Goal: Task Accomplishment & Management: Manage account settings

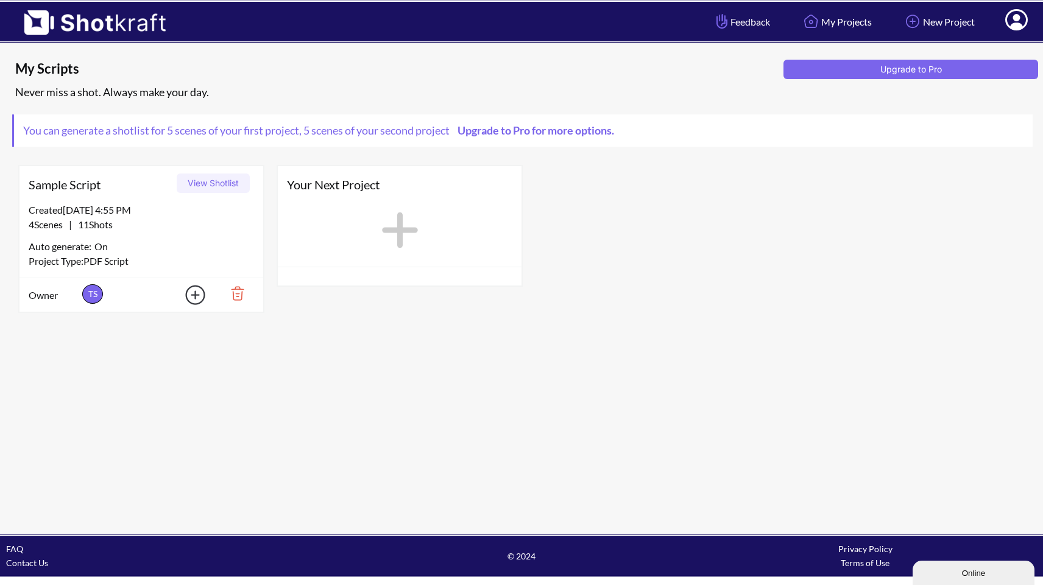
click at [347, 193] on span "Your Next Project" at bounding box center [399, 184] width 225 height 18
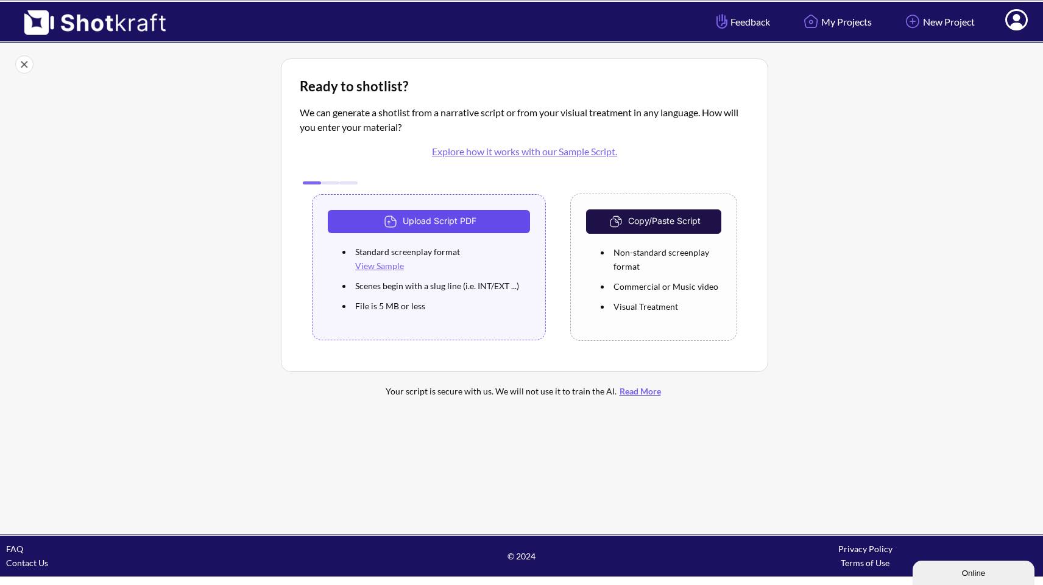
click at [436, 226] on button "Upload Script PDF" at bounding box center [429, 221] width 202 height 23
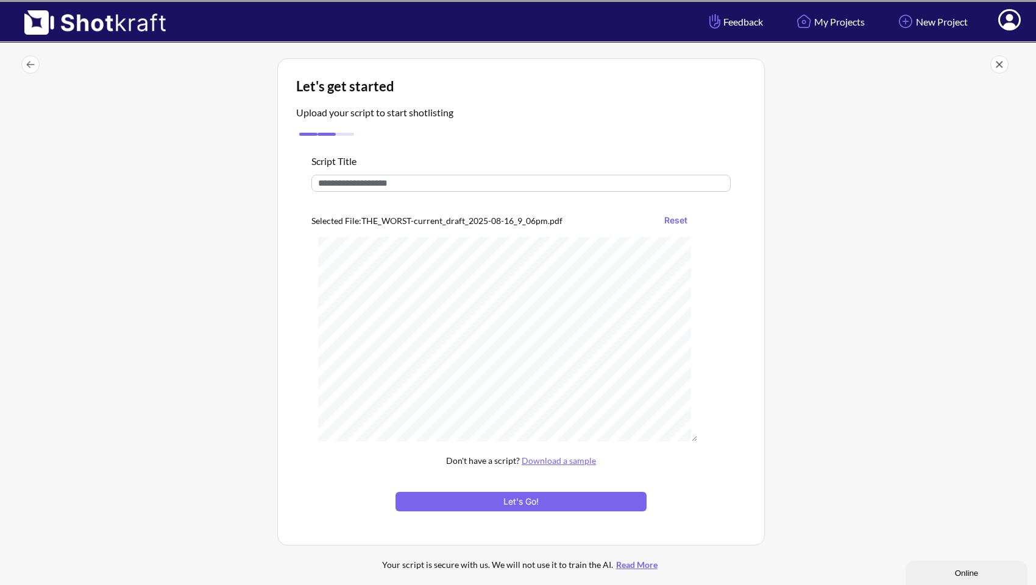
click at [395, 183] on input "text" at bounding box center [520, 183] width 419 height 17
type input "*********"
click at [523, 501] on button "Let's Go!" at bounding box center [520, 501] width 251 height 19
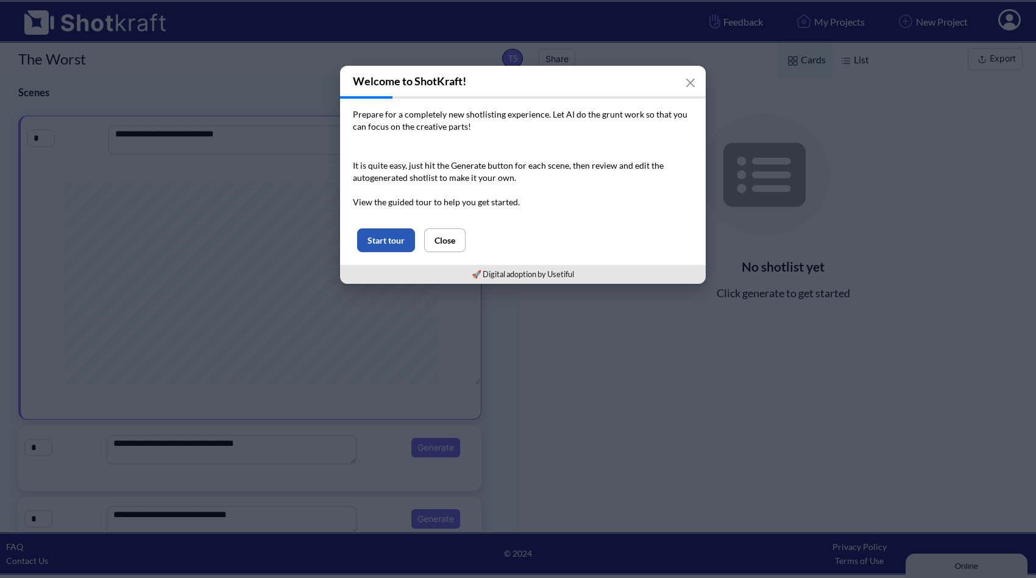
click at [389, 241] on button "Start tour" at bounding box center [386, 240] width 58 height 24
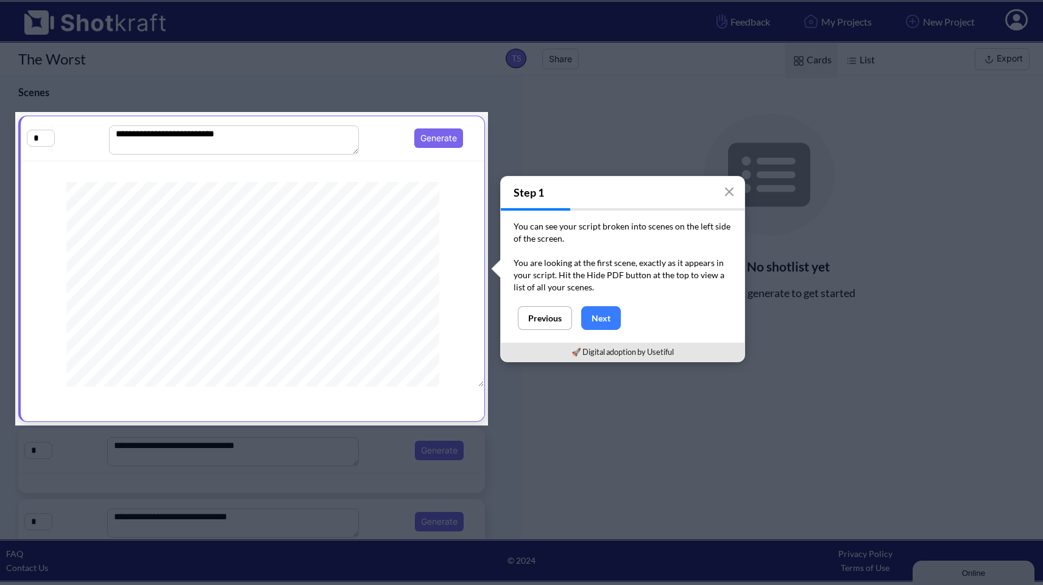
drag, startPoint x: 599, startPoint y: 283, endPoint x: 585, endPoint y: 263, distance: 24.5
click at [585, 263] on p "You are looking at the first scene, exactly as it appears in your script. Hit t…" at bounding box center [623, 275] width 218 height 37
click at [611, 320] on button "Next" at bounding box center [601, 318] width 40 height 24
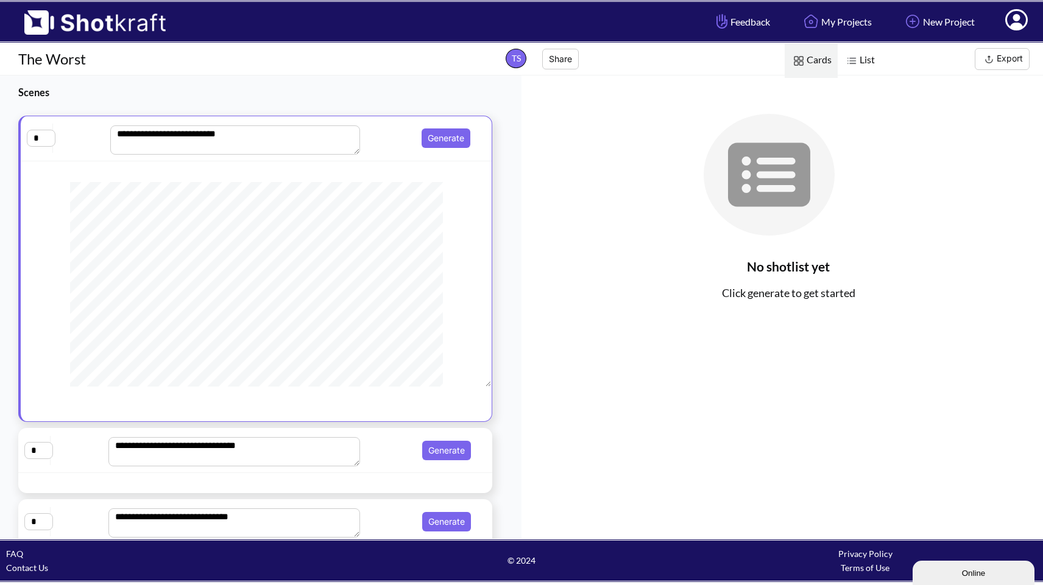
click at [388, 448] on span "Generate" at bounding box center [419, 450] width 111 height 19
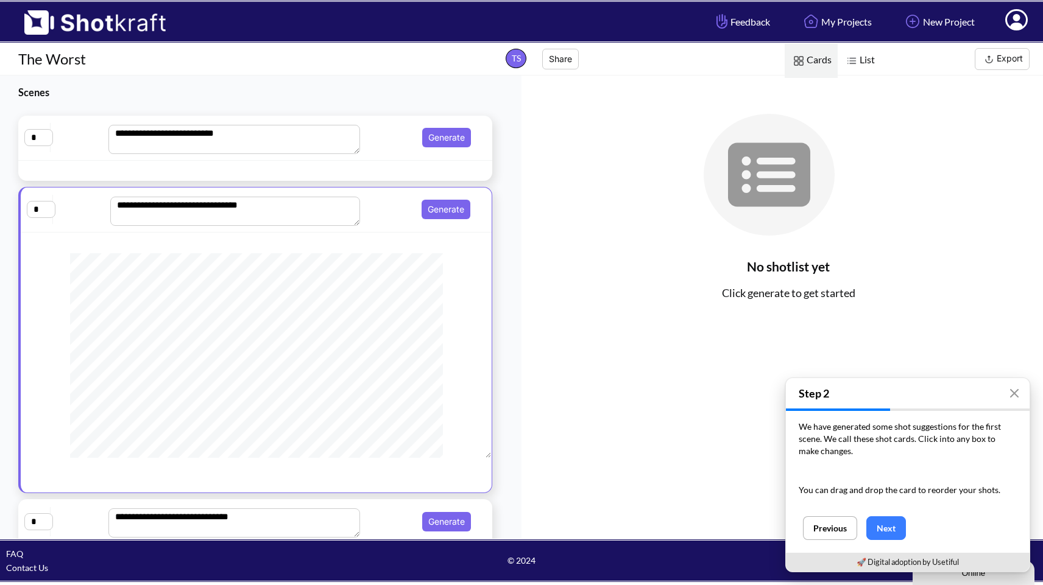
click at [383, 160] on div "**********" at bounding box center [255, 138] width 474 height 45
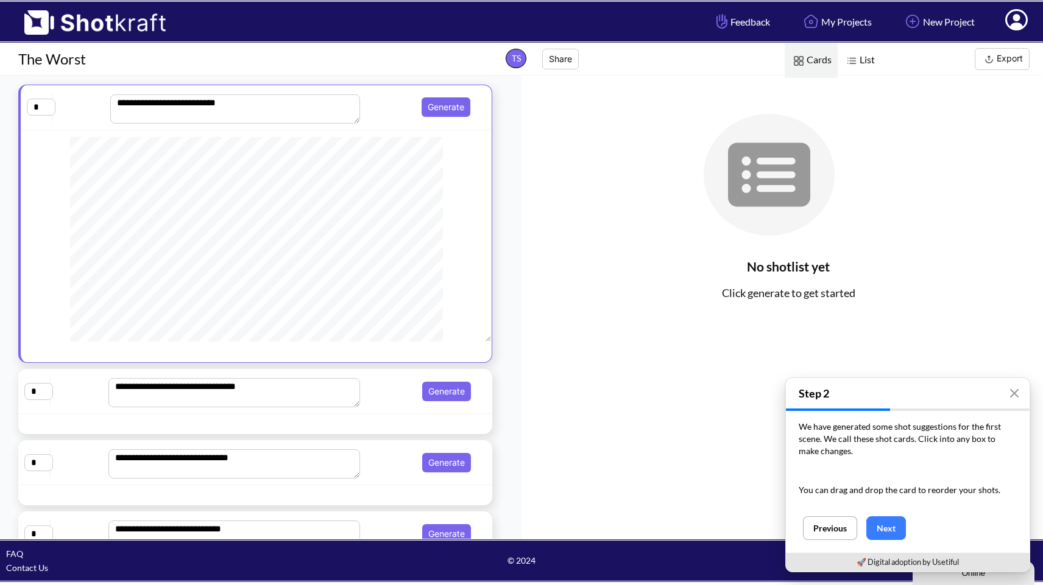
click at [377, 401] on span "Generate" at bounding box center [419, 391] width 111 height 19
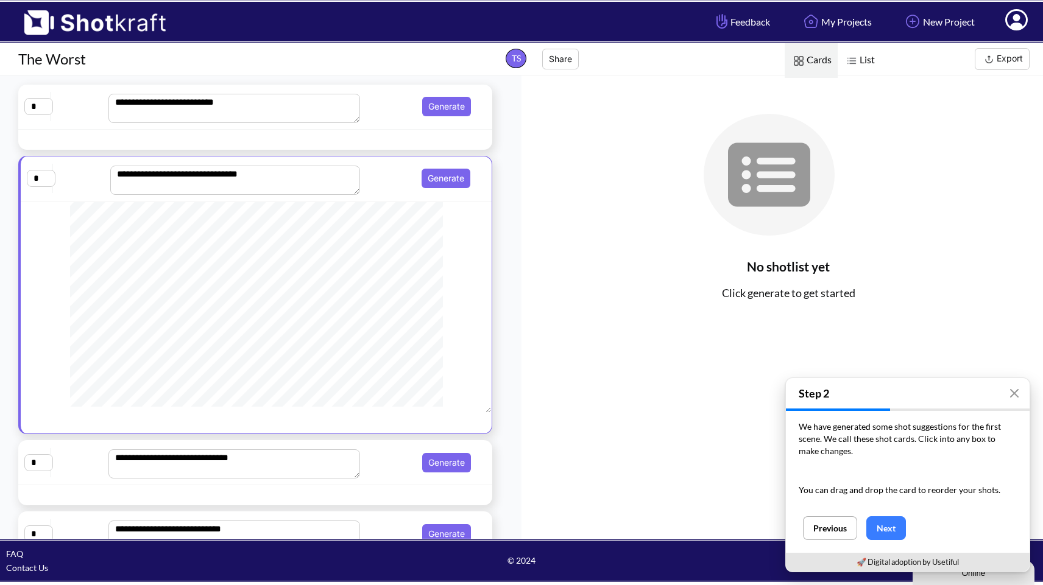
scroll to position [284, 0]
click at [388, 473] on span "Generate" at bounding box center [419, 462] width 111 height 19
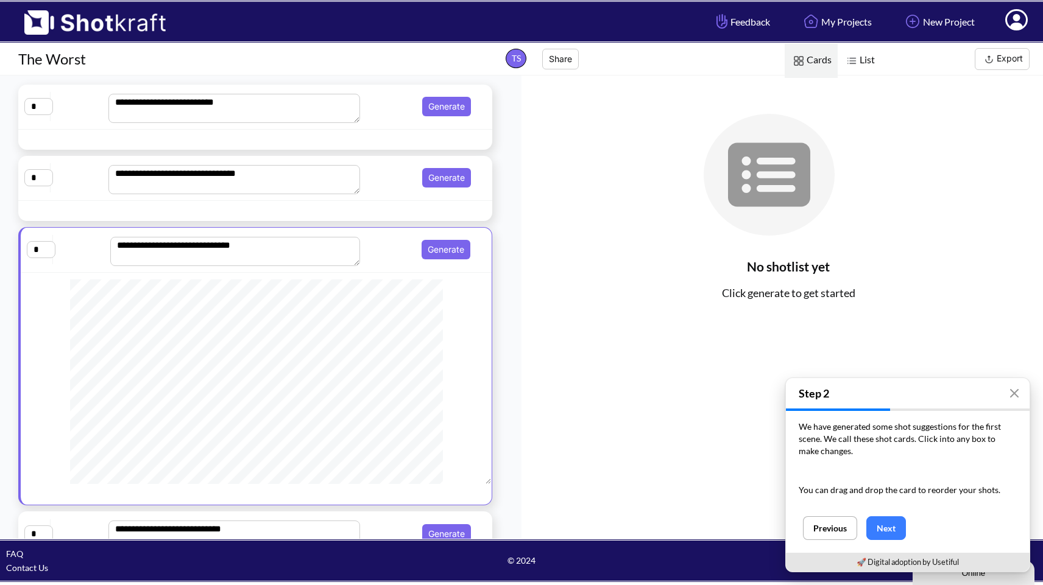
scroll to position [0, 0]
click at [380, 119] on div "**********" at bounding box center [255, 107] width 462 height 32
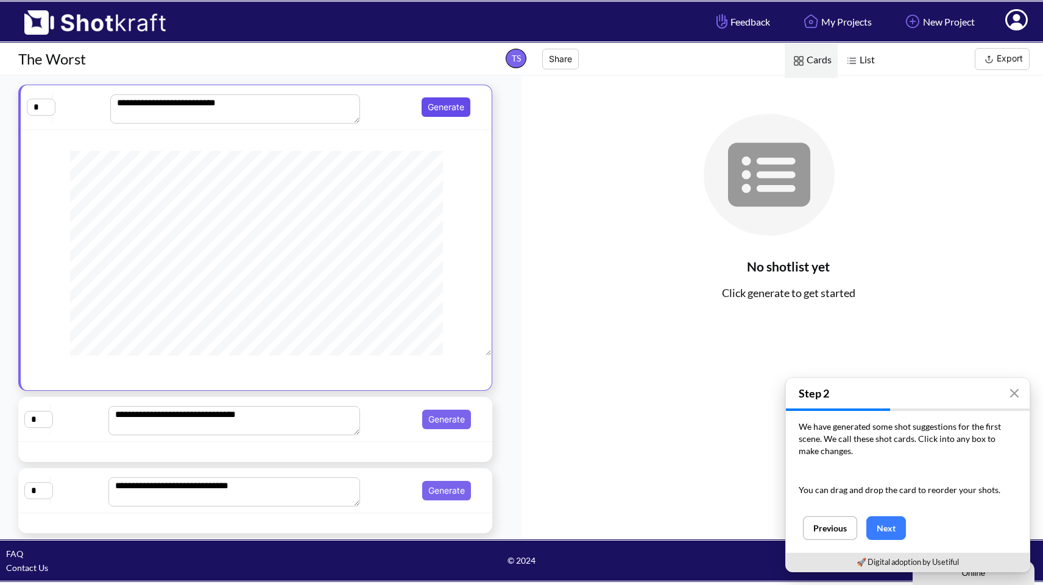
click at [439, 111] on button "Generate" at bounding box center [446, 106] width 49 height 19
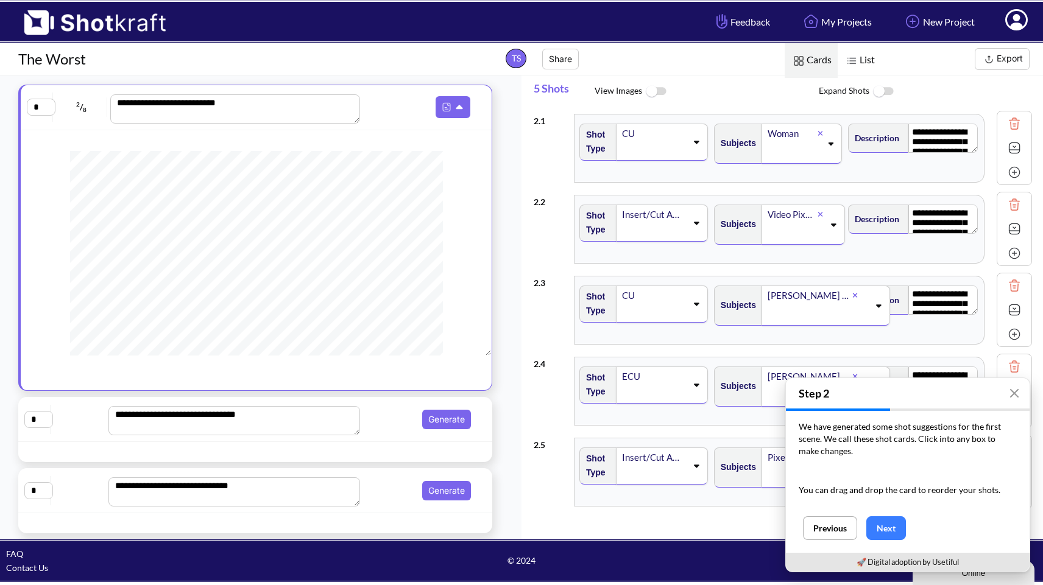
click at [829, 143] on icon at bounding box center [831, 144] width 5 height 3
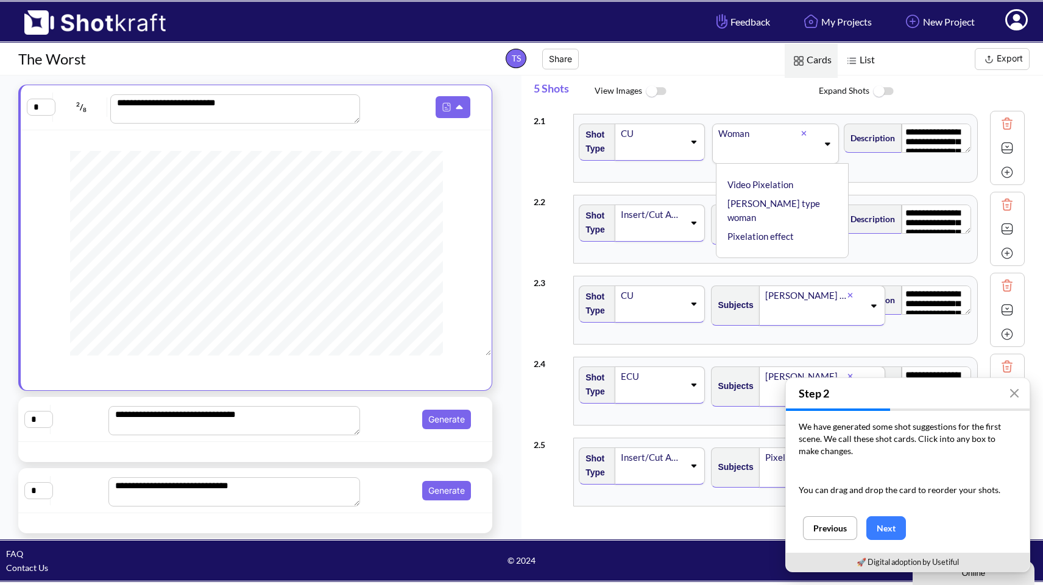
click at [780, 103] on span "View Images" at bounding box center [707, 92] width 224 height 26
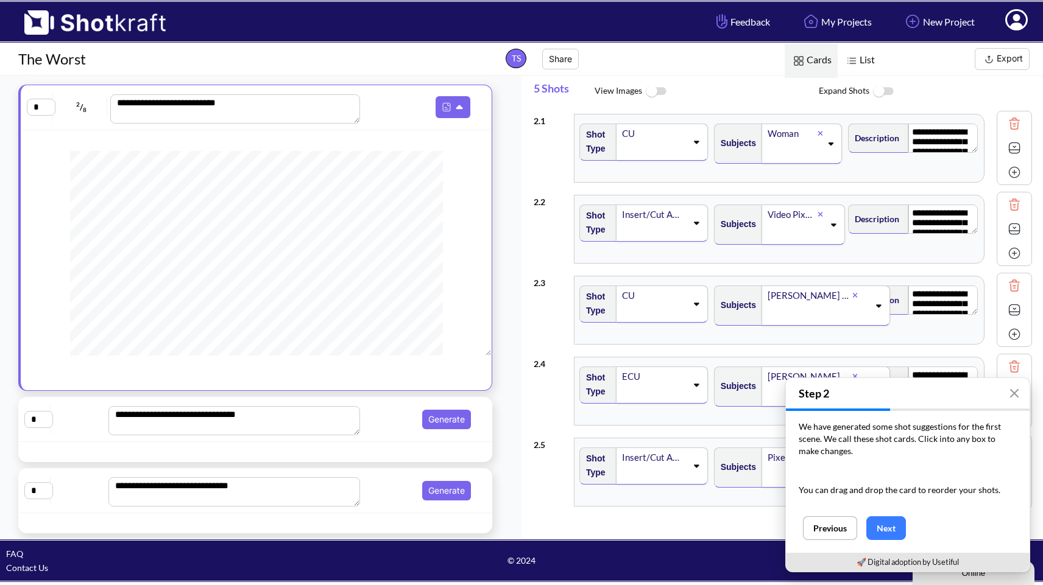
click at [833, 227] on icon at bounding box center [833, 225] width 16 height 9
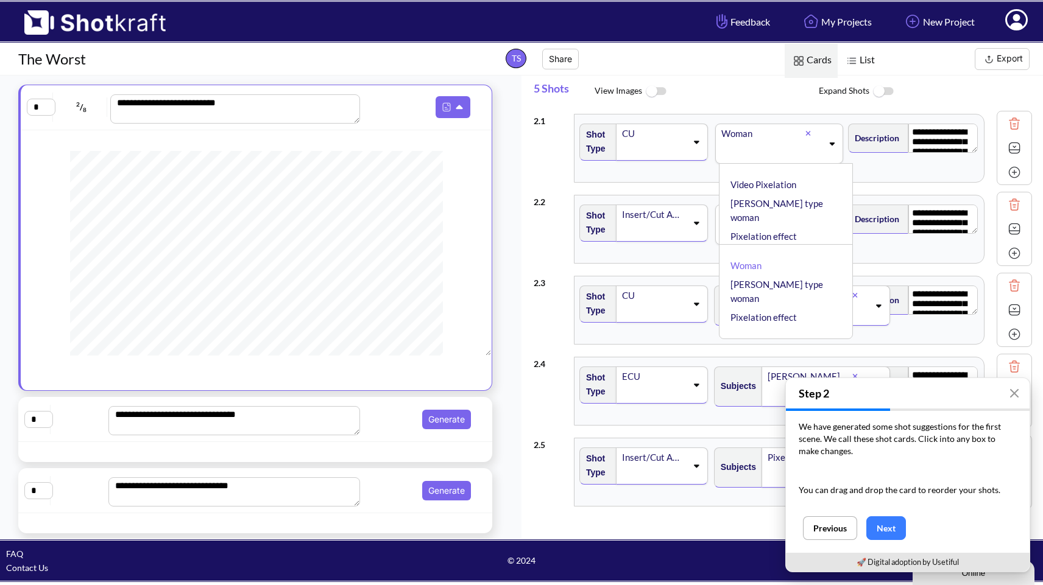
click at [774, 151] on span at bounding box center [771, 152] width 102 height 20
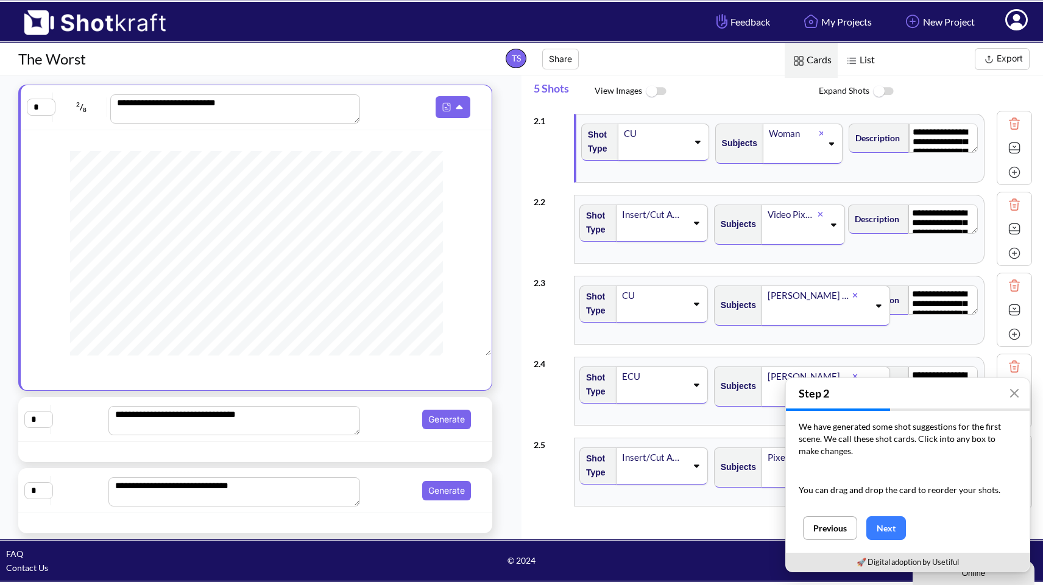
click at [798, 138] on div "Woman" at bounding box center [793, 134] width 51 height 16
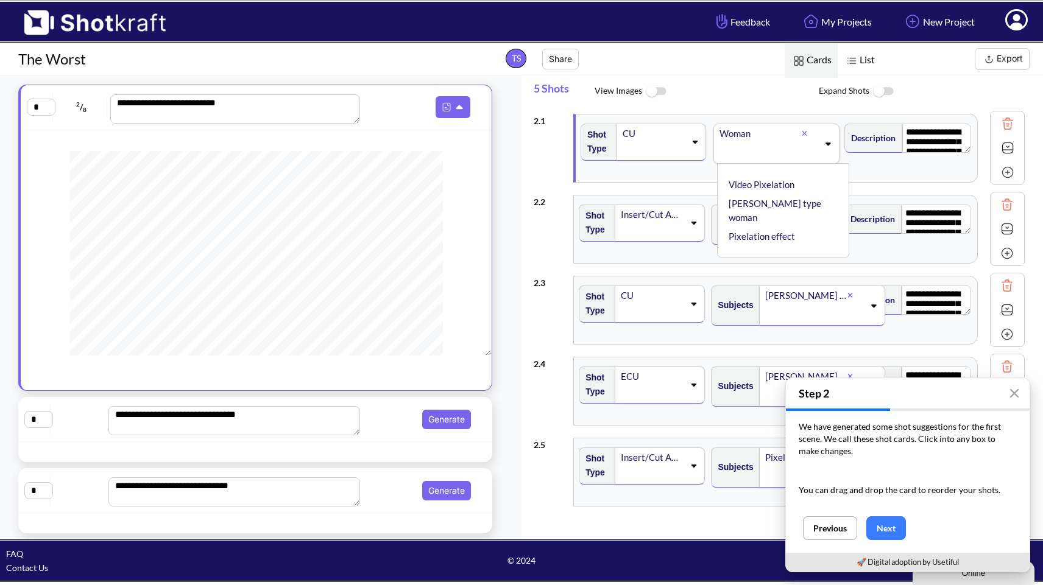
click at [761, 92] on span "View Images" at bounding box center [707, 92] width 224 height 26
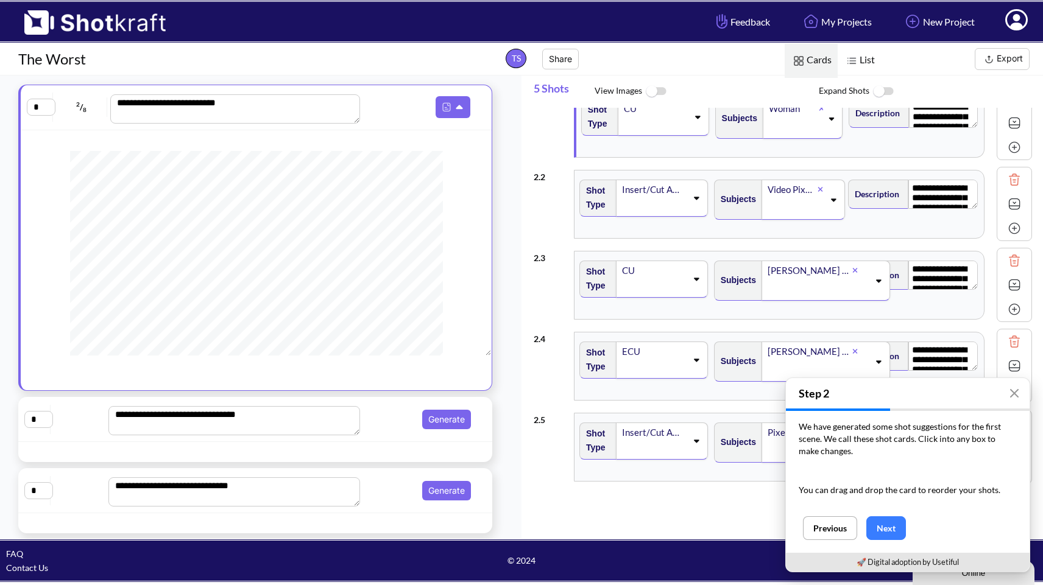
scroll to position [25, 0]
click at [939, 284] on textarea "**********" at bounding box center [942, 275] width 69 height 29
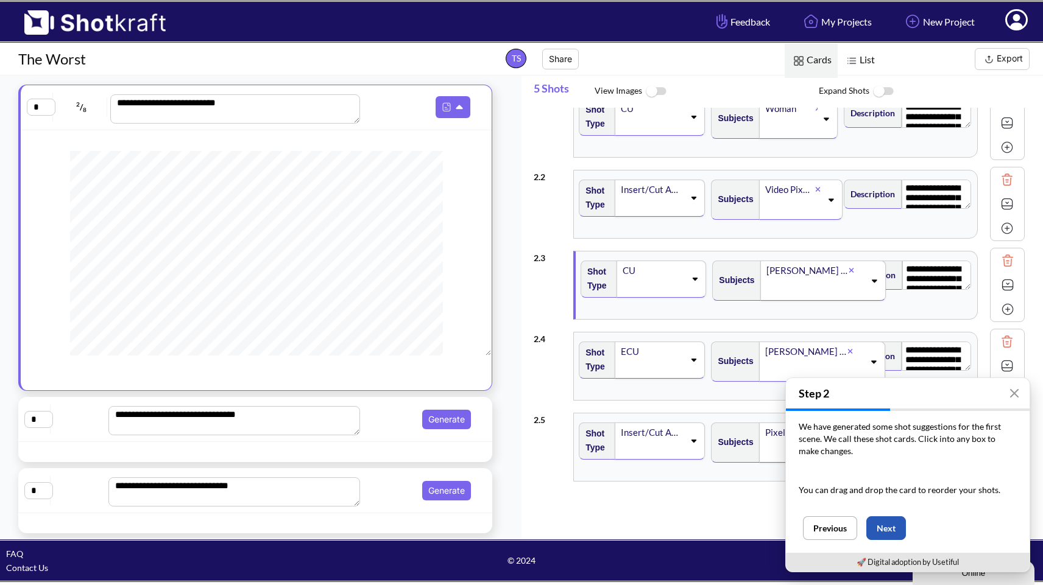
click at [887, 524] on button "Next" at bounding box center [886, 529] width 40 height 24
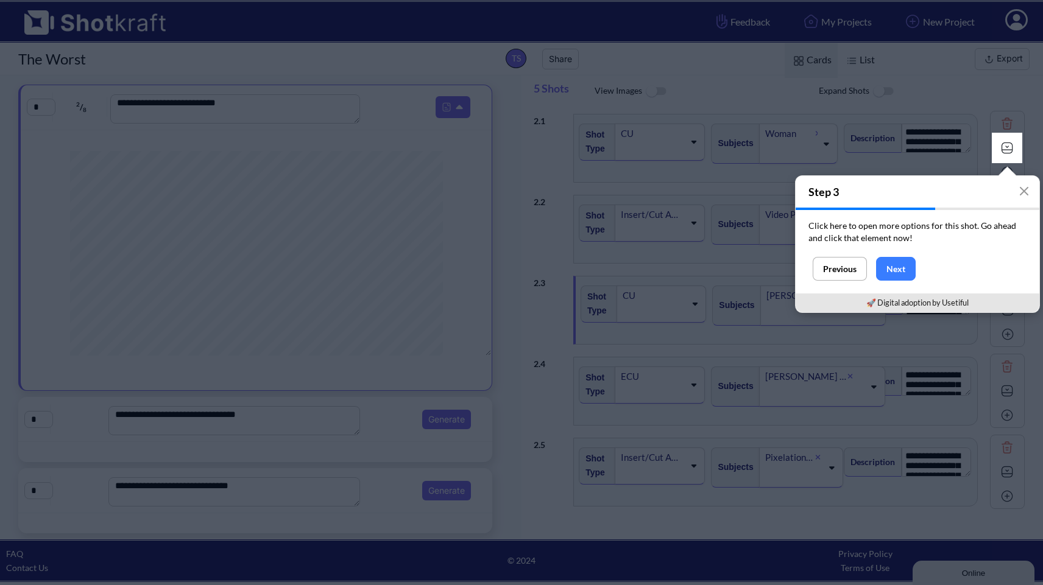
scroll to position [0, 0]
click at [1008, 141] on img at bounding box center [1014, 148] width 18 height 18
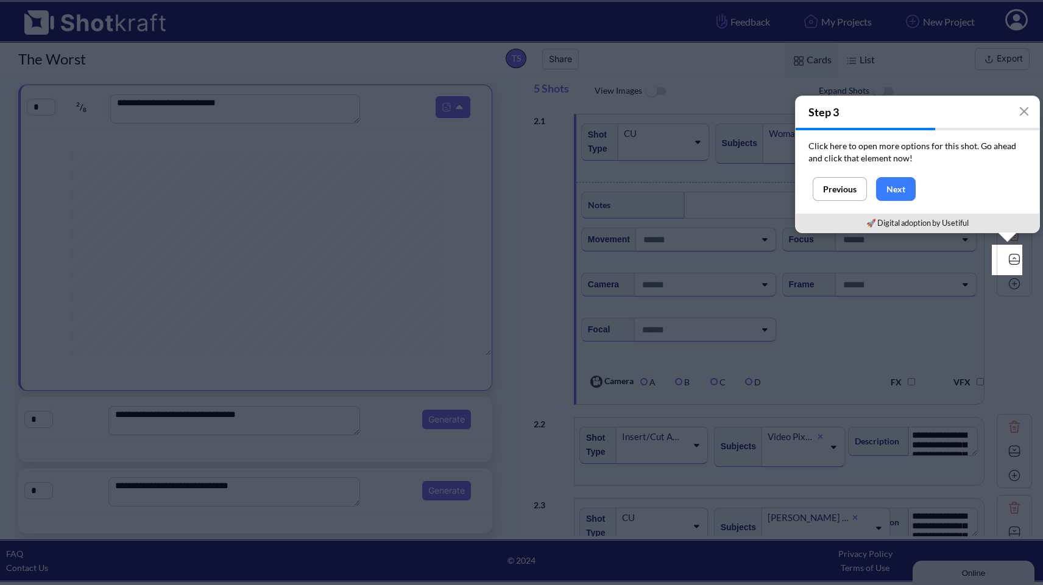
click at [1005, 264] on img at bounding box center [1014, 259] width 18 height 18
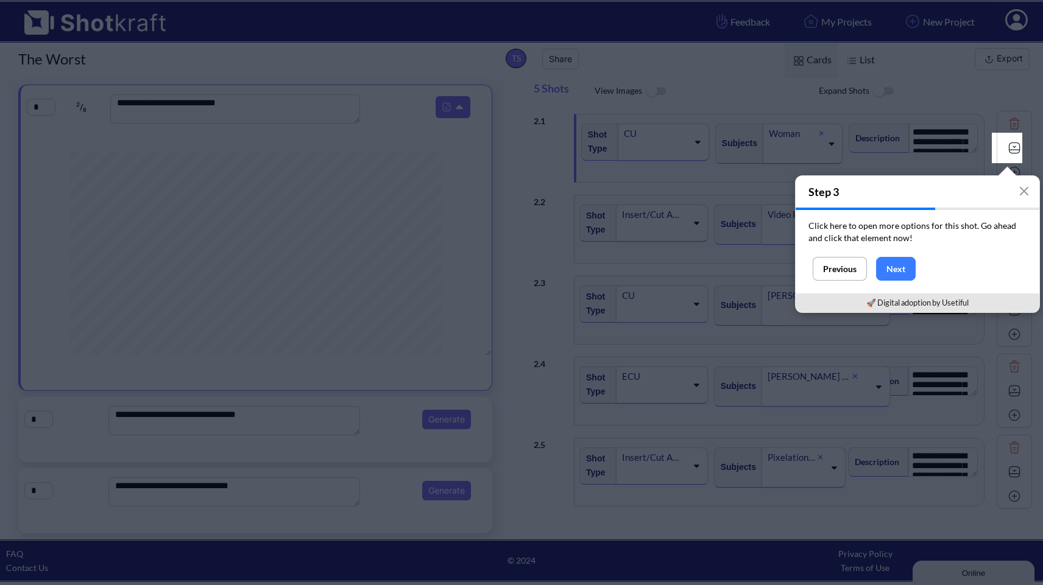
click at [1005, 152] on img at bounding box center [1014, 148] width 18 height 18
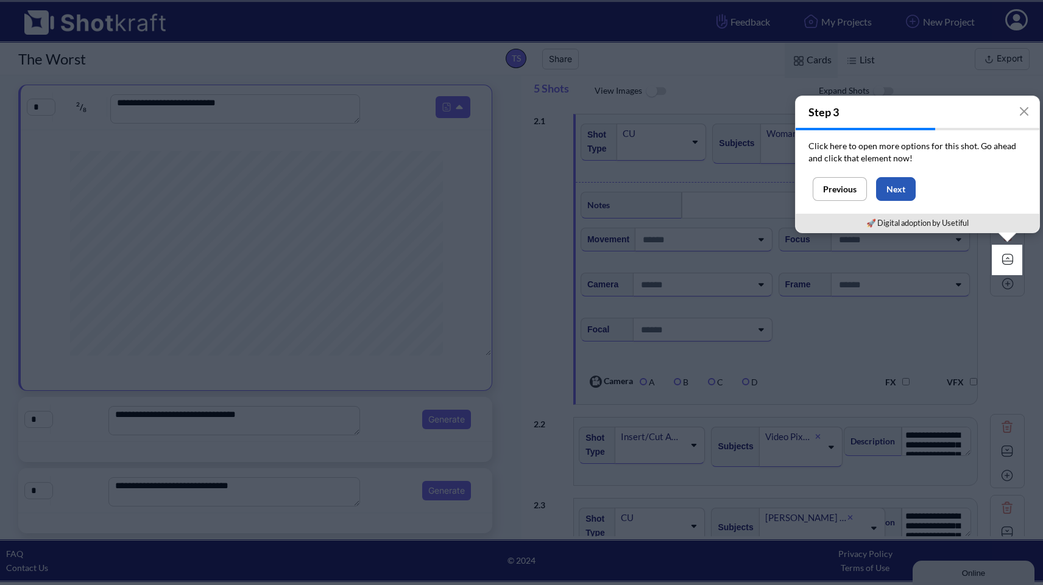
click at [899, 199] on button "Next" at bounding box center [896, 189] width 40 height 24
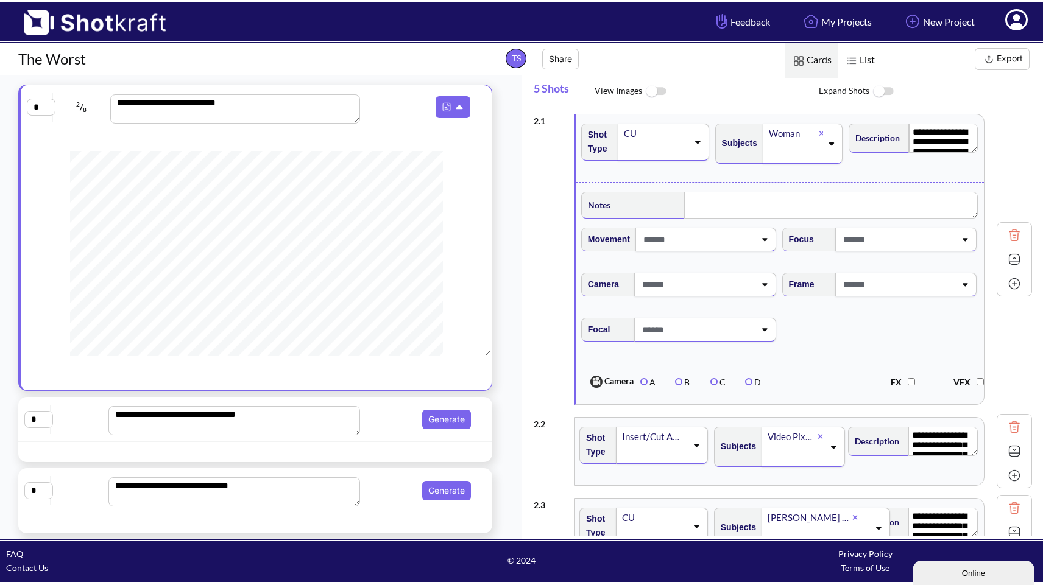
click at [1009, 266] on img at bounding box center [1014, 259] width 18 height 18
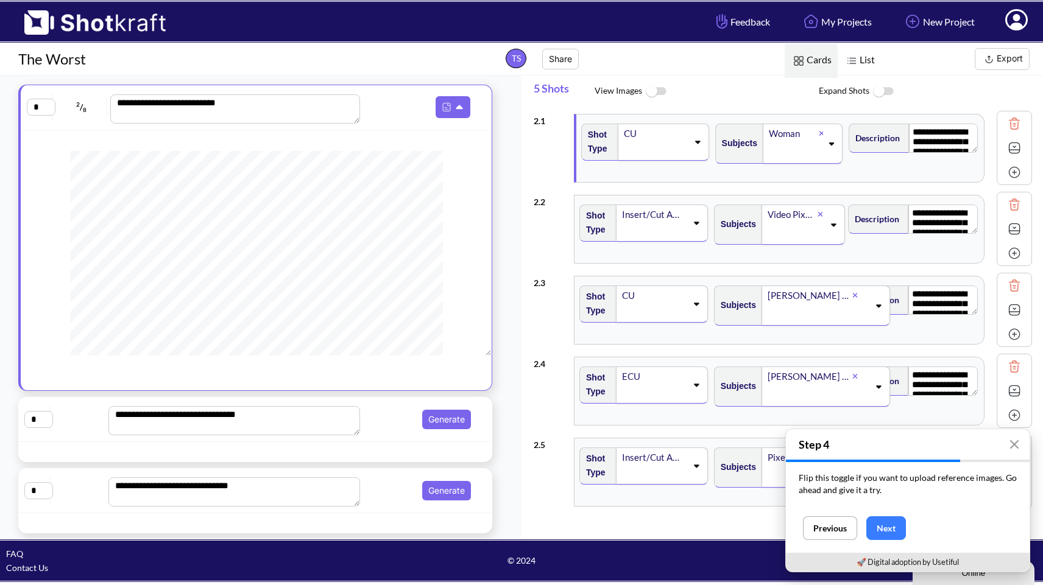
click at [1008, 154] on img at bounding box center [1014, 148] width 18 height 18
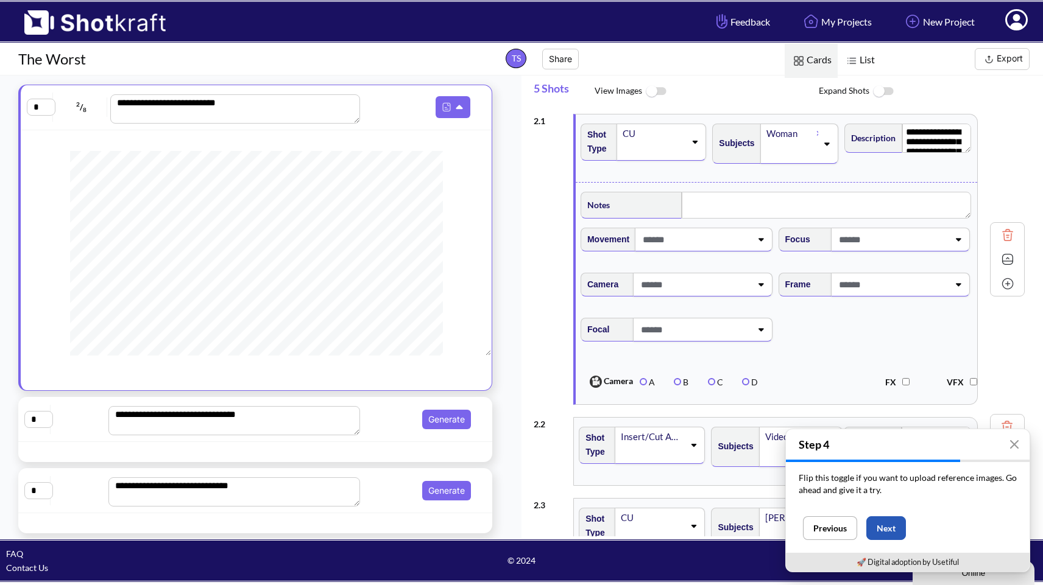
click at [885, 524] on button "Next" at bounding box center [886, 529] width 40 height 24
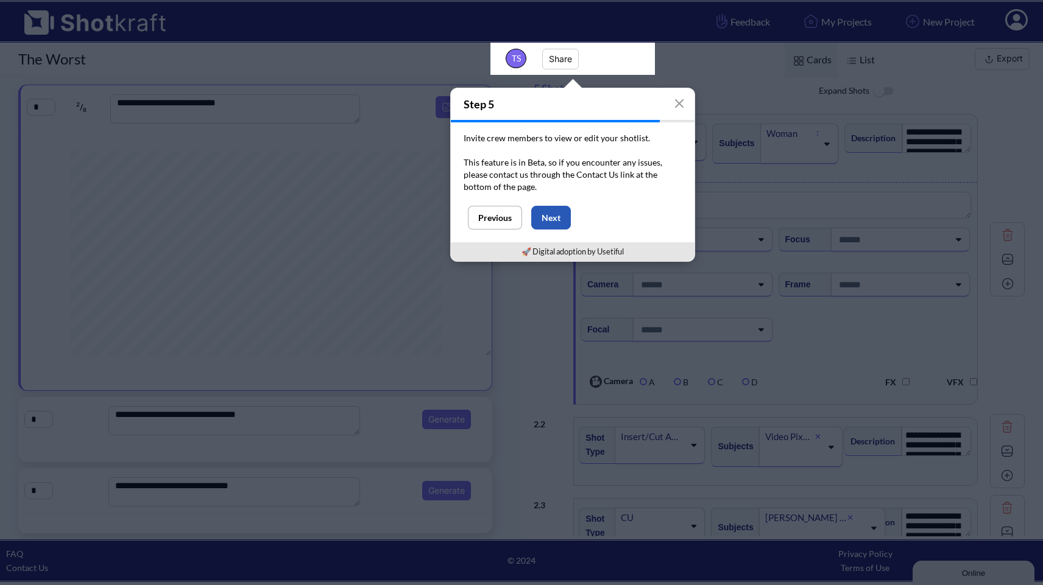
click at [553, 216] on button "Next" at bounding box center [551, 218] width 40 height 24
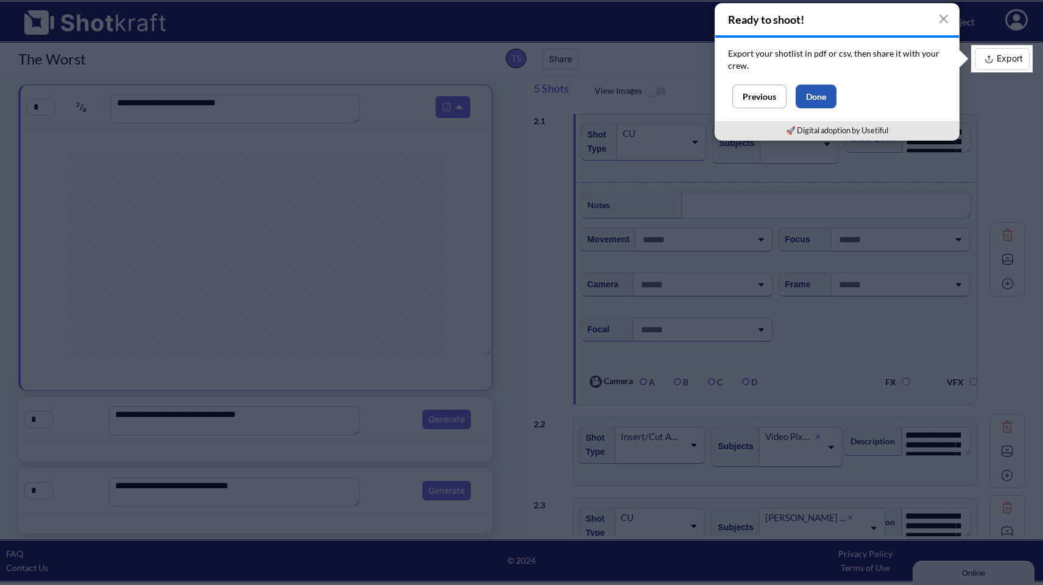
click at [818, 97] on button "Done" at bounding box center [816, 97] width 41 height 24
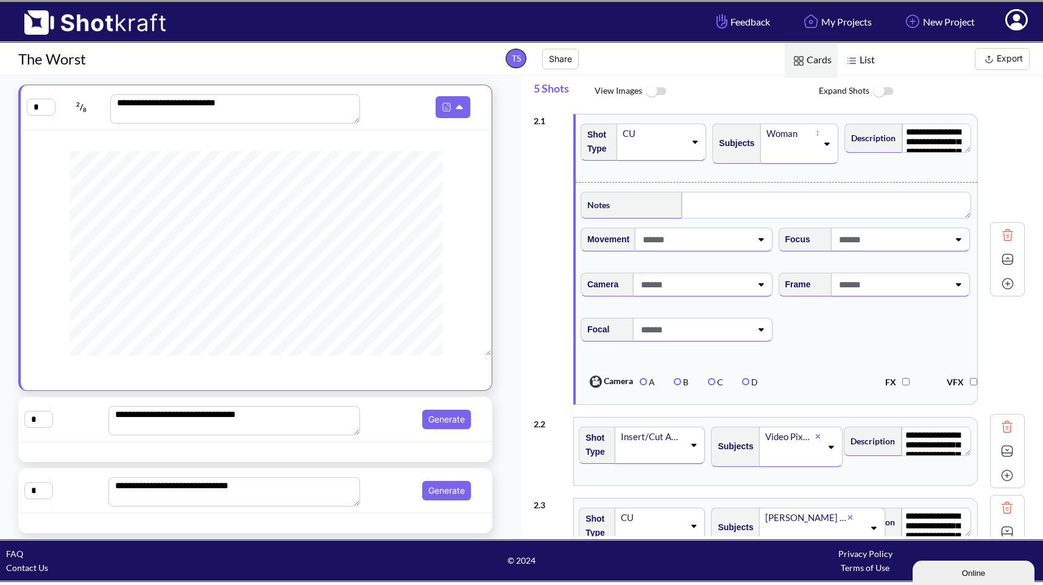
click at [1000, 57] on button "Export" at bounding box center [1002, 59] width 55 height 22
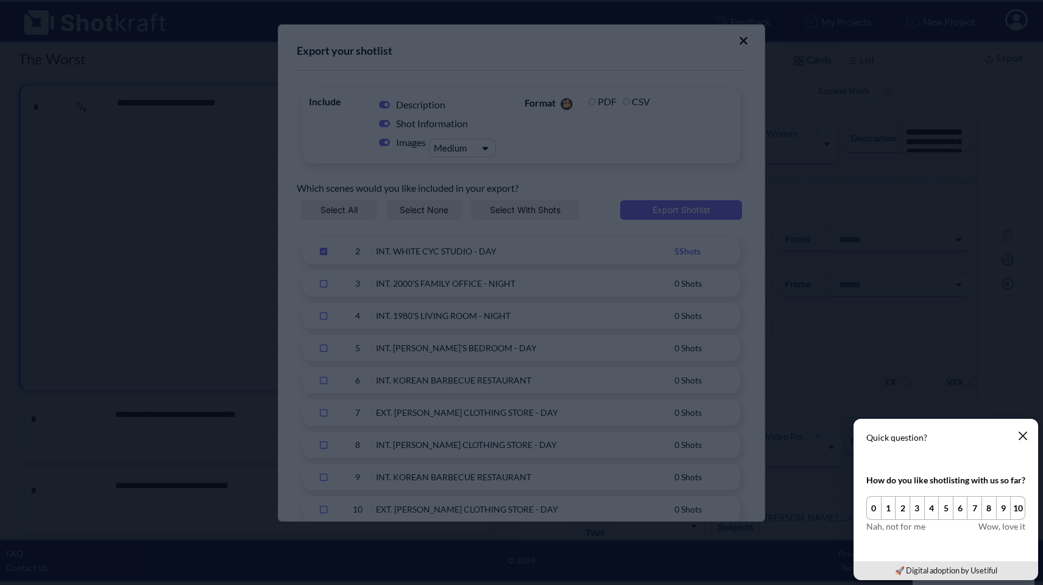
click at [1024, 433] on icon "button" at bounding box center [1023, 436] width 10 height 10
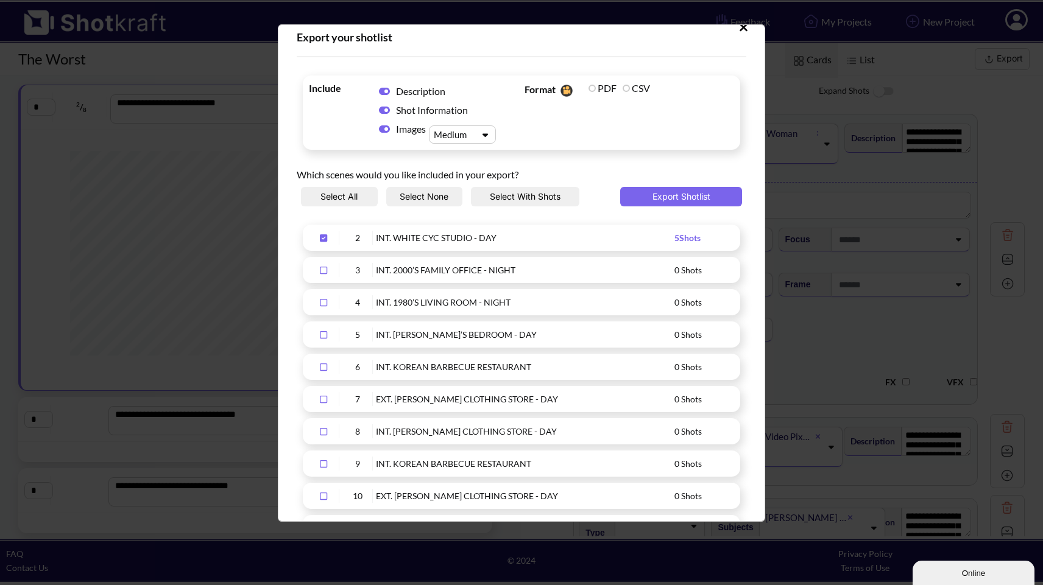
scroll to position [7, 0]
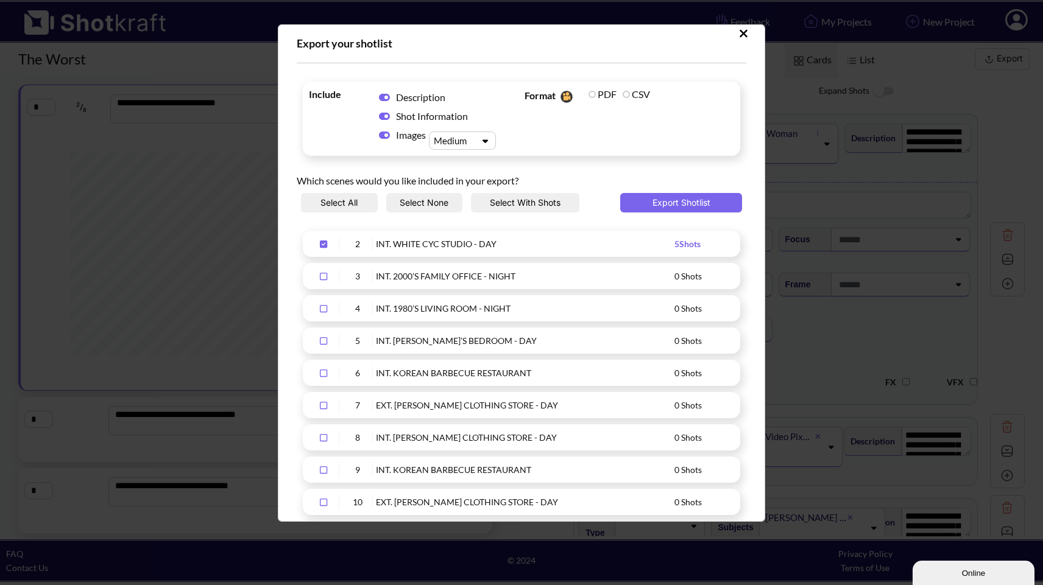
click at [353, 205] on button "Select All" at bounding box center [339, 202] width 77 height 19
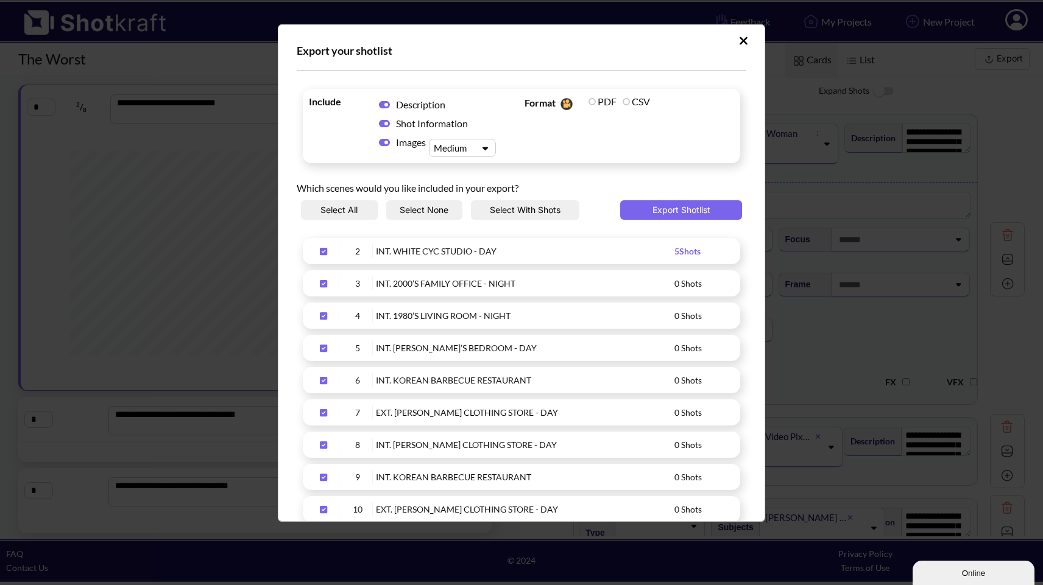
scroll to position [0, 0]
click at [674, 205] on button "Export Shotlist" at bounding box center [681, 209] width 122 height 19
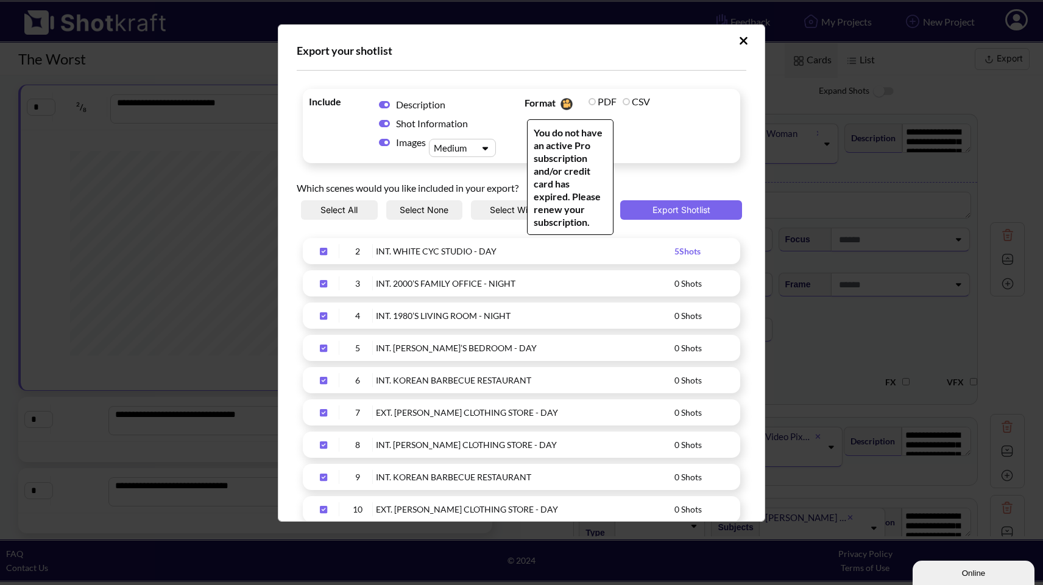
click at [623, 102] on label "CSV" at bounding box center [636, 102] width 27 height 12
click at [620, 119] on span "Format You do not have an active Pro subscription and/or credit card has expire…" at bounding box center [630, 126] width 216 height 68
click at [625, 100] on label "CSV" at bounding box center [636, 102] width 27 height 12
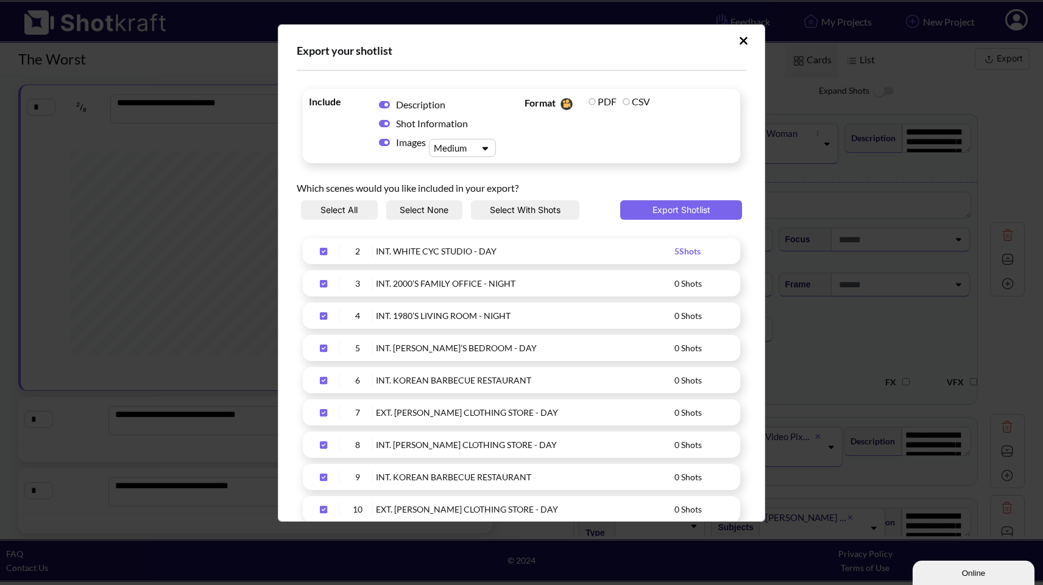
click at [741, 40] on button "Upload Script" at bounding box center [743, 40] width 21 height 19
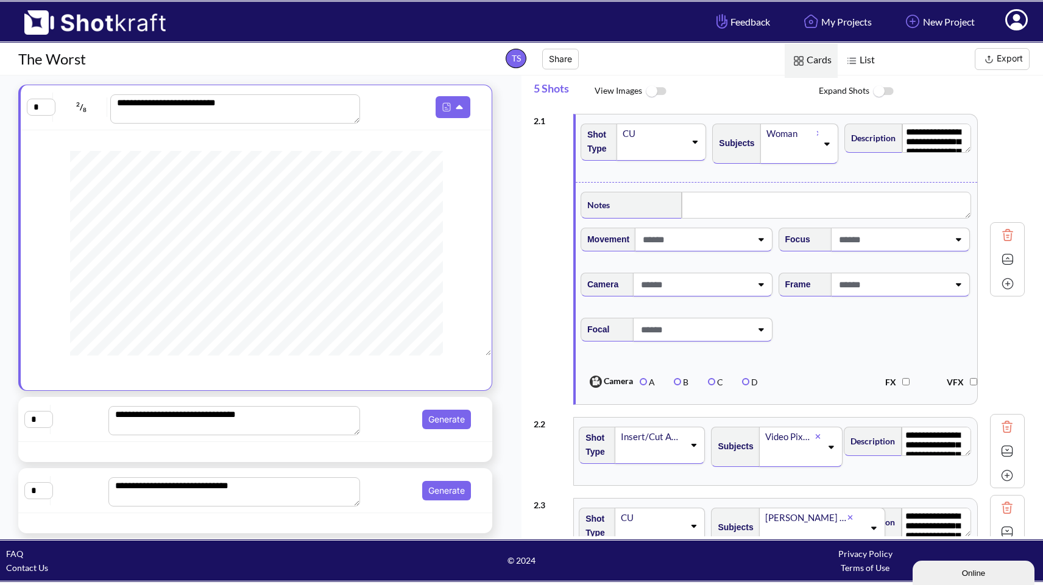
click at [1014, 21] on icon at bounding box center [1016, 19] width 23 height 21
click at [989, 38] on link "My Profile" at bounding box center [982, 44] width 101 height 19
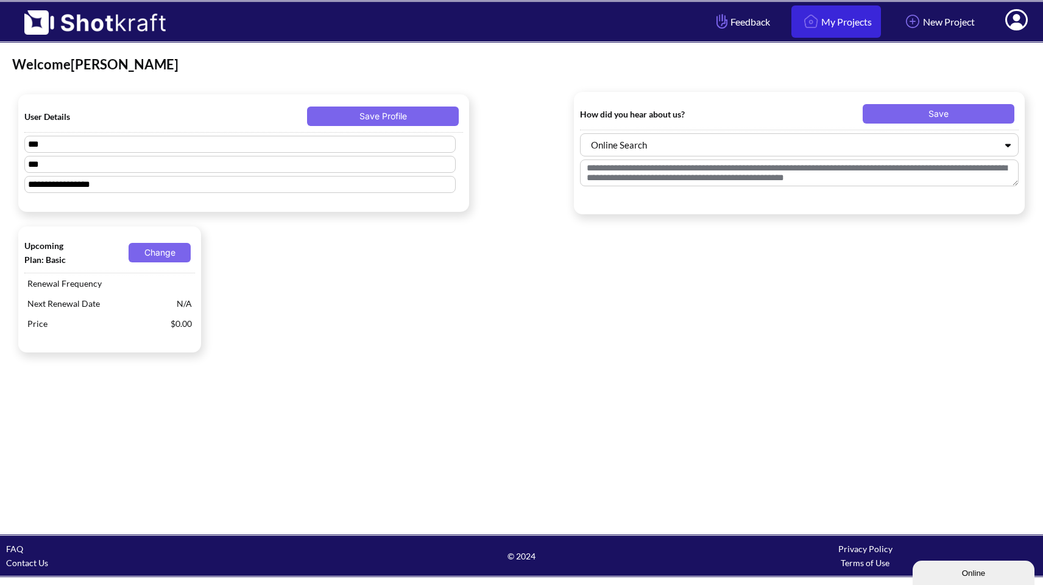
click at [848, 25] on link "My Projects" at bounding box center [836, 21] width 90 height 32
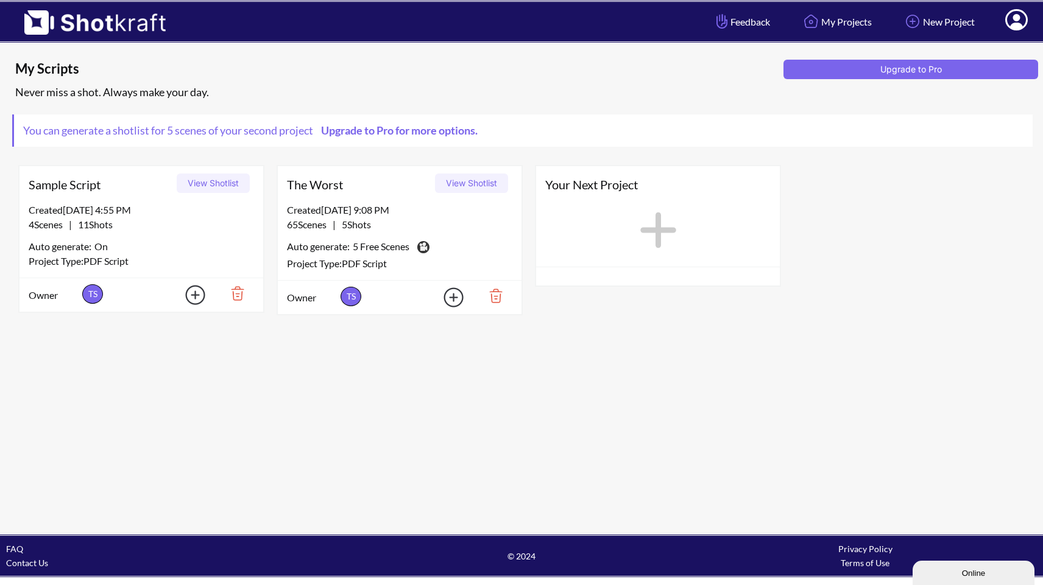
click at [432, 129] on link "Upgrade to Pro for more options." at bounding box center [398, 130] width 171 height 13
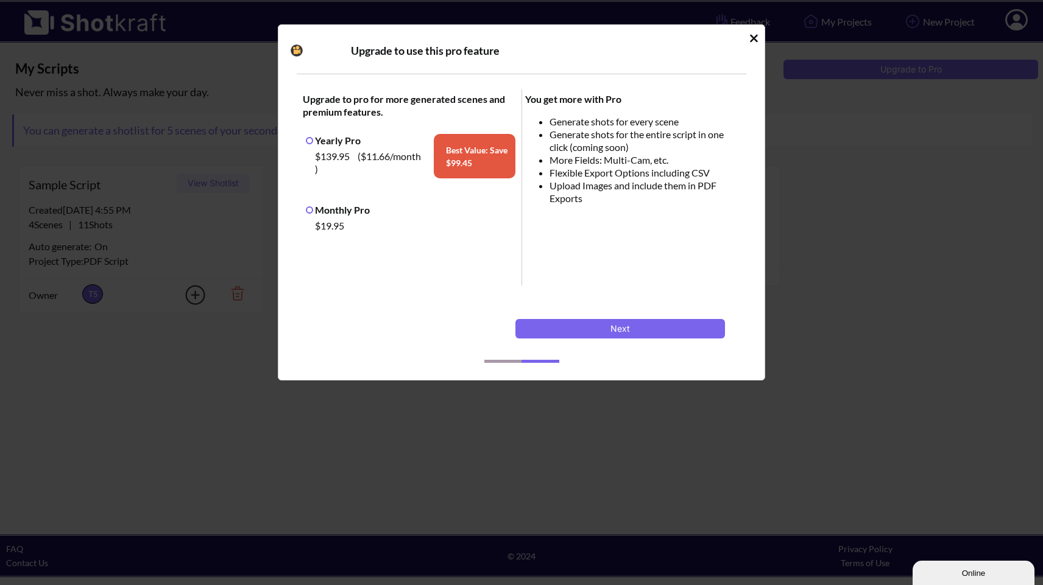
click at [312, 211] on label "Monthly Pro" at bounding box center [338, 210] width 64 height 12
click at [755, 39] on icon "Idle Modal" at bounding box center [754, 38] width 8 height 8
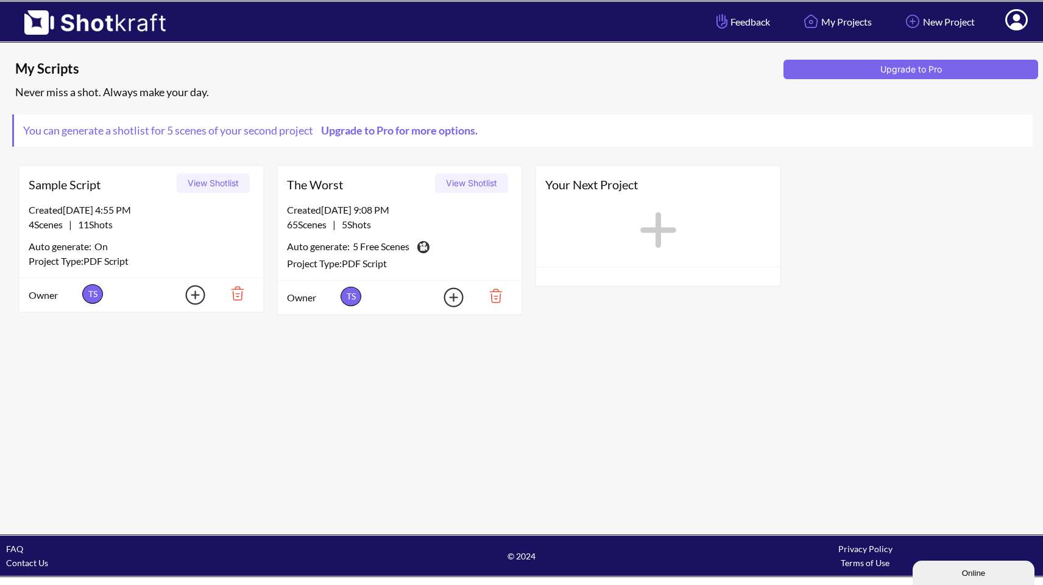
click at [664, 214] on icon at bounding box center [658, 230] width 49 height 55
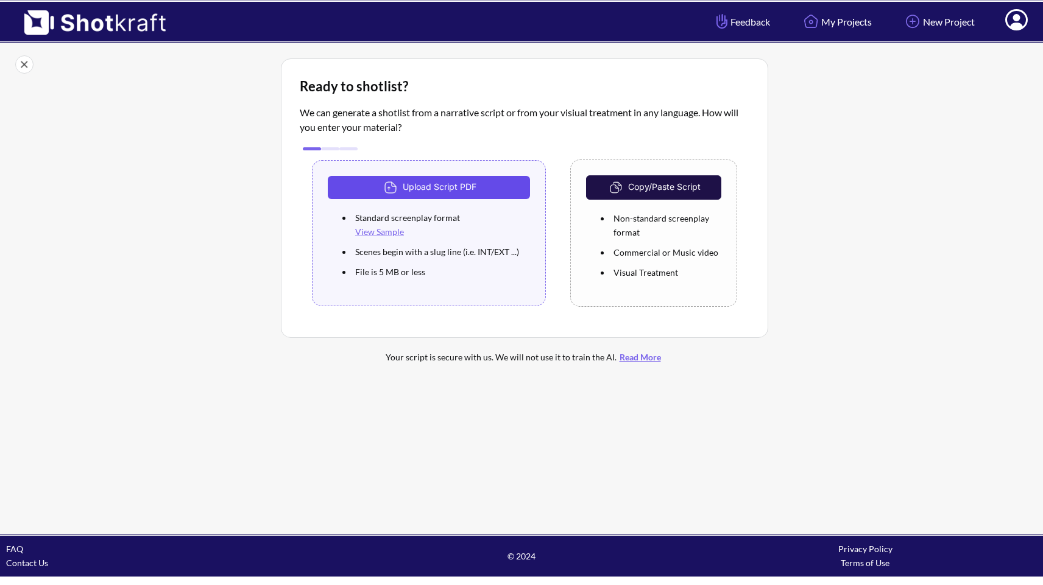
click at [478, 193] on div "Upload Script PDF Standard screenplay format View Sample Scenes begin with a sl…" at bounding box center [525, 237] width 450 height 166
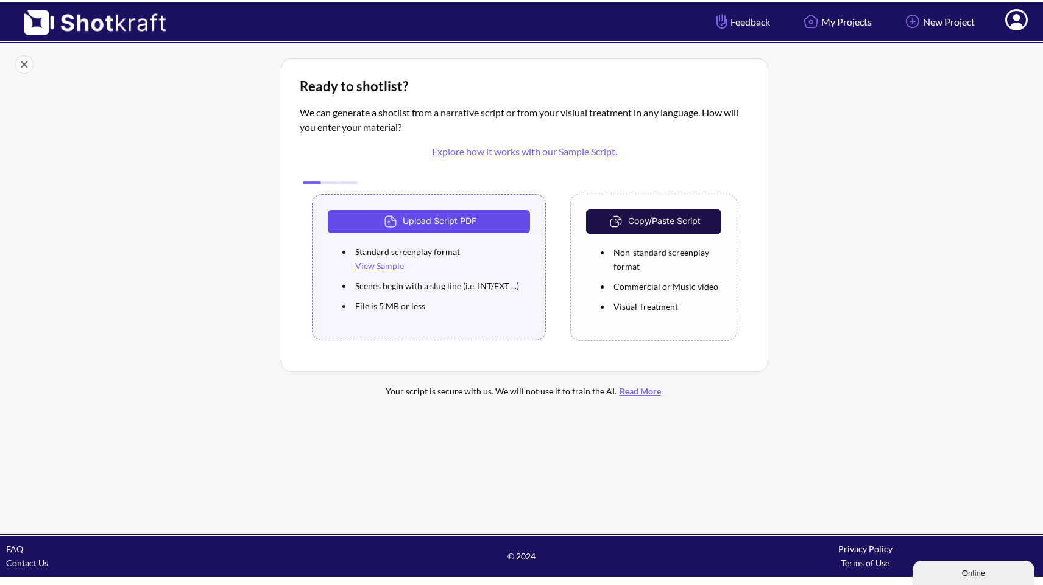
click at [467, 221] on button "Upload Script PDF" at bounding box center [429, 221] width 202 height 23
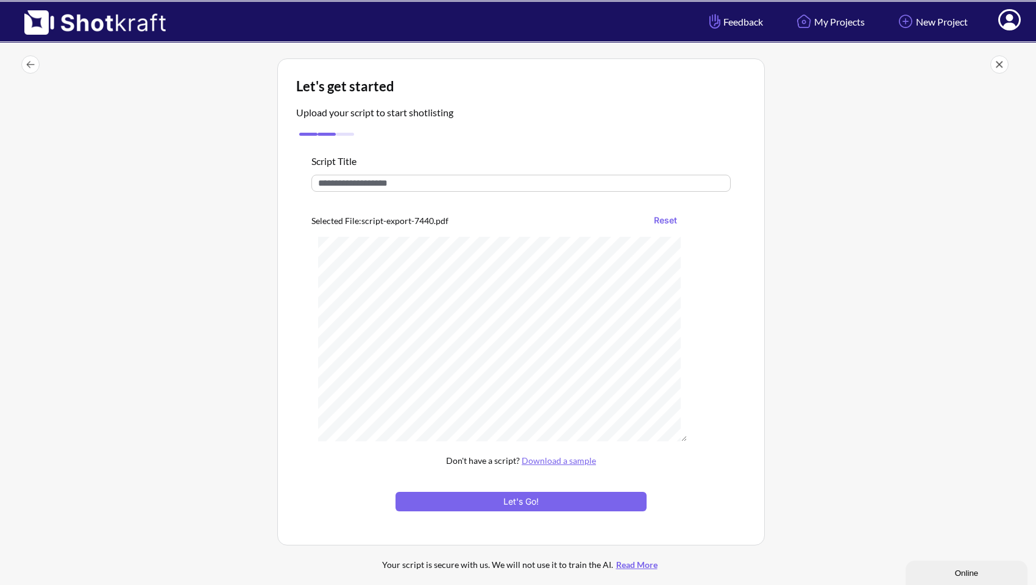
click at [411, 182] on input "text" at bounding box center [520, 183] width 419 height 17
type input "**********"
click at [681, 216] on button "Reset" at bounding box center [665, 220] width 35 height 19
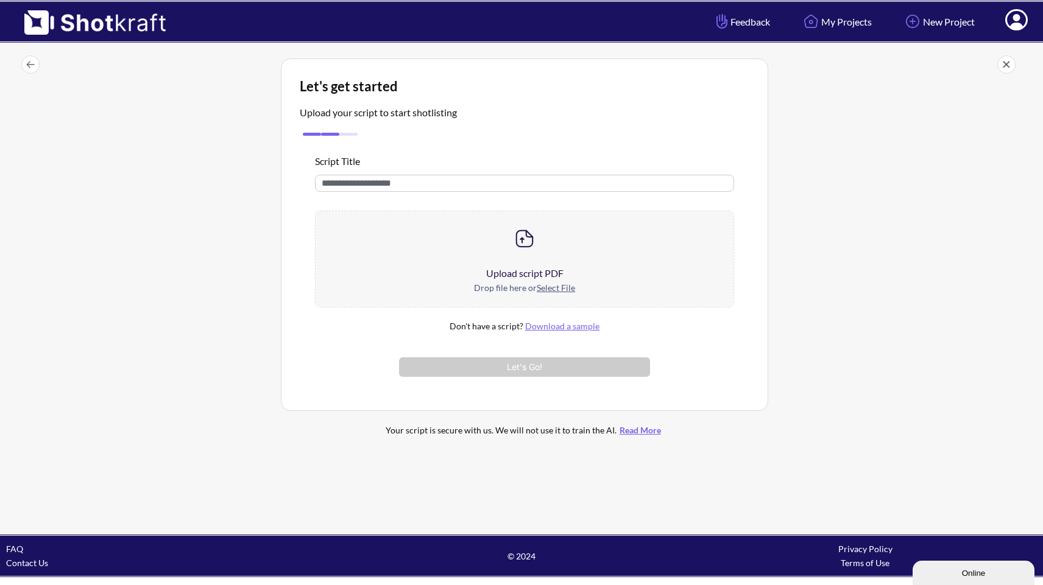
click at [546, 258] on div at bounding box center [525, 238] width 418 height 55
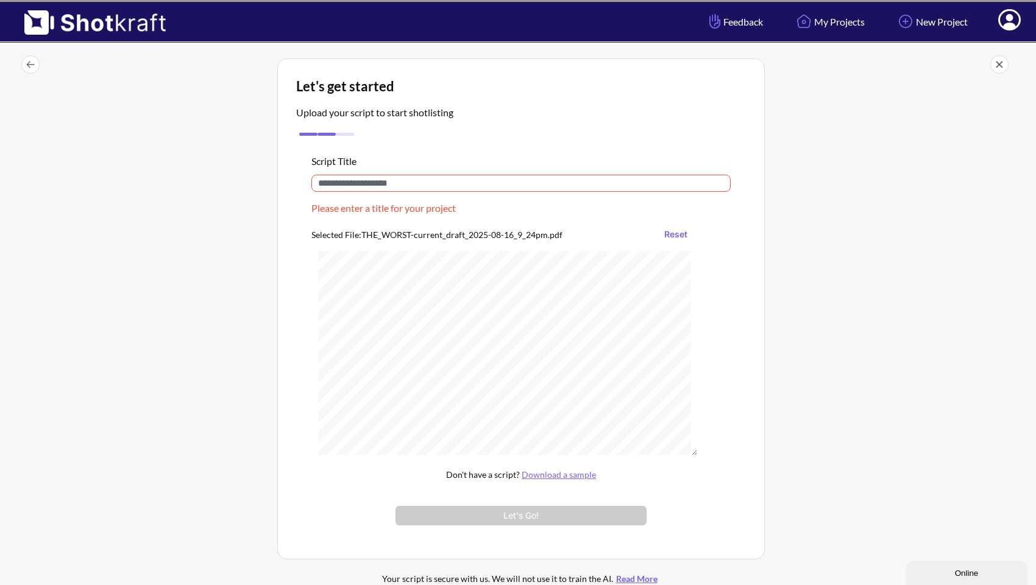
click at [426, 183] on input "text" at bounding box center [520, 183] width 419 height 17
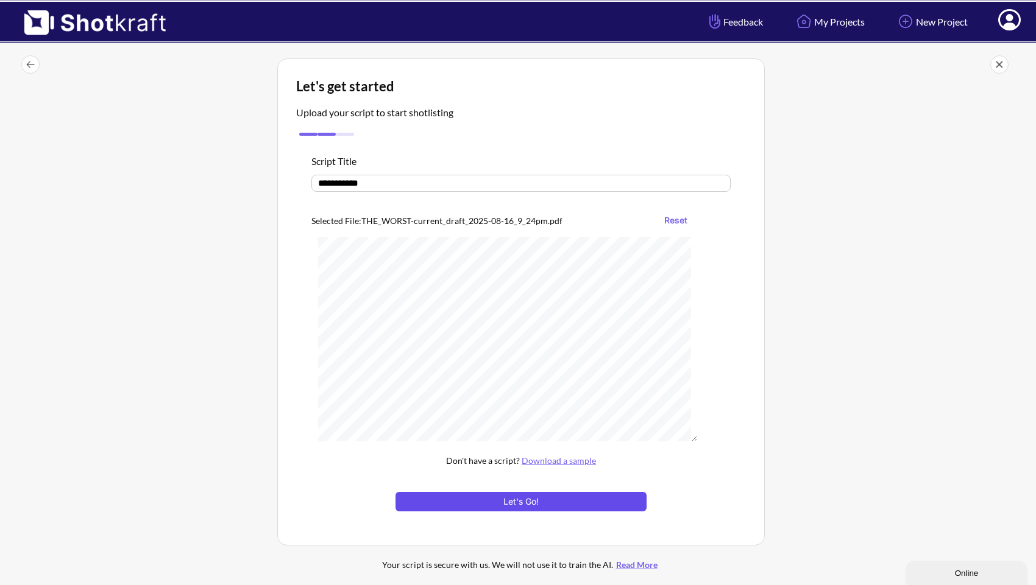
type input "**********"
click at [509, 497] on button "Let's Go!" at bounding box center [520, 501] width 251 height 19
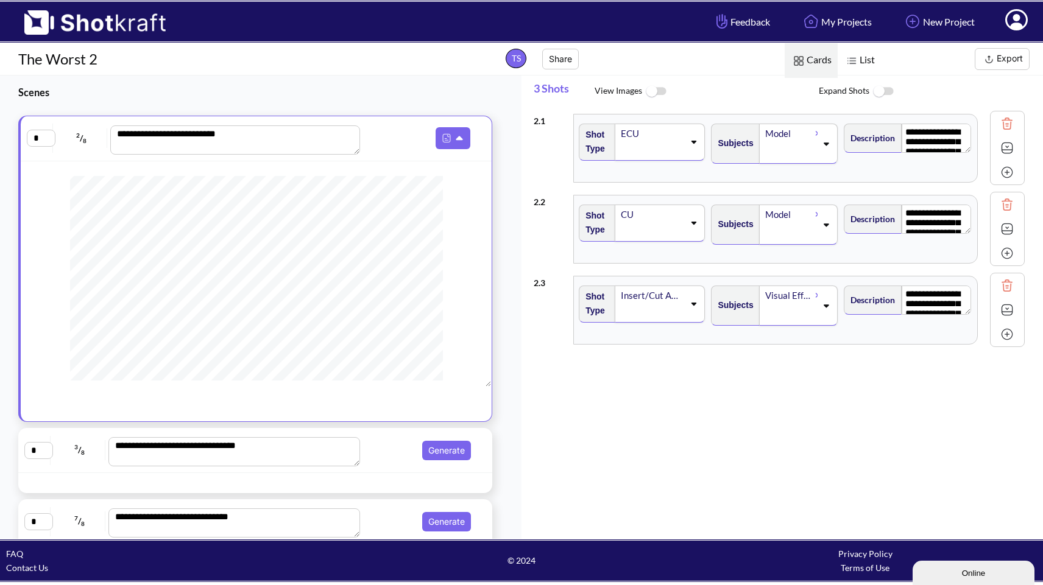
scroll to position [284, 0]
click at [374, 457] on span "Generate" at bounding box center [419, 450] width 111 height 19
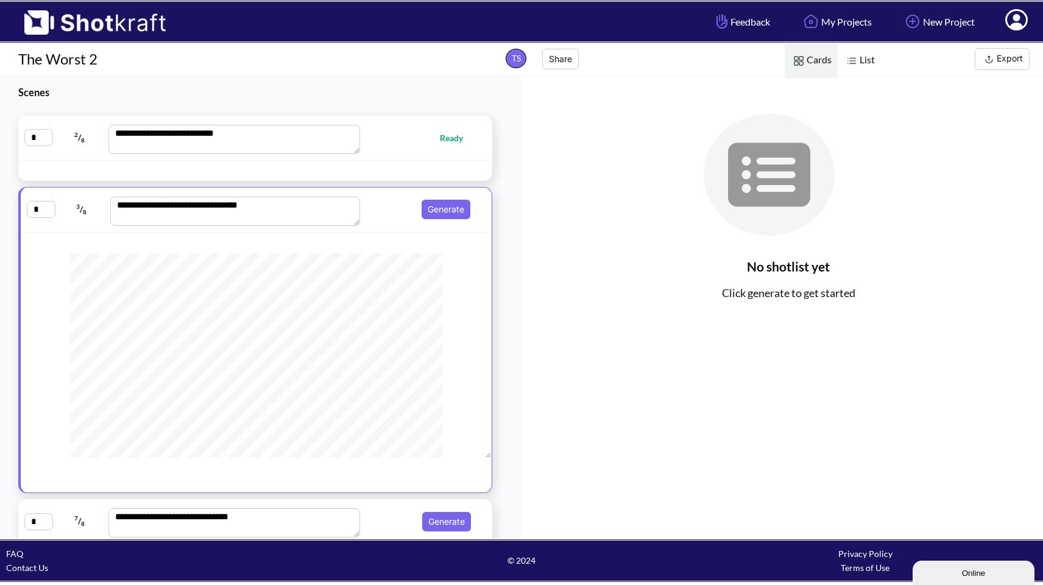
click at [387, 158] on div "**********" at bounding box center [255, 138] width 474 height 45
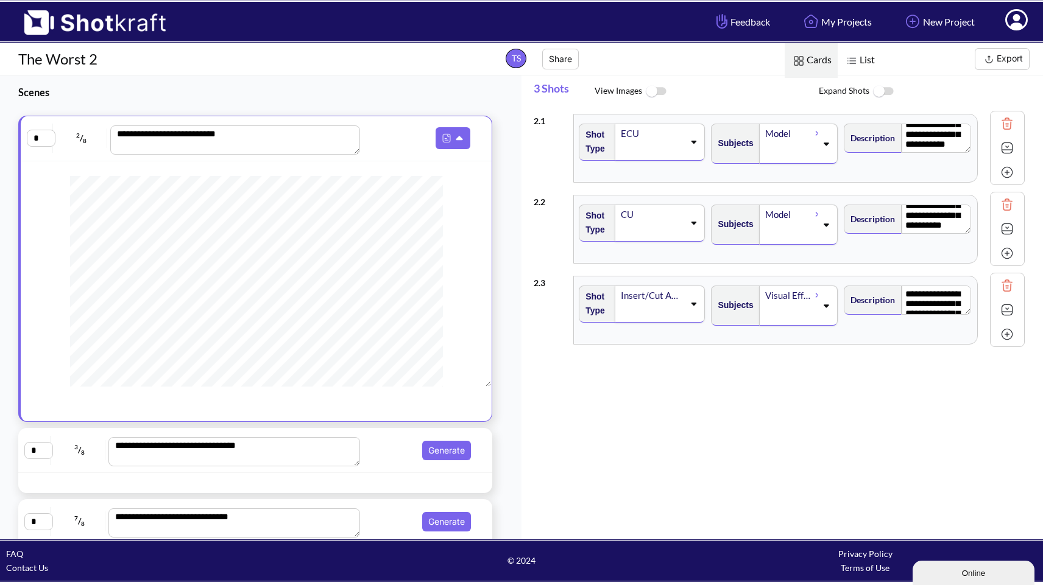
scroll to position [108, 0]
click at [384, 454] on span "Generate" at bounding box center [419, 450] width 111 height 19
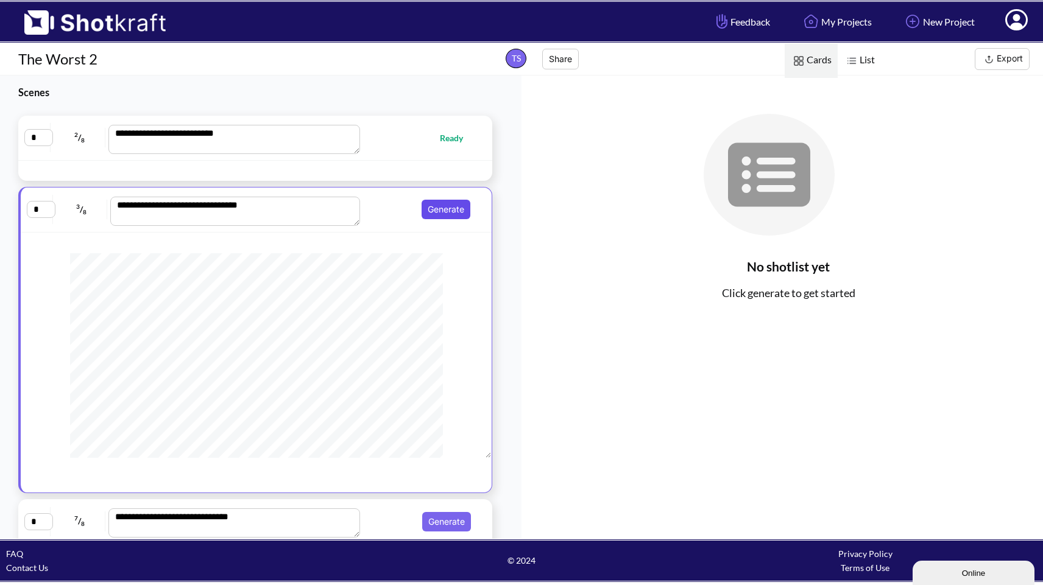
click at [442, 214] on button "Generate" at bounding box center [446, 209] width 49 height 19
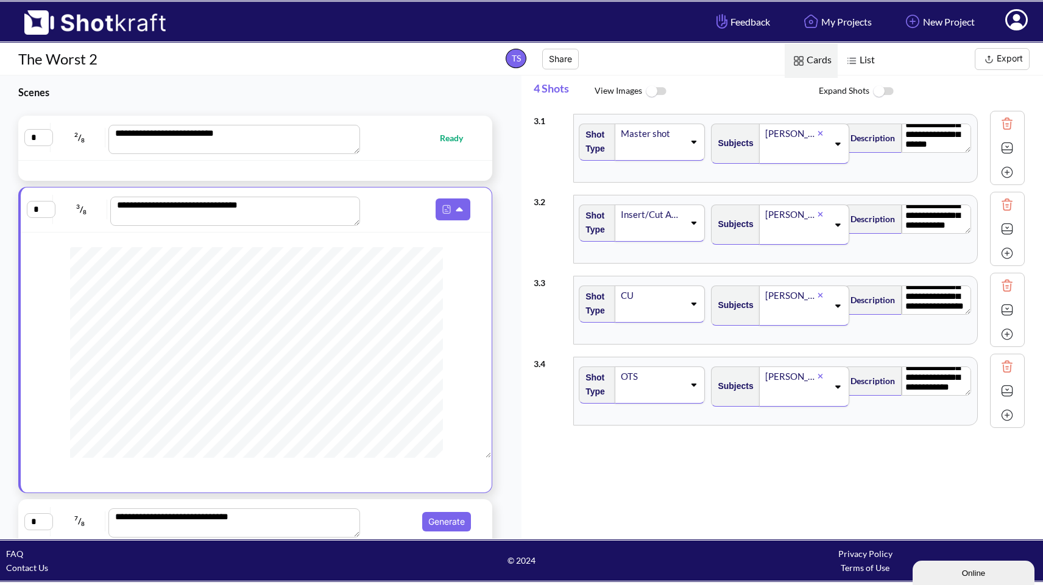
scroll to position [52, 0]
click at [375, 523] on span "Generate" at bounding box center [419, 521] width 111 height 19
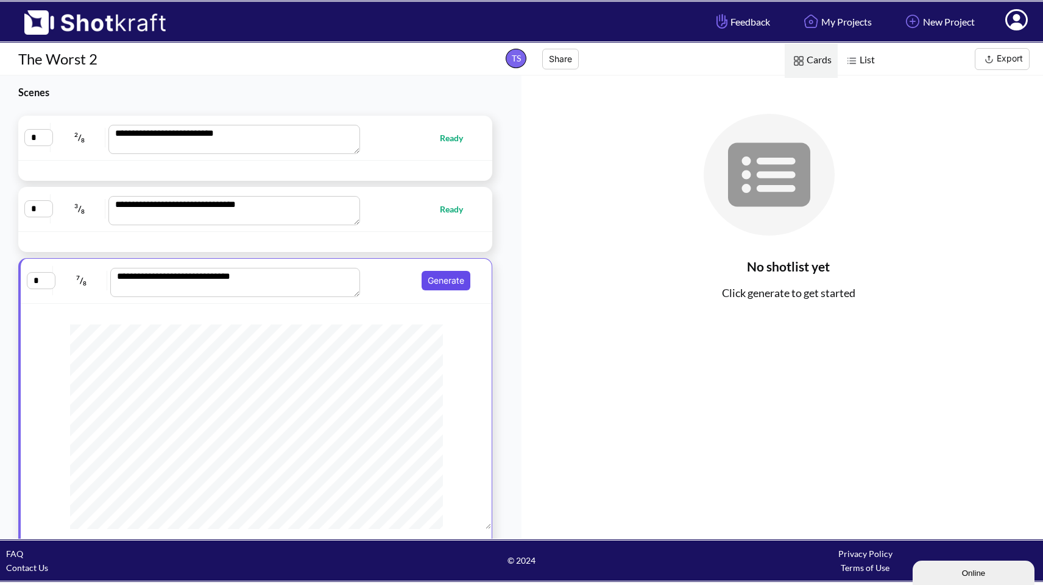
click at [441, 280] on button "Generate" at bounding box center [446, 280] width 49 height 19
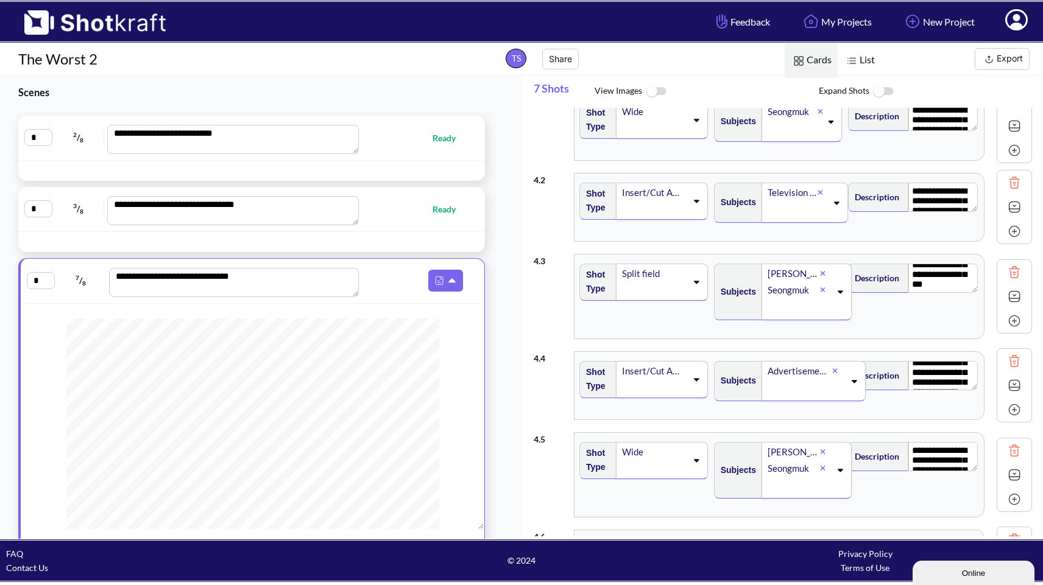
scroll to position [88, 0]
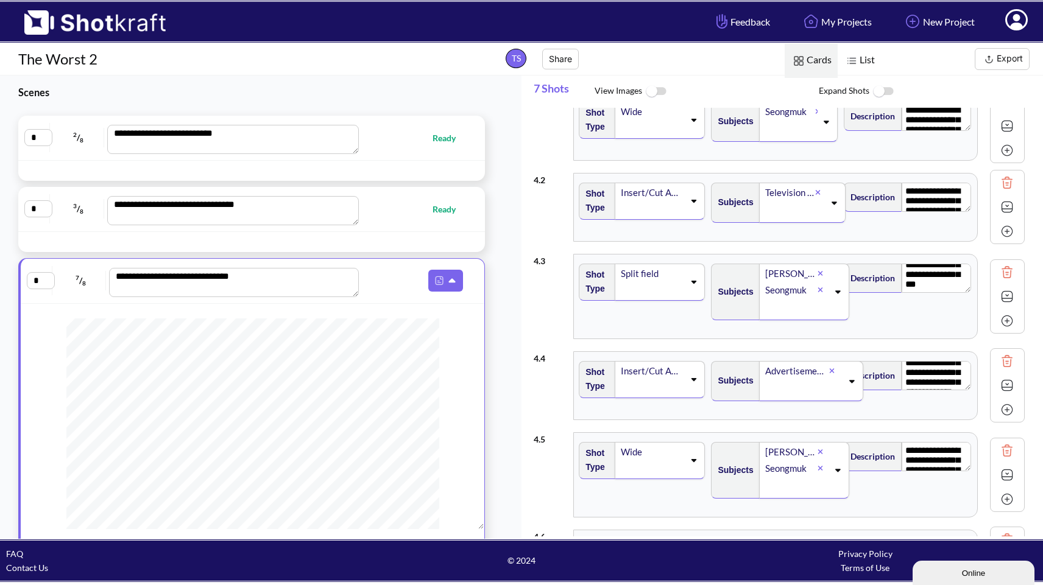
click at [861, 55] on span "List" at bounding box center [859, 60] width 43 height 35
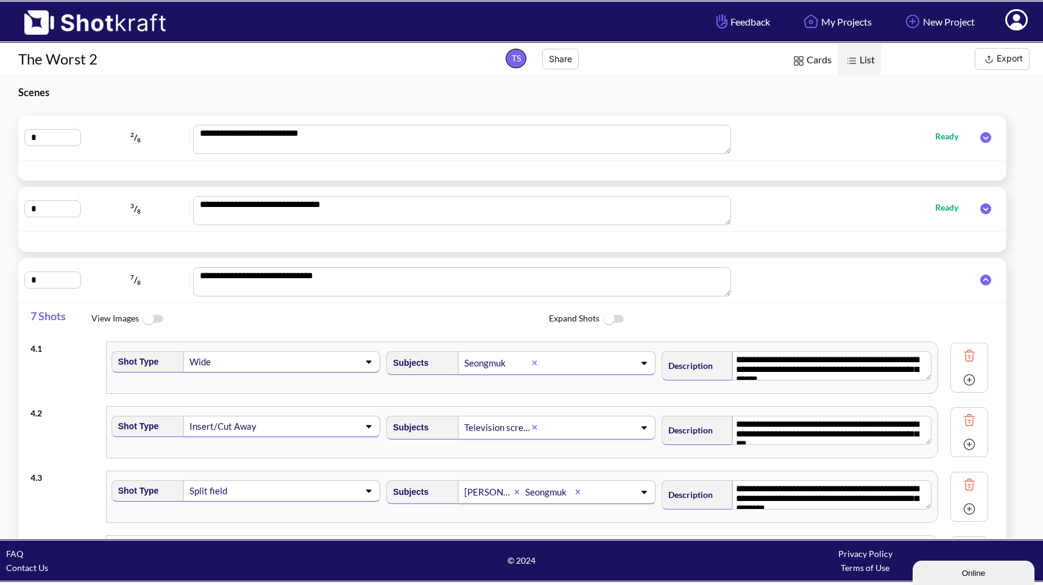
click at [806, 65] on img at bounding box center [799, 61] width 16 height 16
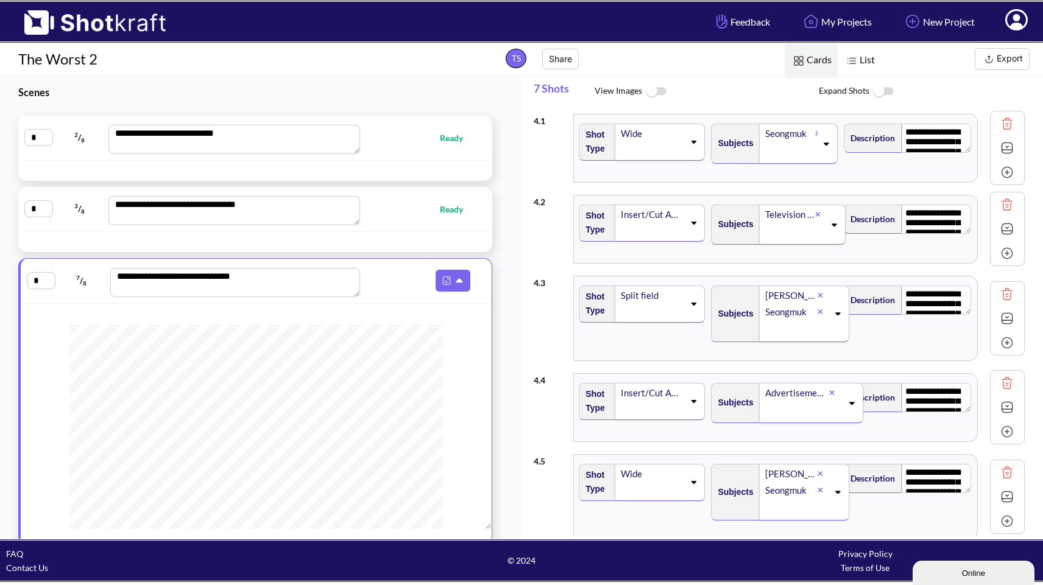
scroll to position [21, 0]
click at [859, 58] on span "List" at bounding box center [859, 60] width 43 height 35
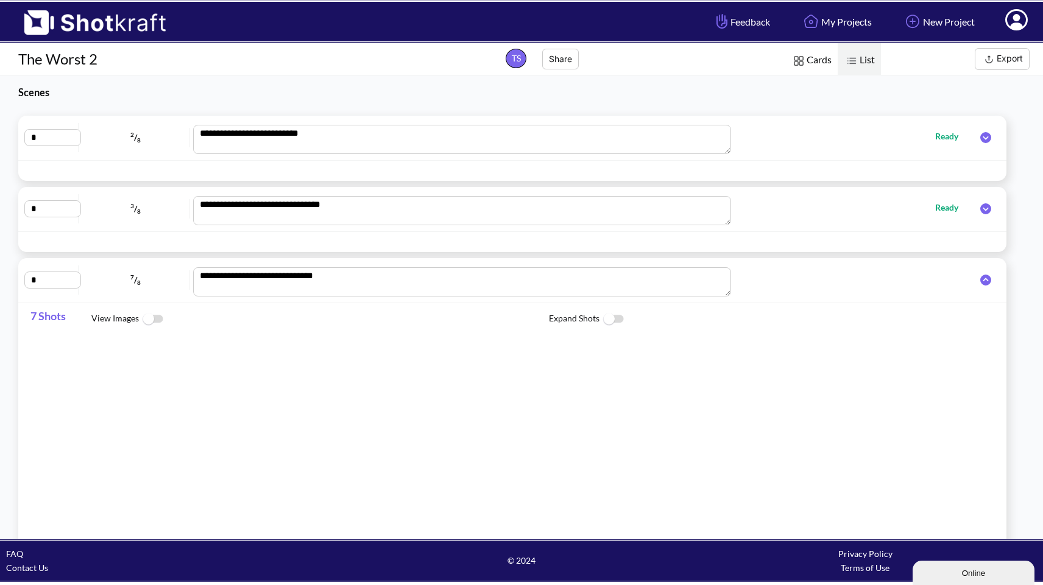
click at [1009, 57] on button "Export" at bounding box center [1002, 59] width 55 height 22
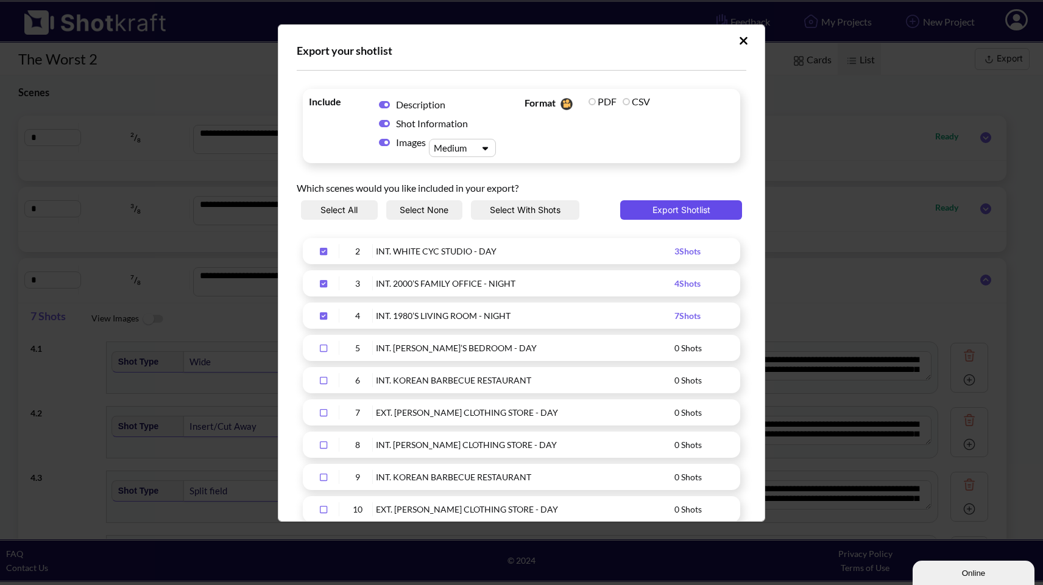
click at [661, 208] on button "Export Shotlist" at bounding box center [681, 209] width 122 height 19
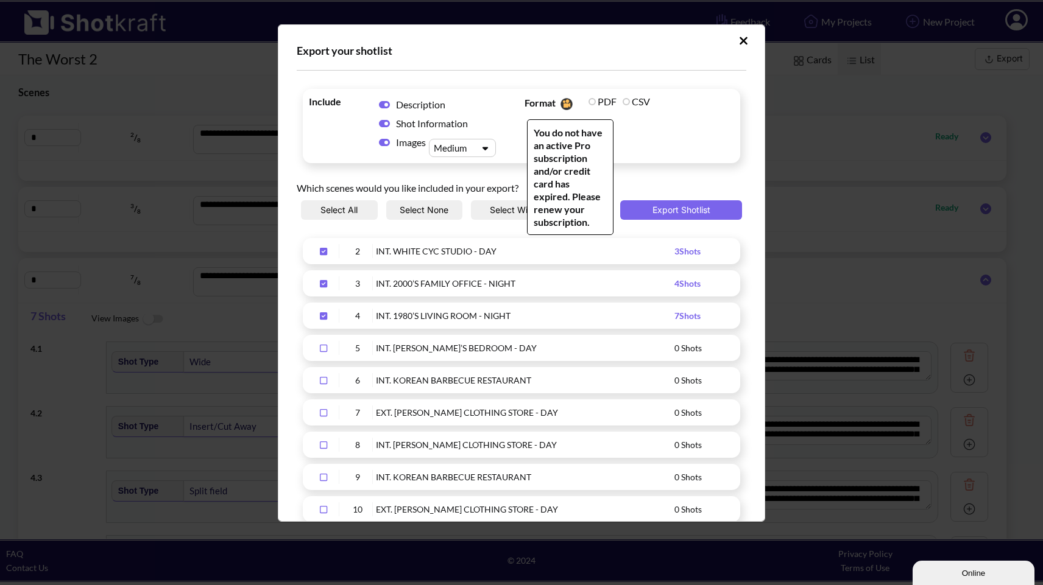
click at [623, 100] on label "CSV" at bounding box center [636, 102] width 27 height 12
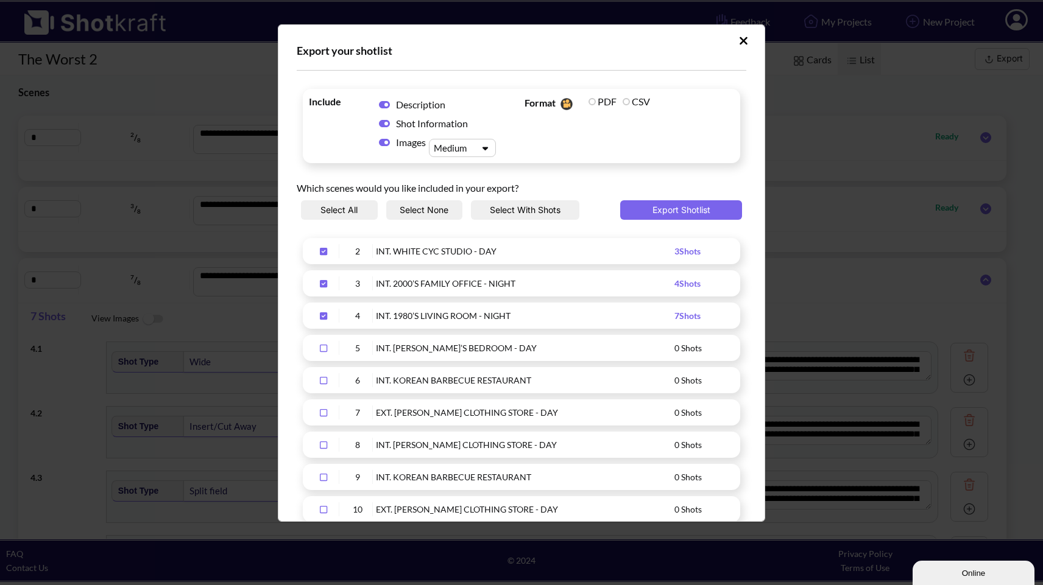
click at [739, 44] on icon "Upload Script" at bounding box center [743, 41] width 9 height 12
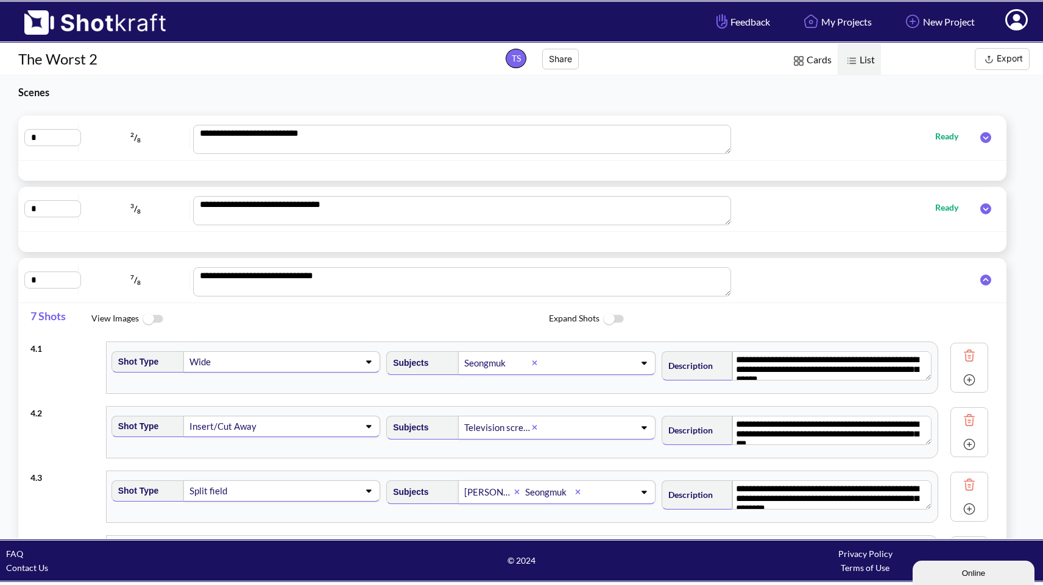
click at [1017, 13] on icon at bounding box center [1016, 19] width 23 height 21
click at [977, 43] on link "My Profile" at bounding box center [982, 44] width 101 height 19
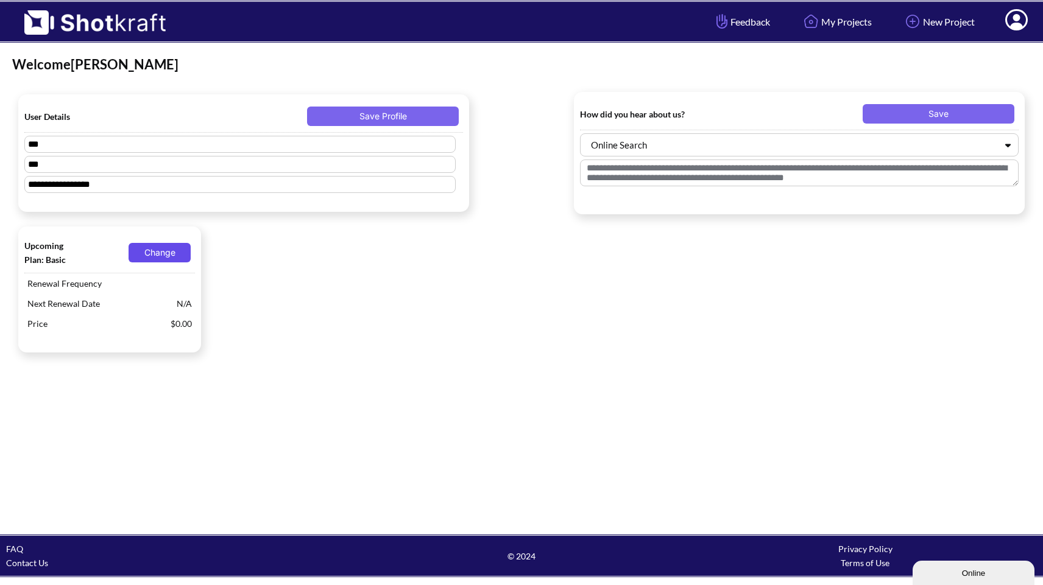
click at [180, 247] on button "Change" at bounding box center [160, 252] width 62 height 19
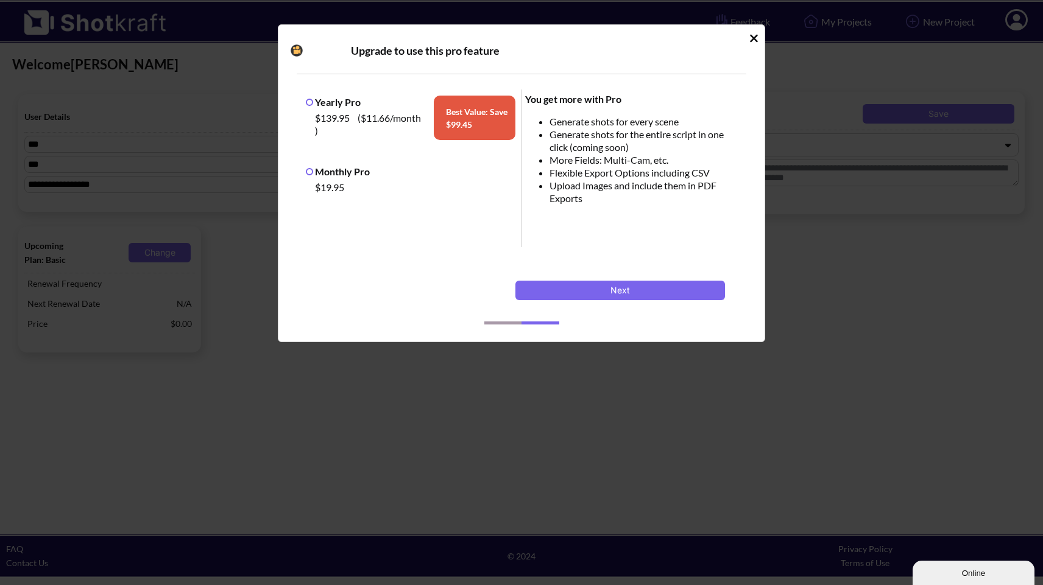
click at [309, 171] on label "Monthly Pro" at bounding box center [338, 172] width 64 height 12
click at [640, 289] on button "Next" at bounding box center [620, 290] width 210 height 19
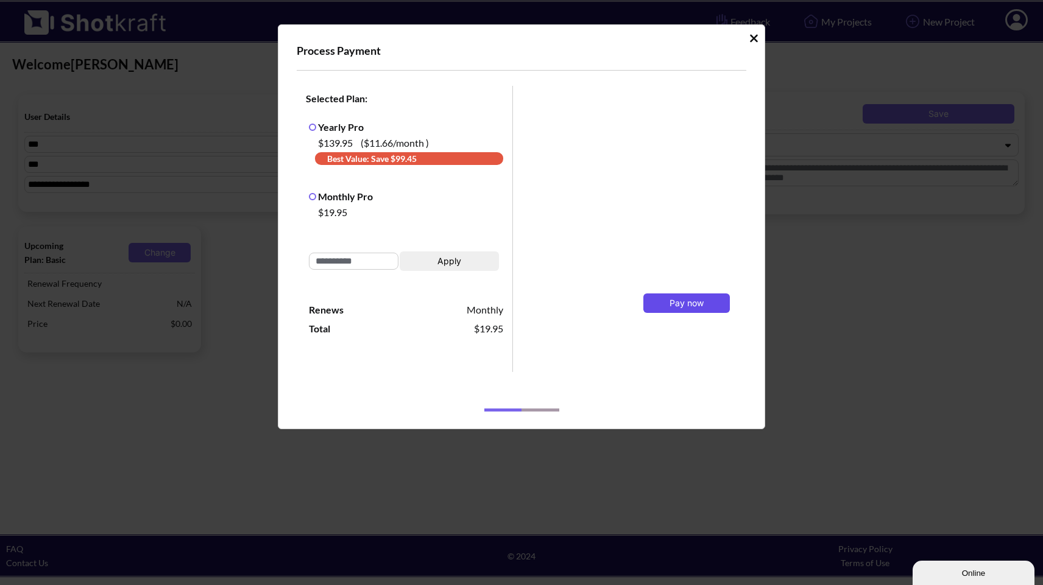
click at [699, 307] on span "Pay now" at bounding box center [687, 303] width 34 height 10
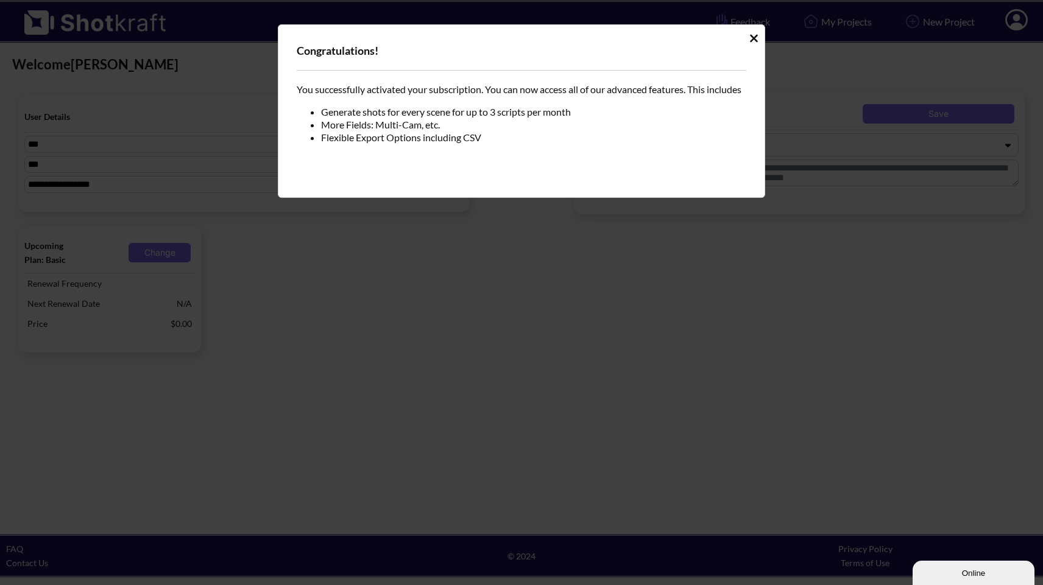
click at [754, 38] on icon "Idle Modal" at bounding box center [754, 38] width 8 height 8
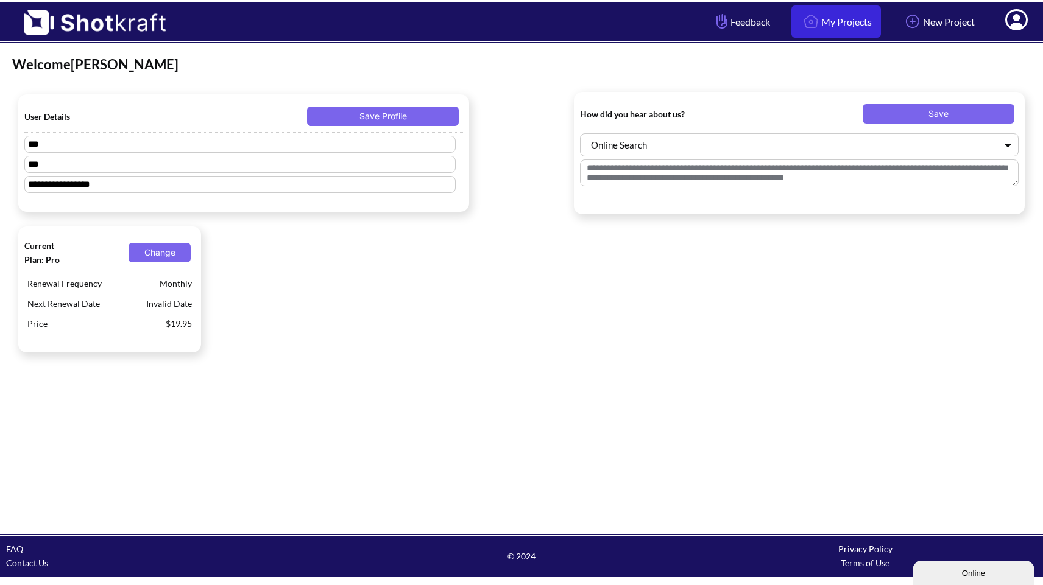
click at [801, 28] on img at bounding box center [811, 21] width 21 height 21
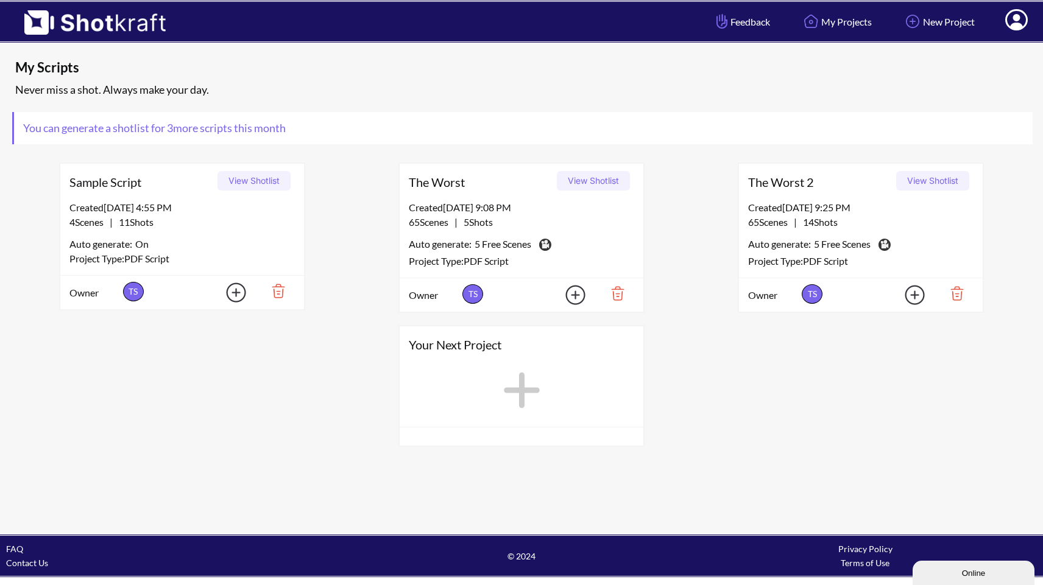
click at [619, 295] on img at bounding box center [613, 293] width 42 height 21
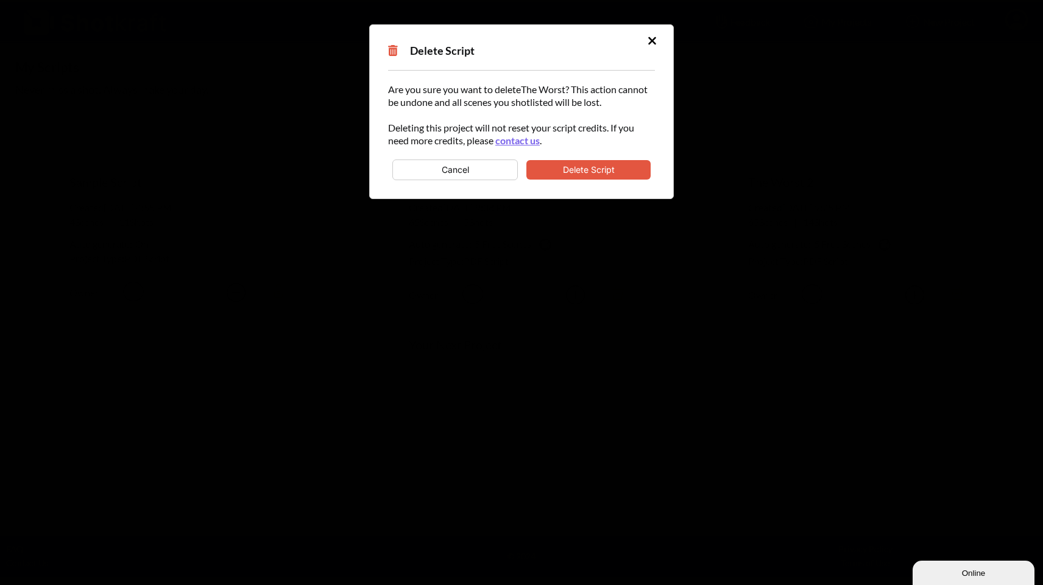
click at [613, 170] on button "Delete Script" at bounding box center [588, 169] width 124 height 19
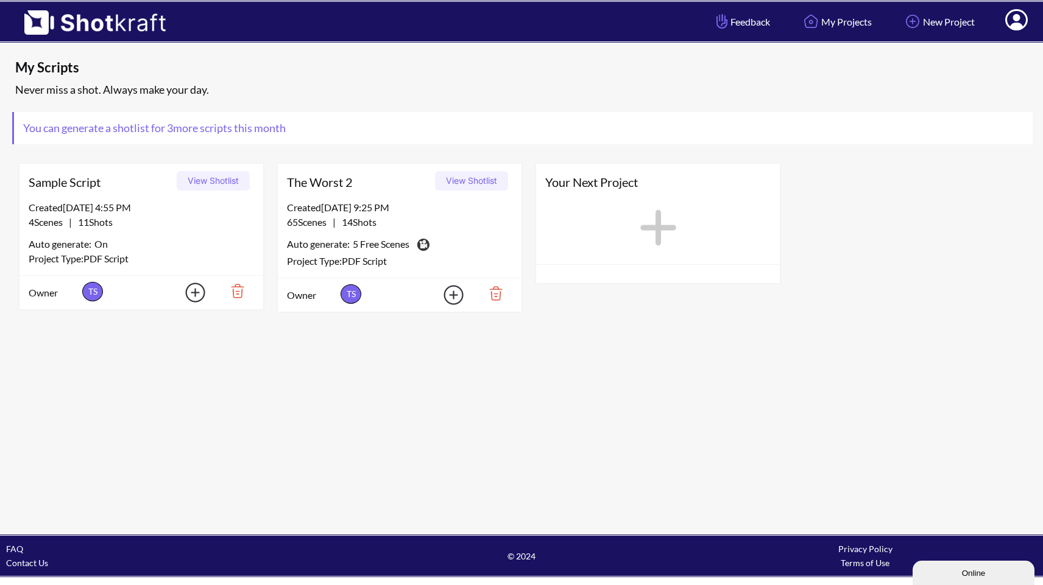
click at [391, 216] on div "65 Scenes | 14 Shots" at bounding box center [399, 222] width 225 height 15
click at [451, 186] on button "View Shotlist" at bounding box center [471, 180] width 73 height 19
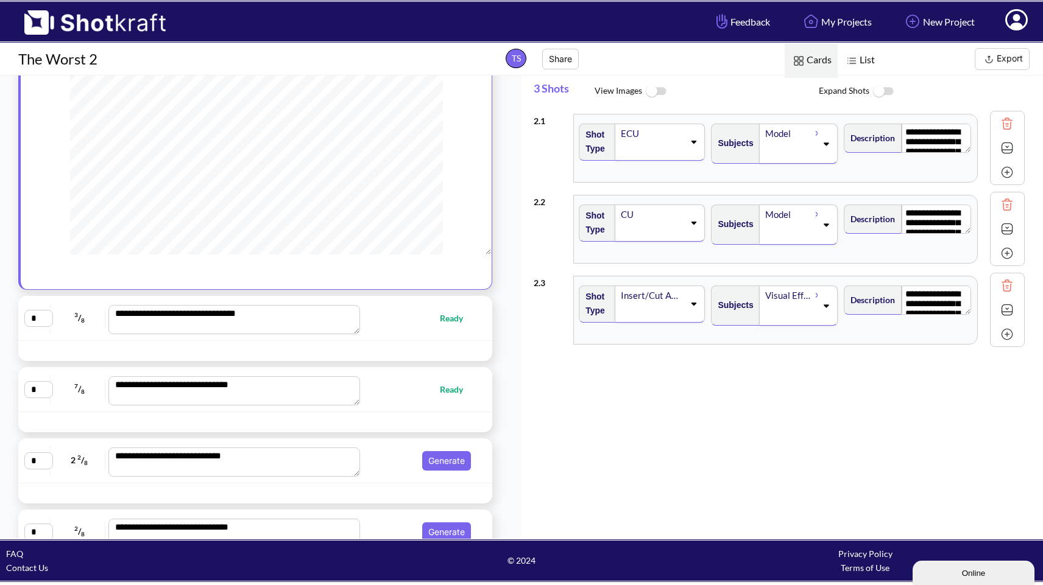
scroll to position [149, 0]
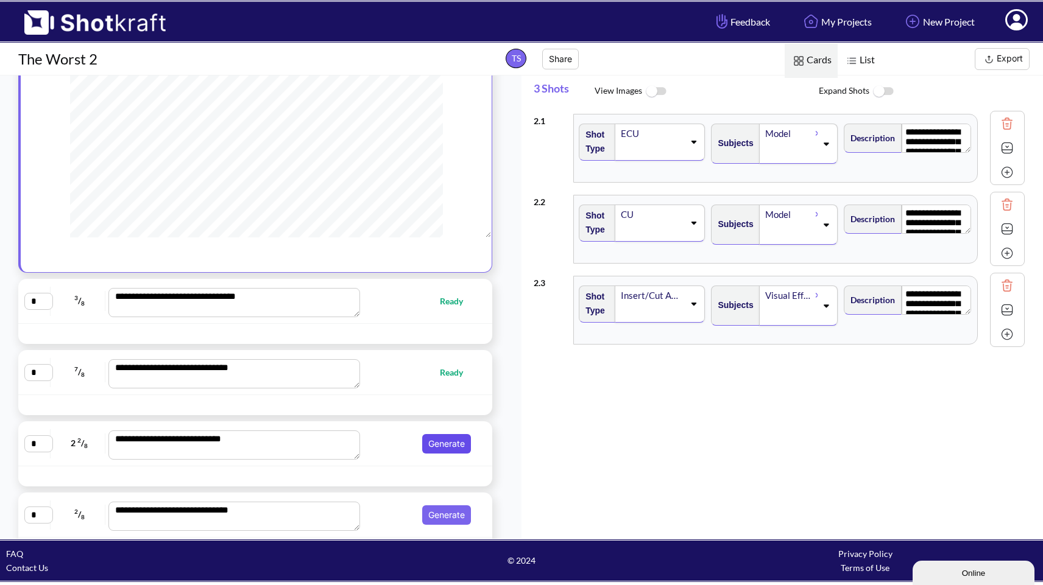
click at [436, 440] on button "Generate" at bounding box center [446, 443] width 49 height 19
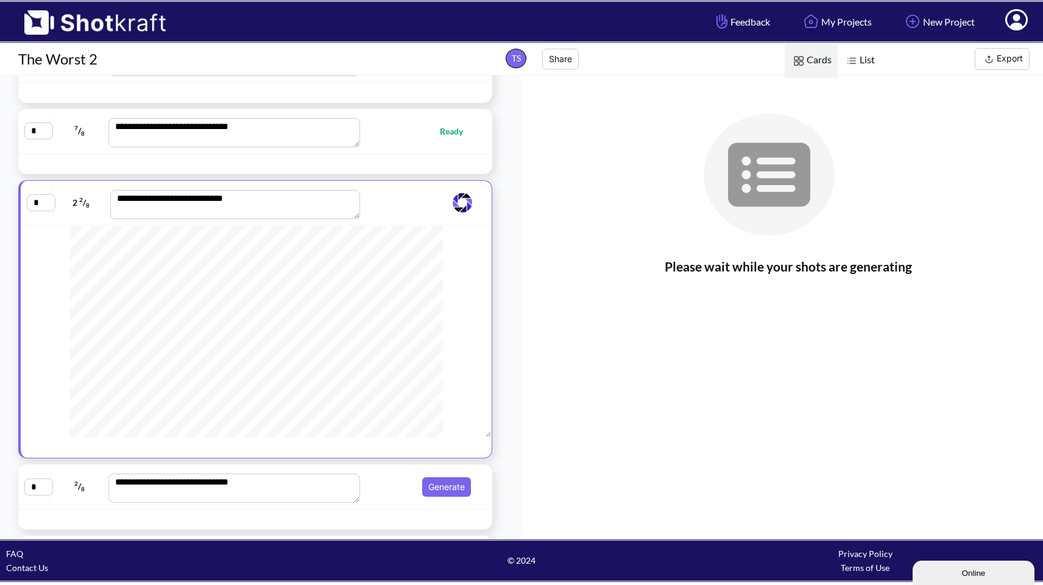
scroll to position [55, 0]
click at [432, 497] on button "Generate" at bounding box center [446, 487] width 49 height 19
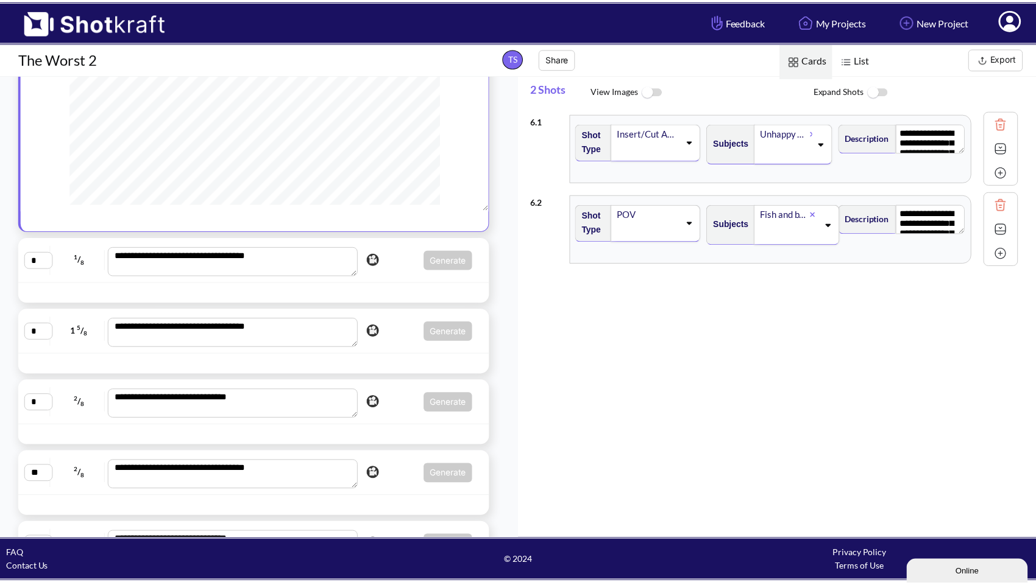
scroll to position [468, 0]
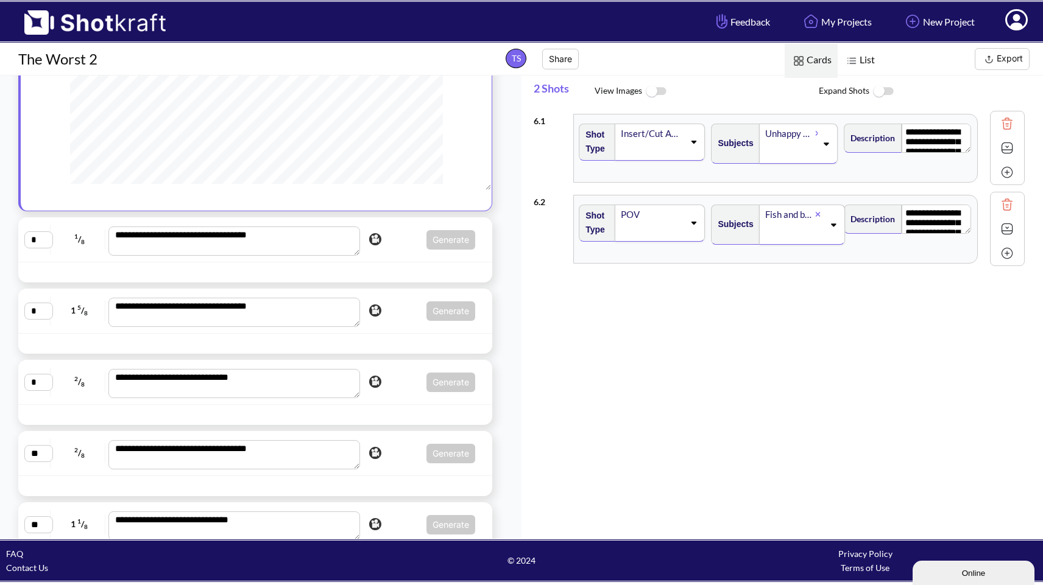
click at [447, 263] on div "**********" at bounding box center [255, 240] width 474 height 45
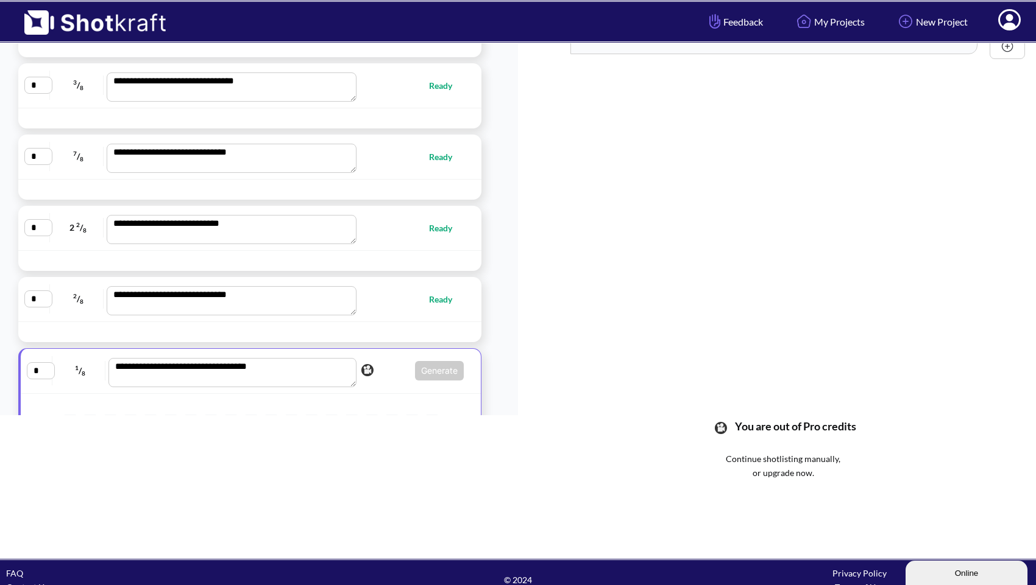
scroll to position [139, 0]
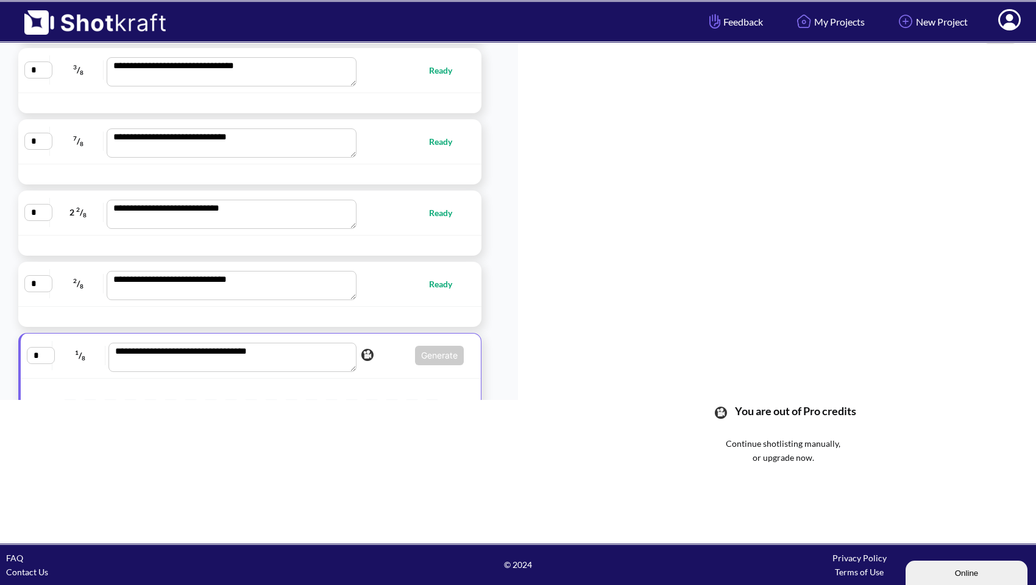
click at [815, 408] on span "You are out of Pro credits" at bounding box center [792, 420] width 127 height 31
drag, startPoint x: 827, startPoint y: 408, endPoint x: 816, endPoint y: 408, distance: 11.0
click at [816, 408] on span "You are out of Pro credits" at bounding box center [792, 420] width 127 height 31
click at [813, 408] on span "You are out of Pro credits" at bounding box center [792, 420] width 127 height 31
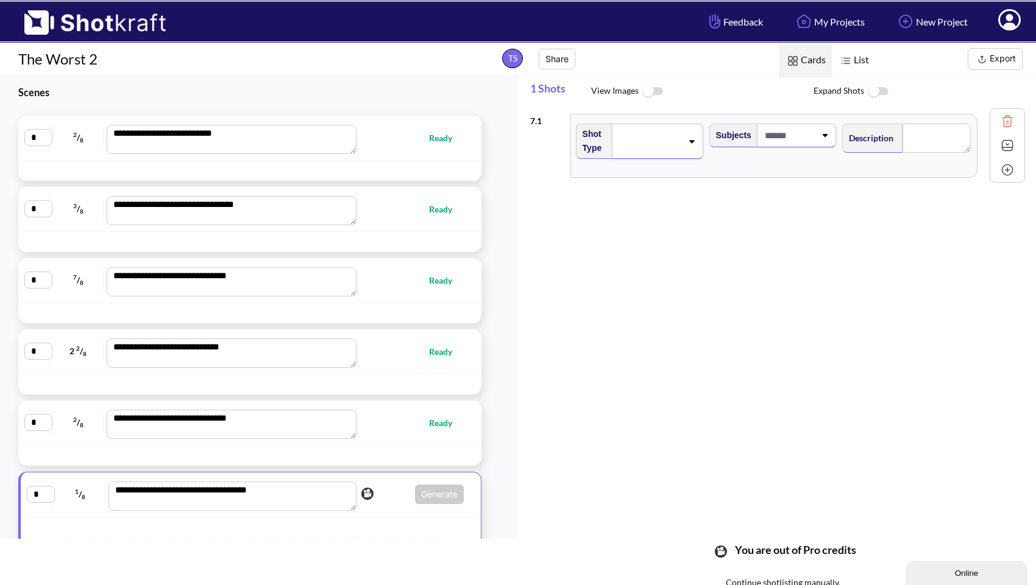
scroll to position [0, 0]
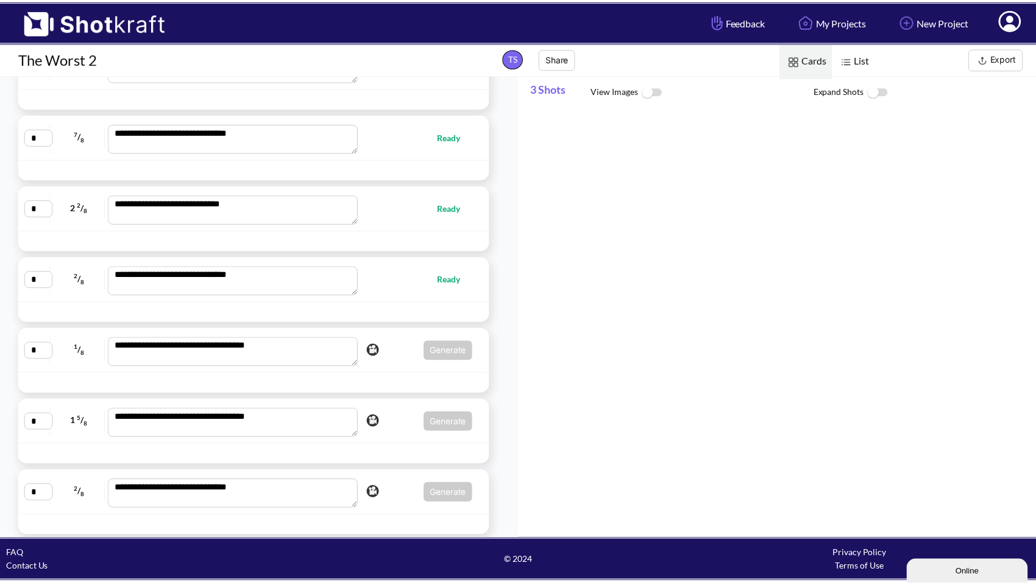
scroll to position [387, 0]
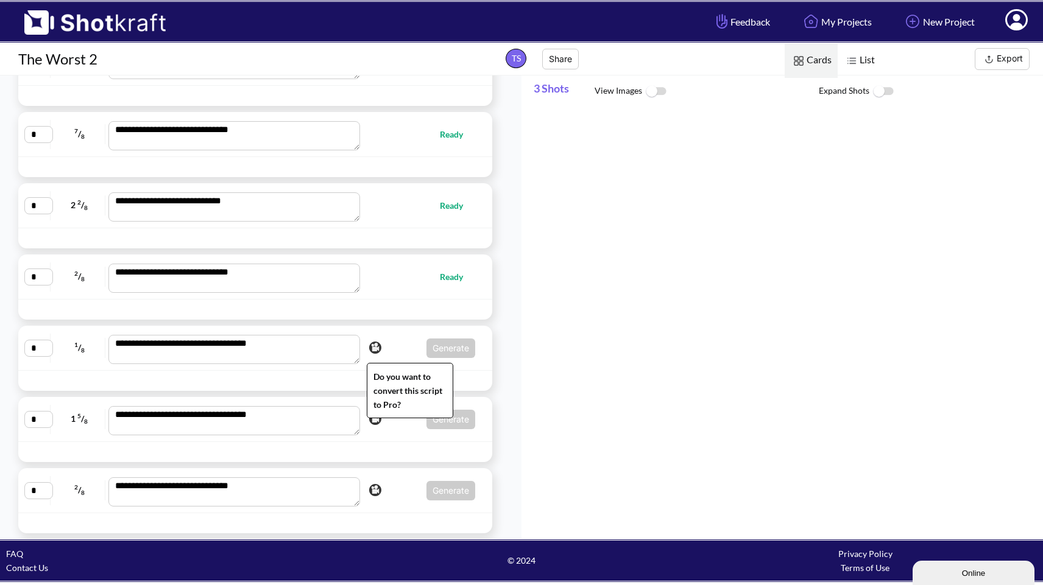
click at [372, 352] on img at bounding box center [374, 348] width 17 height 18
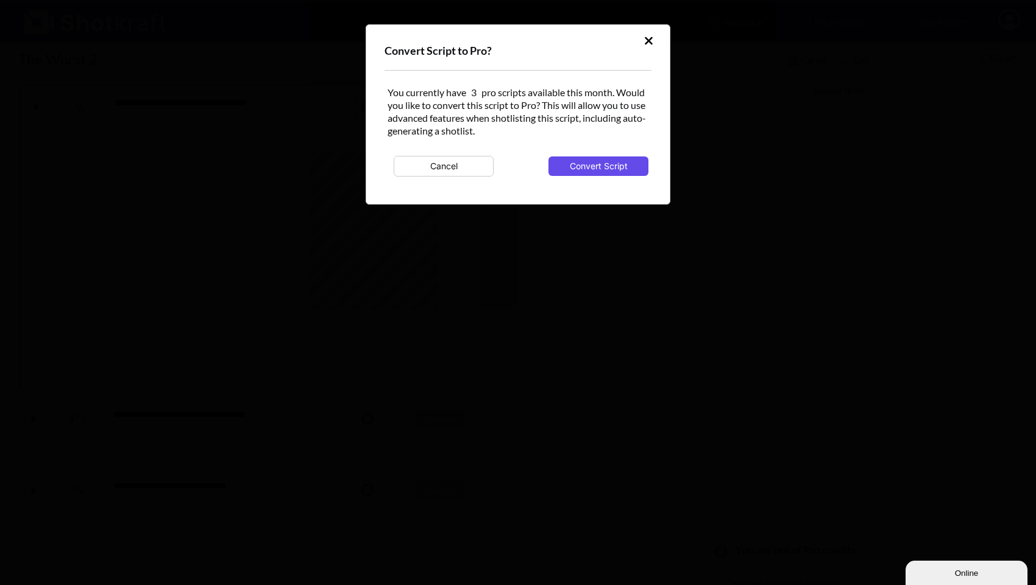
click at [618, 168] on button "Convert Script" at bounding box center [598, 166] width 100 height 19
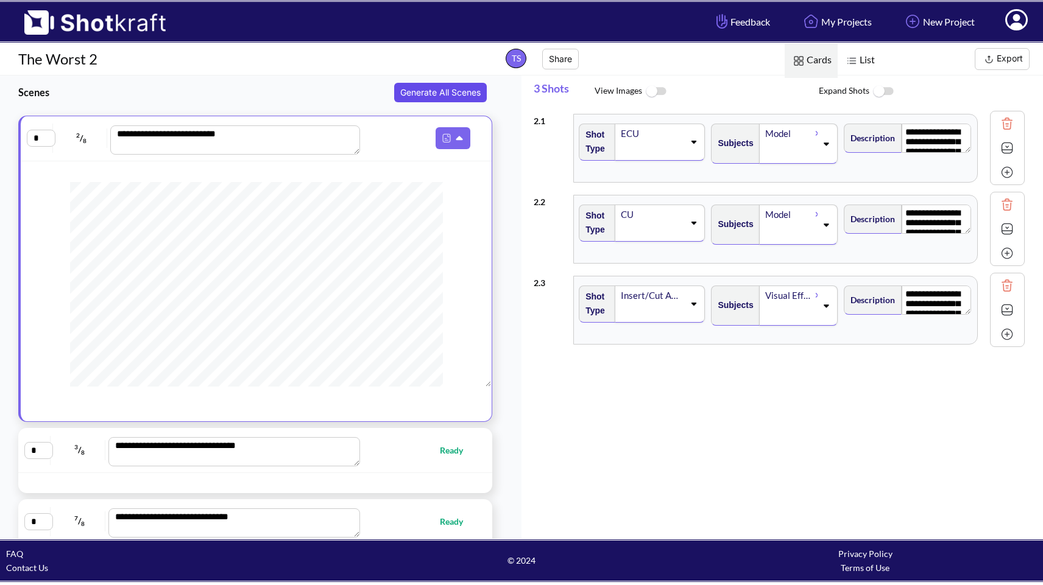
click at [460, 94] on button "Generate All Scenes" at bounding box center [440, 92] width 93 height 19
click at [461, 93] on button "Generate All Scenes" at bounding box center [440, 92] width 93 height 19
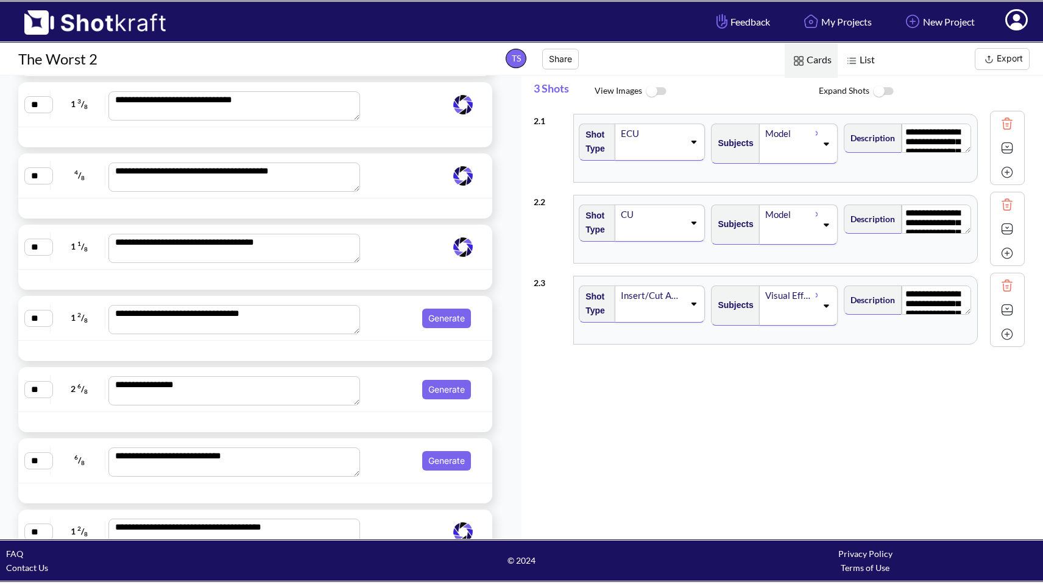
scroll to position [1245, 0]
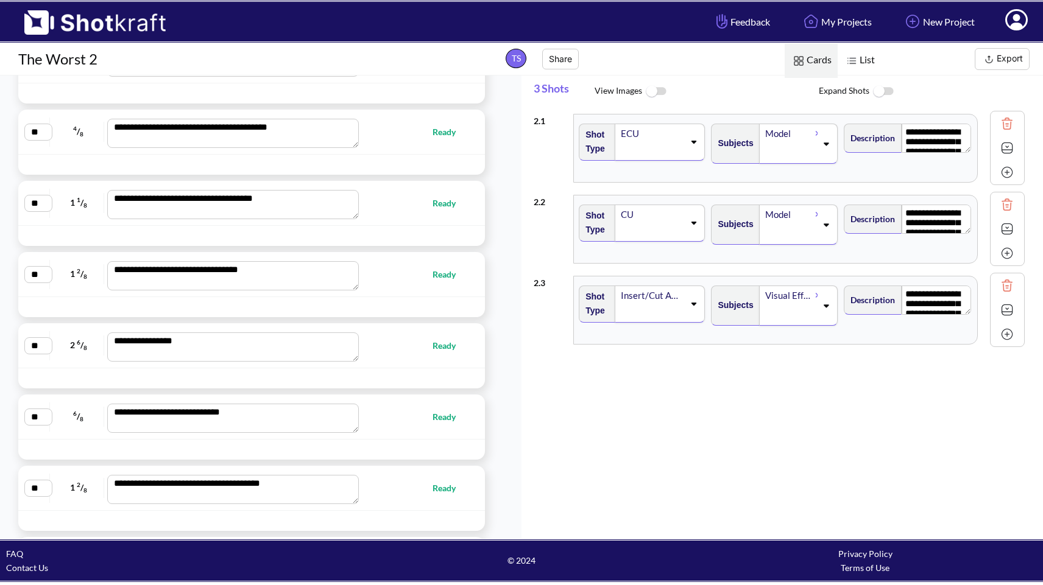
click at [445, 273] on span "Ready" at bounding box center [450, 274] width 35 height 14
type textarea "**********"
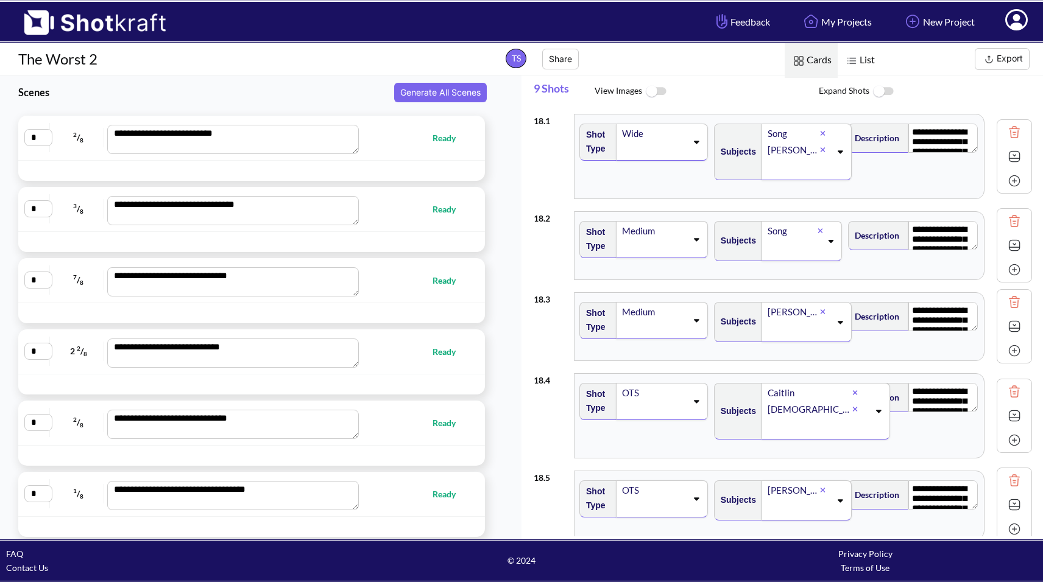
scroll to position [0, 0]
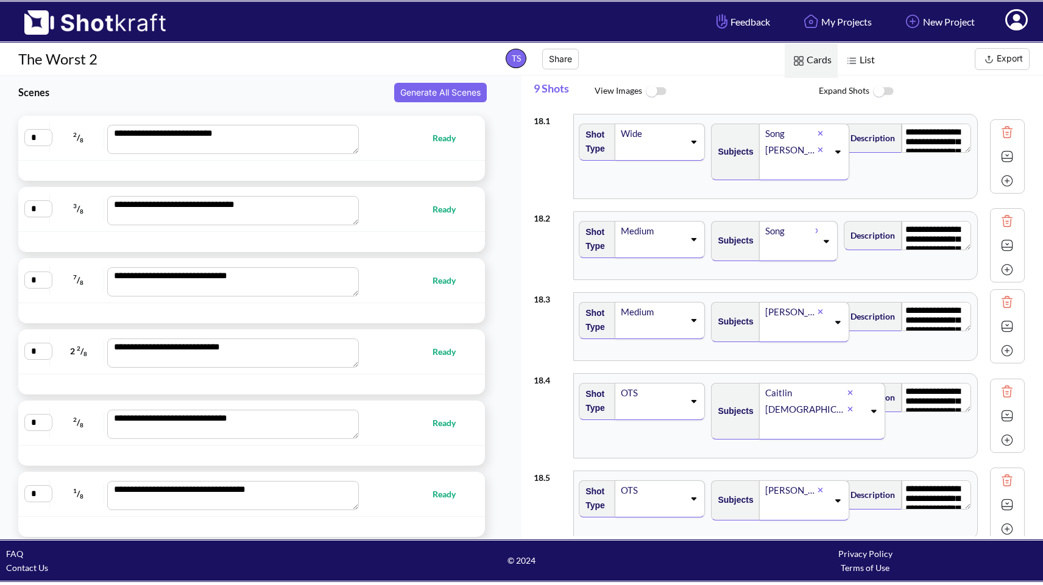
click at [865, 62] on span "List" at bounding box center [859, 60] width 43 height 35
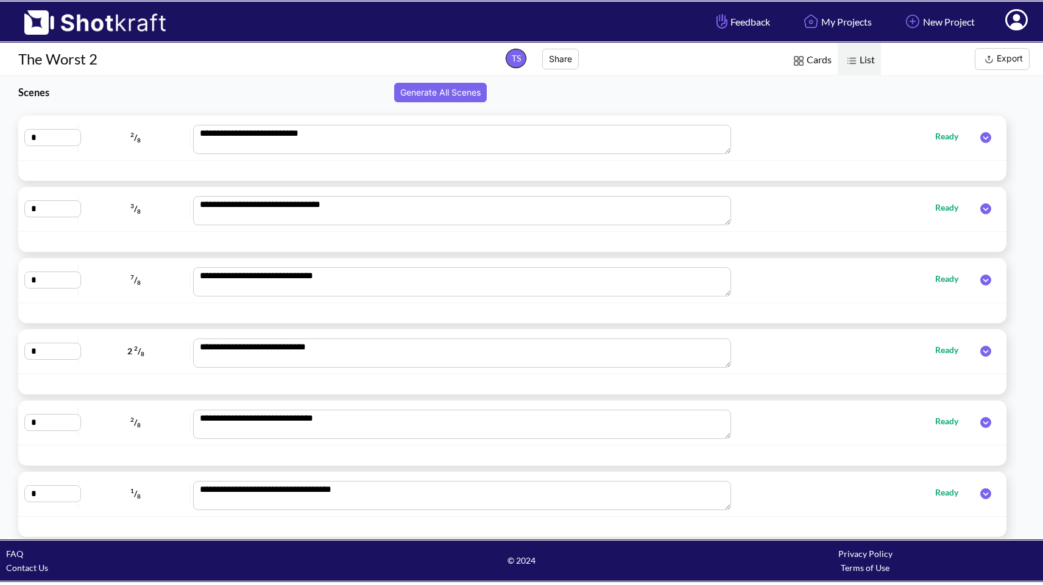
click at [1005, 55] on button "Export" at bounding box center [1002, 59] width 55 height 22
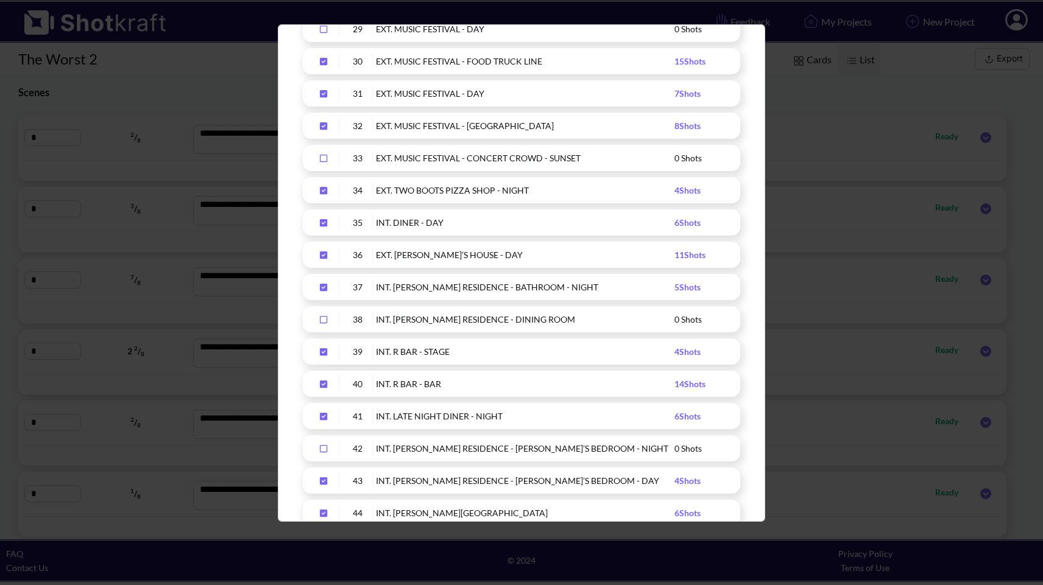
scroll to position [952, 0]
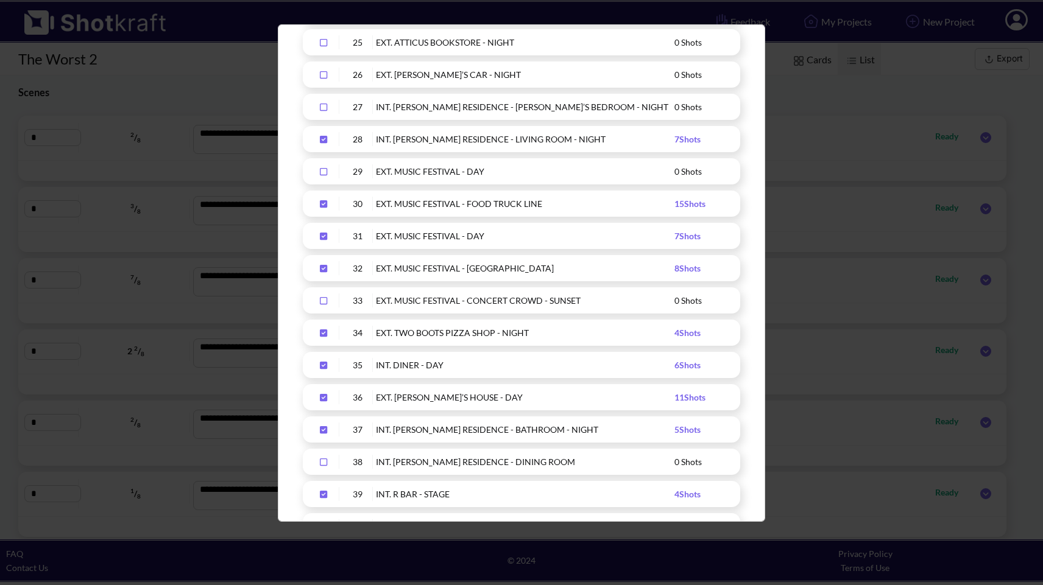
click at [882, 99] on div "Export your shotlist Include Description Shot Information Images Medium Format …" at bounding box center [521, 292] width 1043 height 585
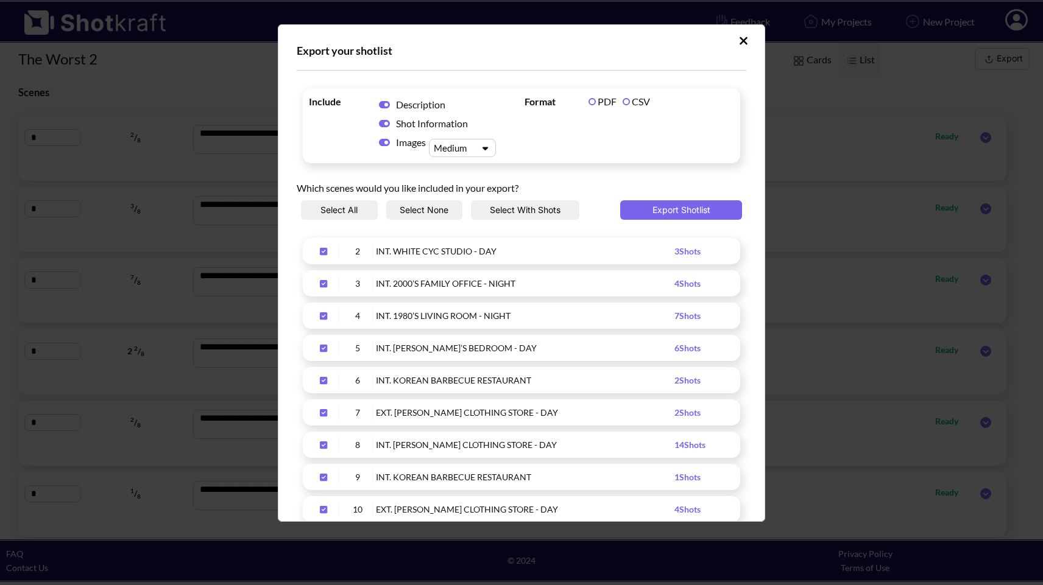
scroll to position [0, 0]
click at [740, 44] on icon "Upload Script" at bounding box center [744, 41] width 8 height 8
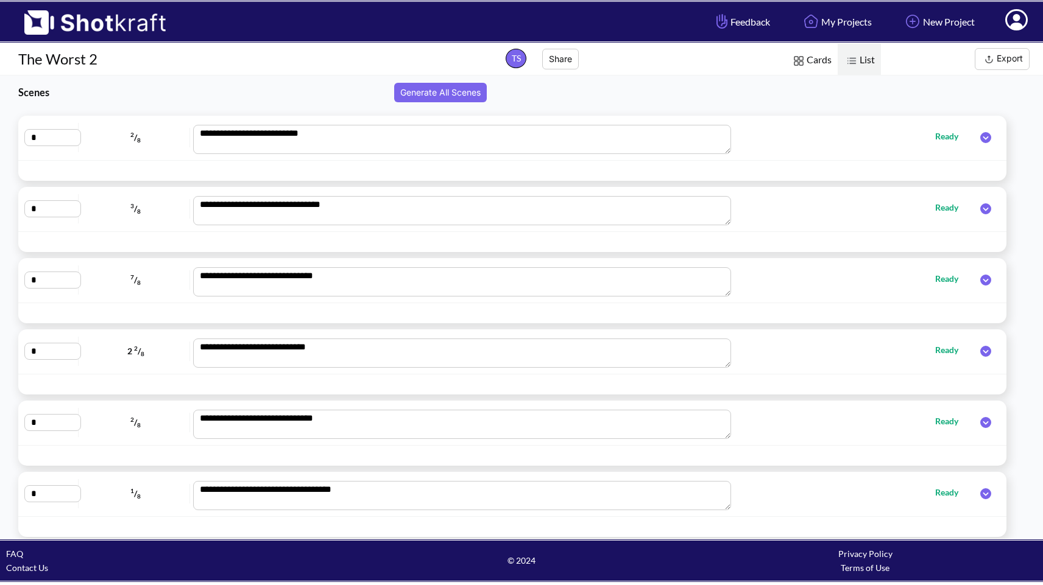
click at [815, 52] on span "Cards" at bounding box center [811, 60] width 53 height 35
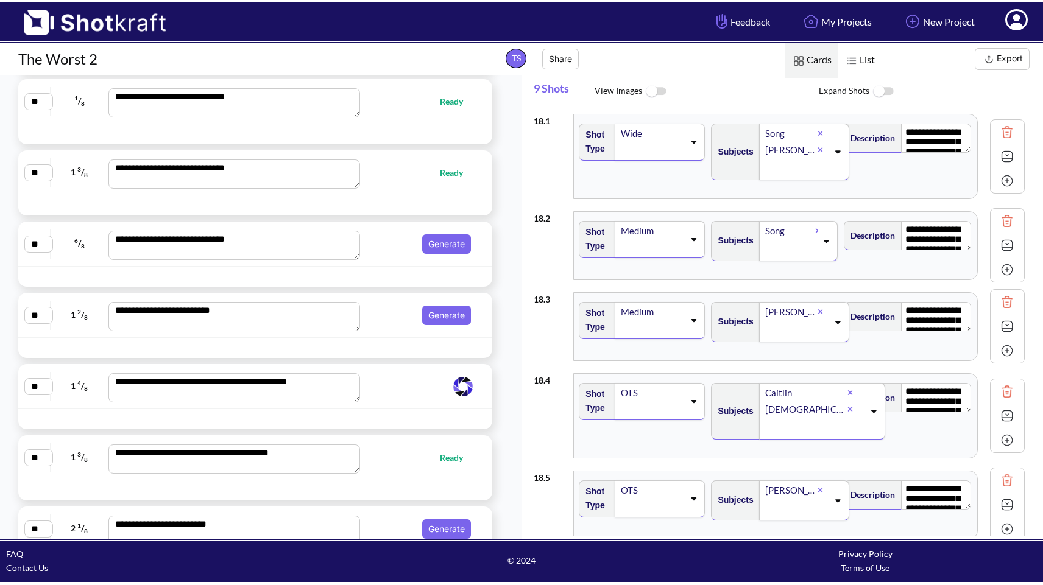
scroll to position [1782, 0]
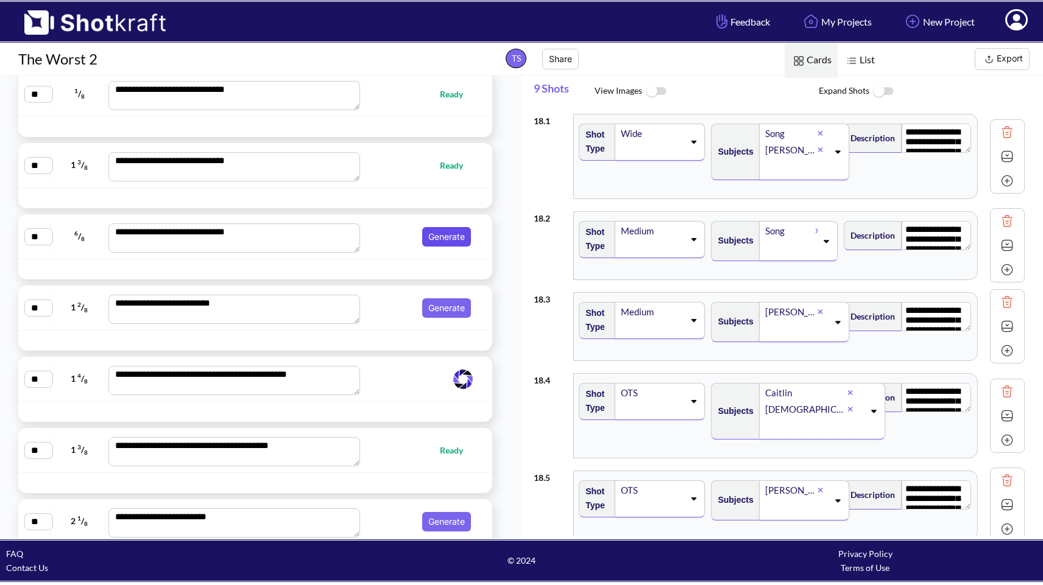
click at [448, 242] on button "Generate" at bounding box center [446, 236] width 49 height 19
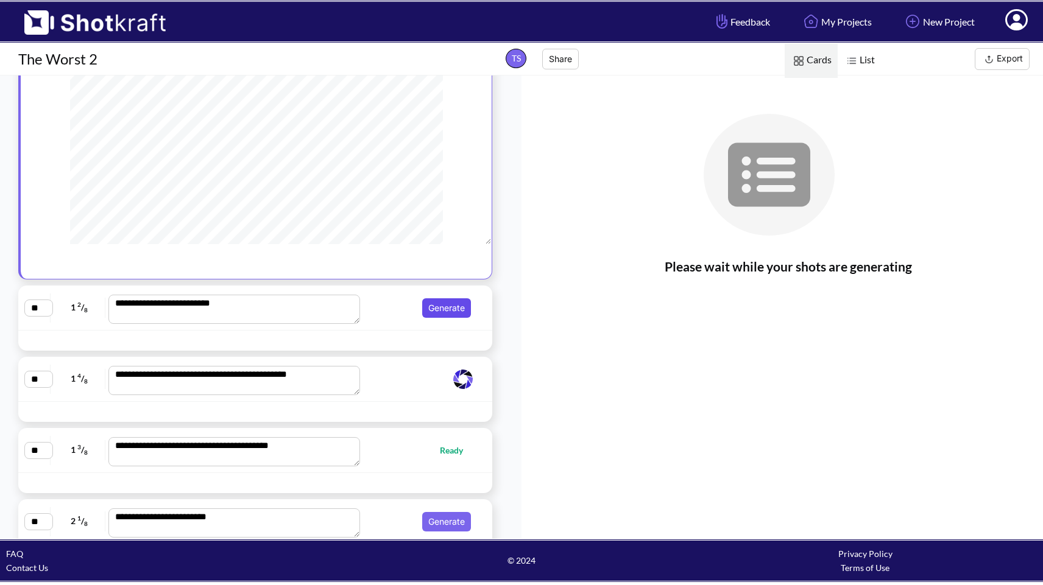
click at [448, 309] on button "Generate" at bounding box center [446, 308] width 49 height 19
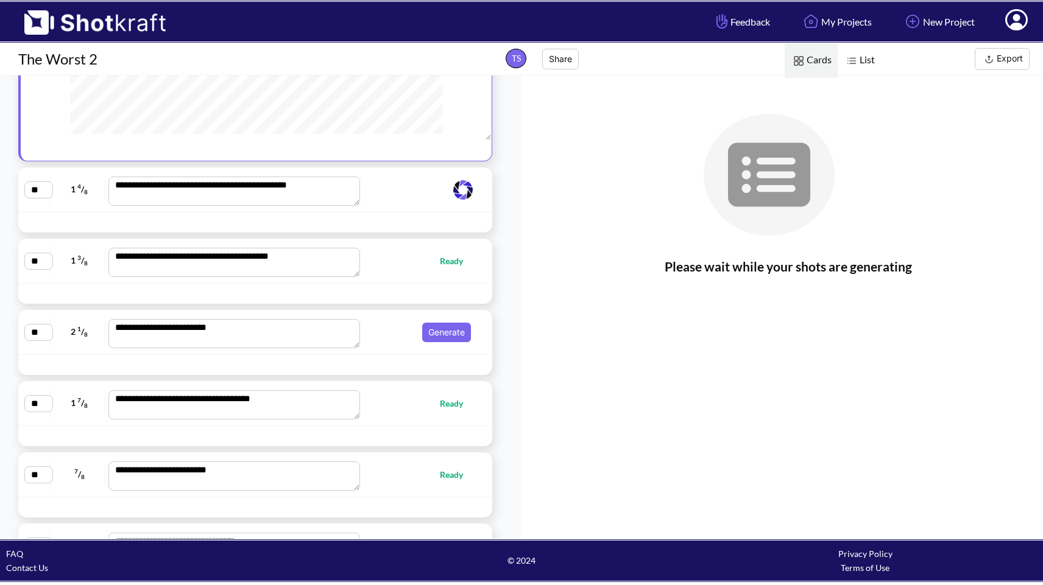
scroll to position [1999, 0]
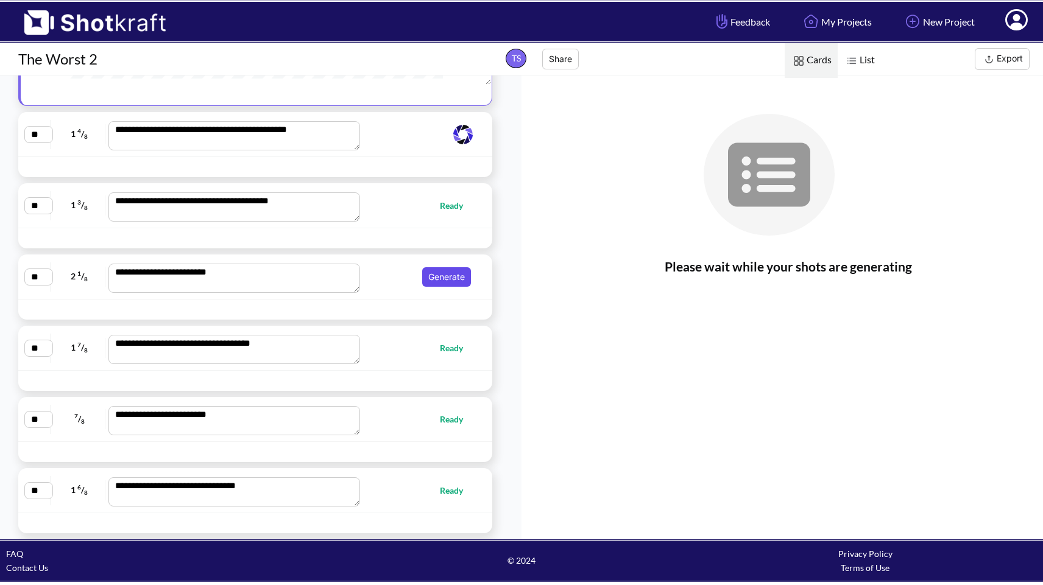
click at [442, 287] on button "Generate" at bounding box center [446, 276] width 49 height 19
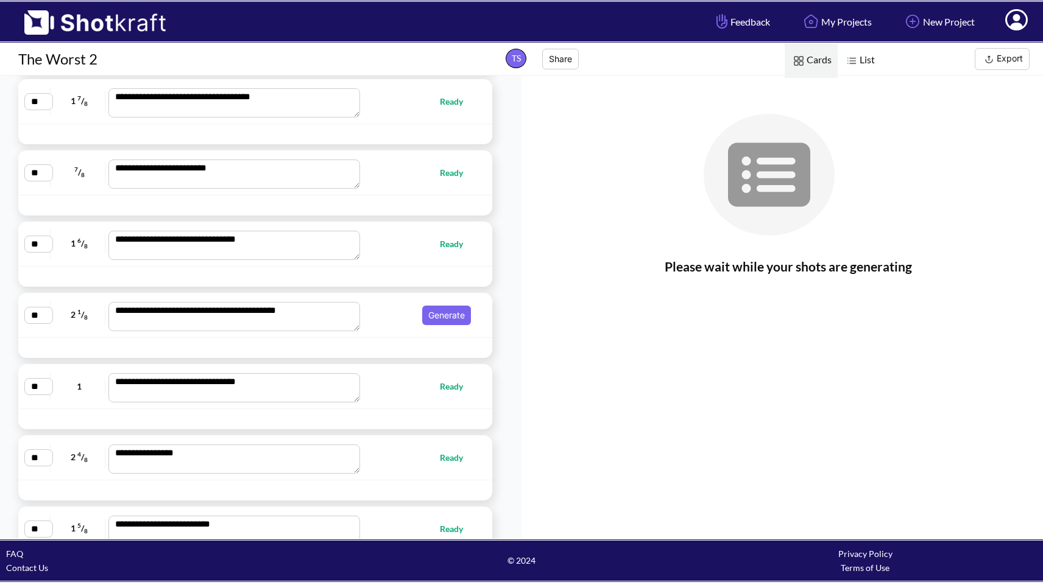
scroll to position [2269, 0]
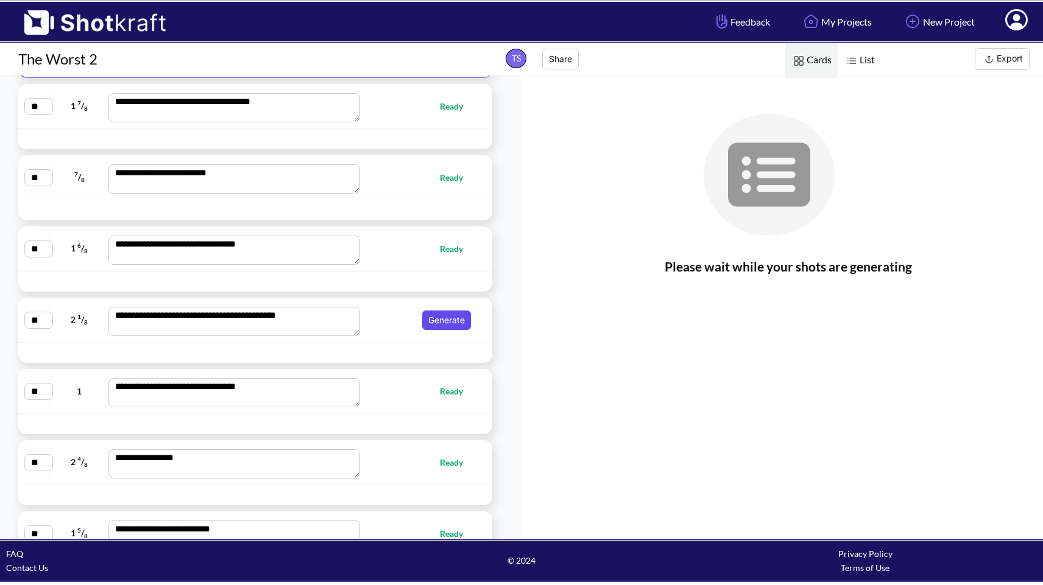
click at [444, 316] on button "Generate" at bounding box center [446, 320] width 49 height 19
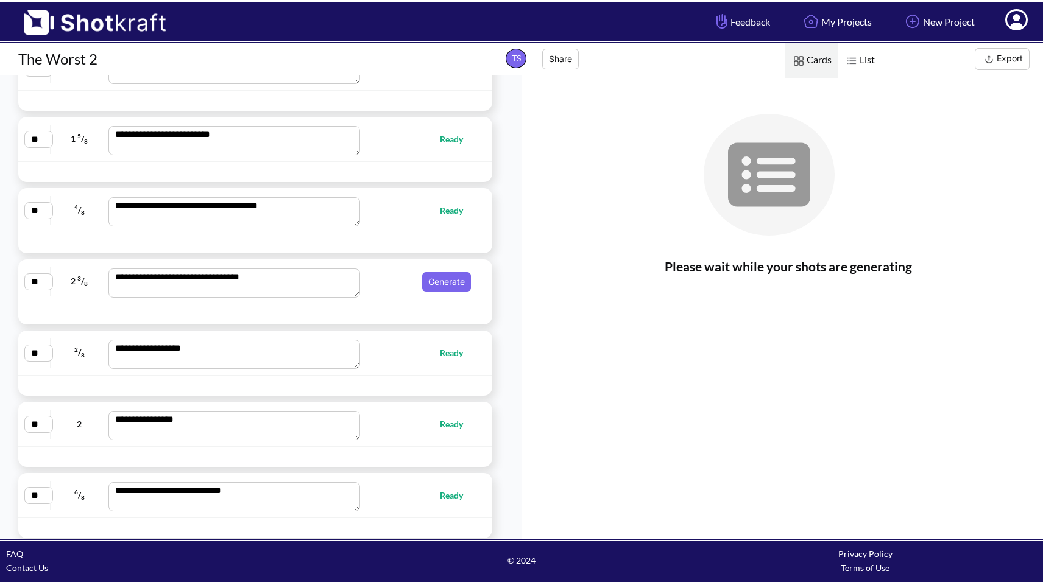
scroll to position [2666, 0]
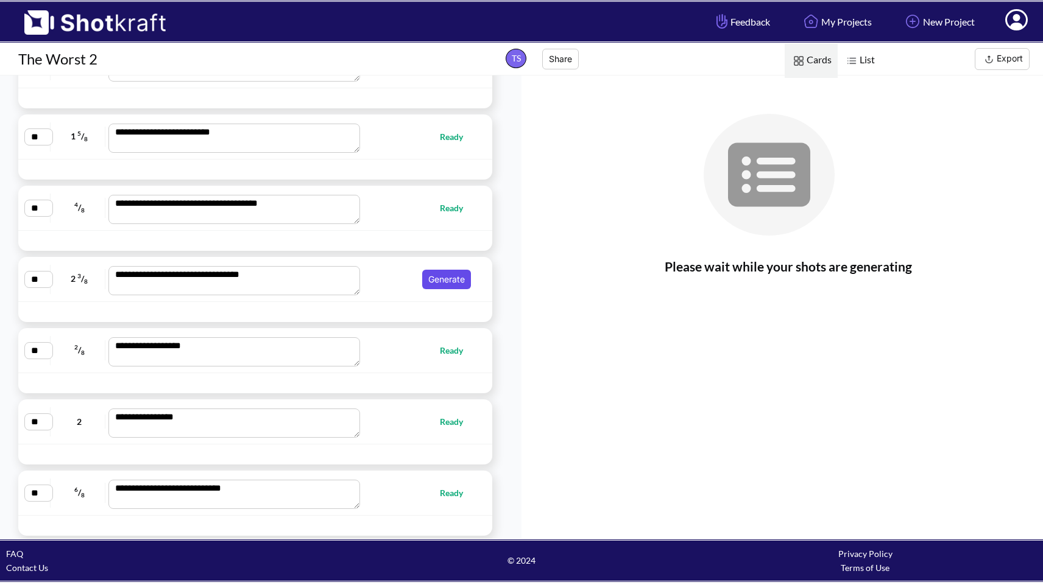
click at [454, 281] on button "Generate" at bounding box center [446, 279] width 49 height 19
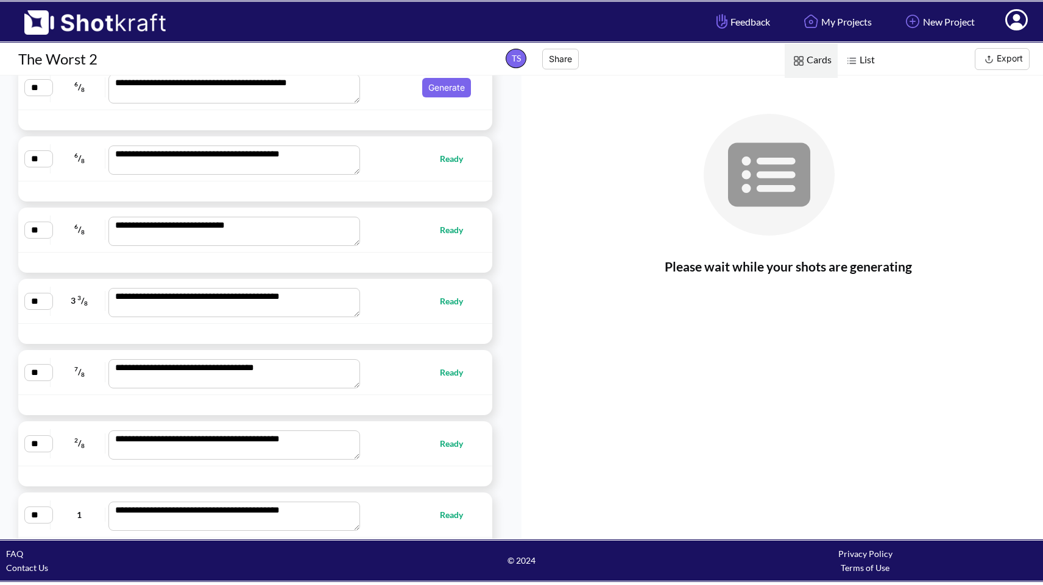
scroll to position [3077, 0]
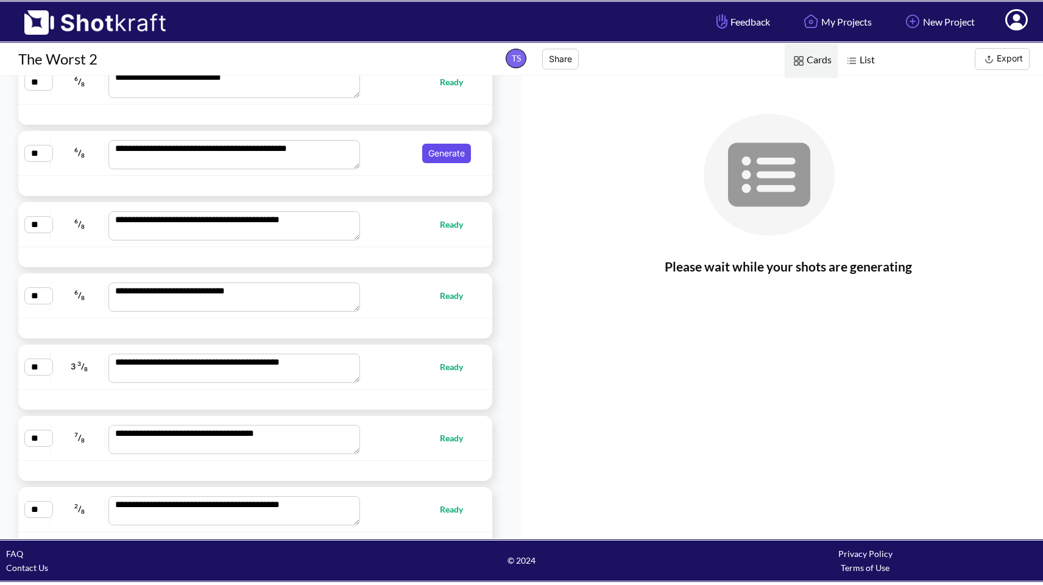
click at [444, 148] on button "Generate" at bounding box center [446, 153] width 49 height 19
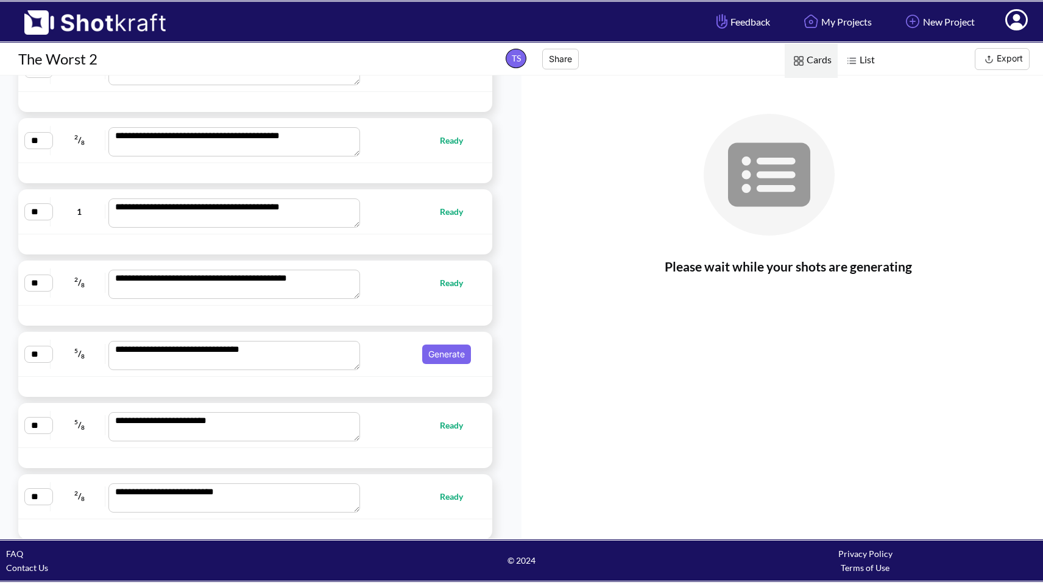
scroll to position [3499, 0]
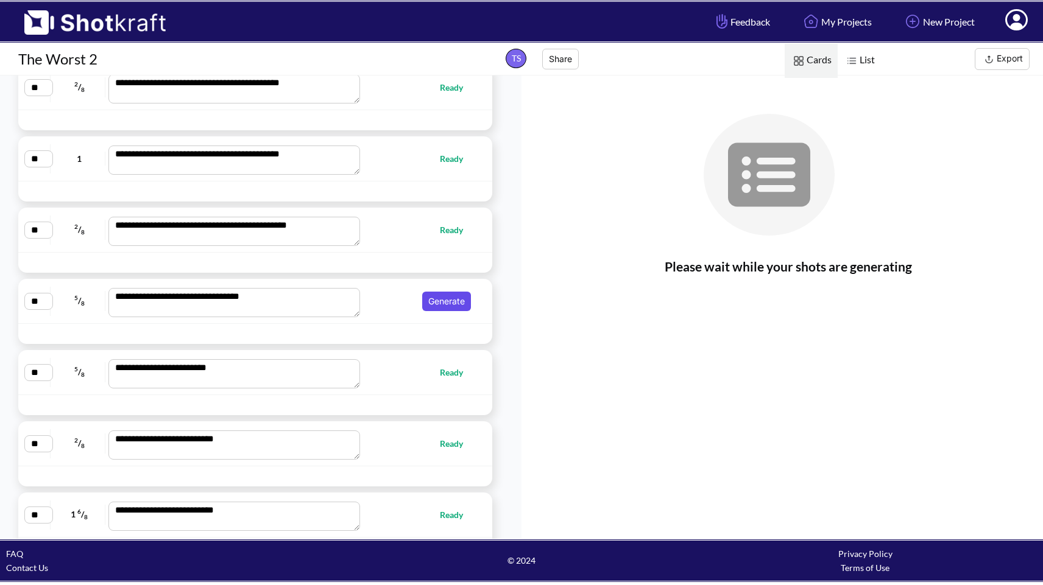
click at [445, 299] on button "Generate" at bounding box center [446, 301] width 49 height 19
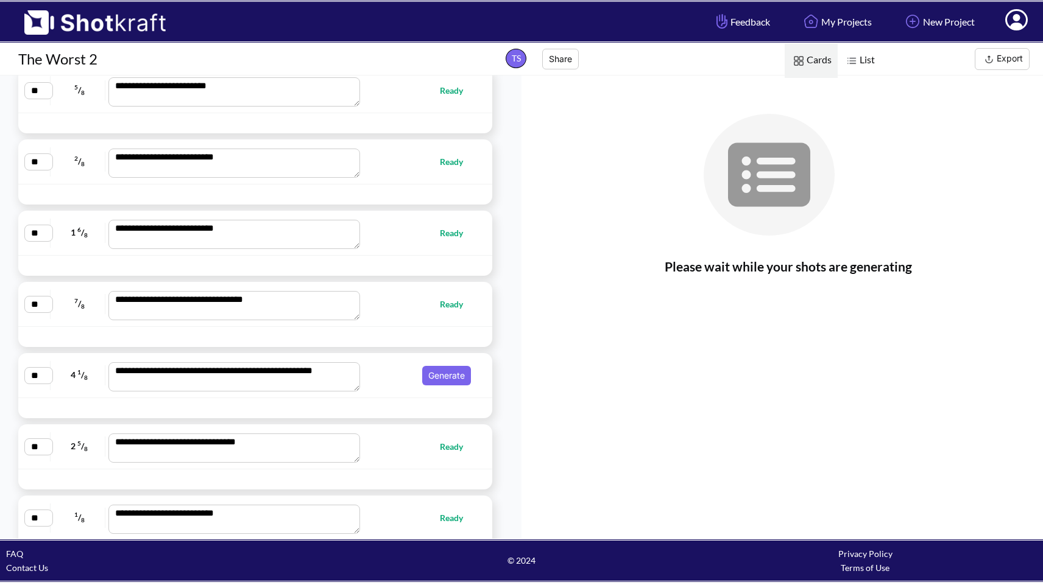
scroll to position [3838, 0]
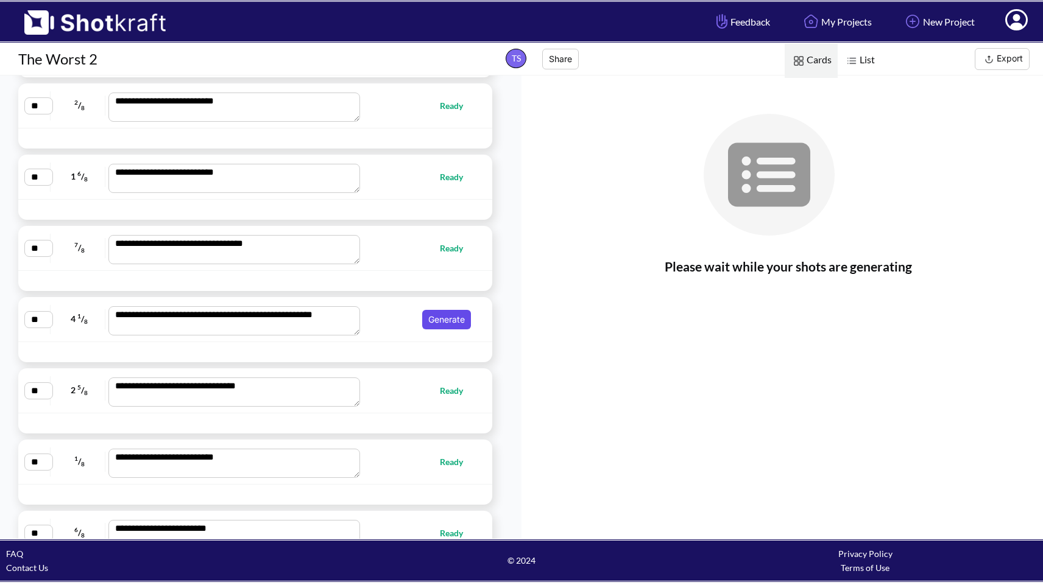
click at [453, 316] on button "Generate" at bounding box center [446, 319] width 49 height 19
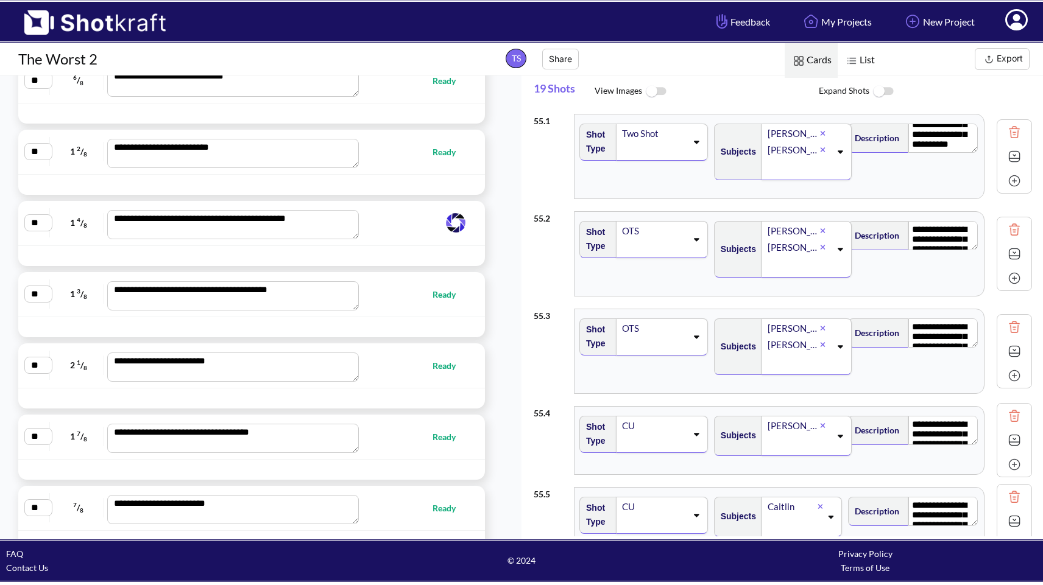
scroll to position [77, 0]
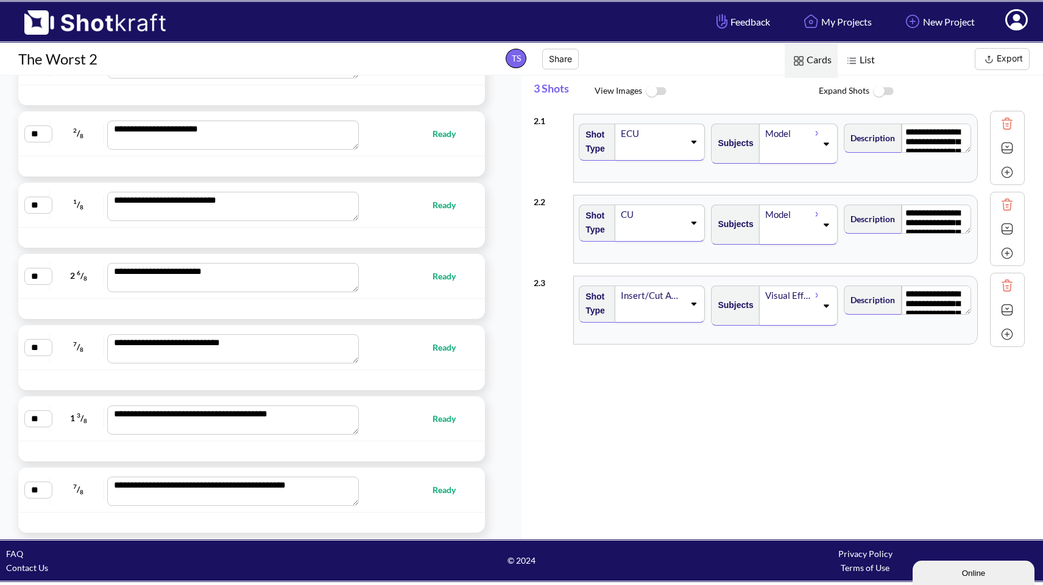
scroll to position [4452, 0]
click at [866, 58] on span "List" at bounding box center [859, 60] width 43 height 35
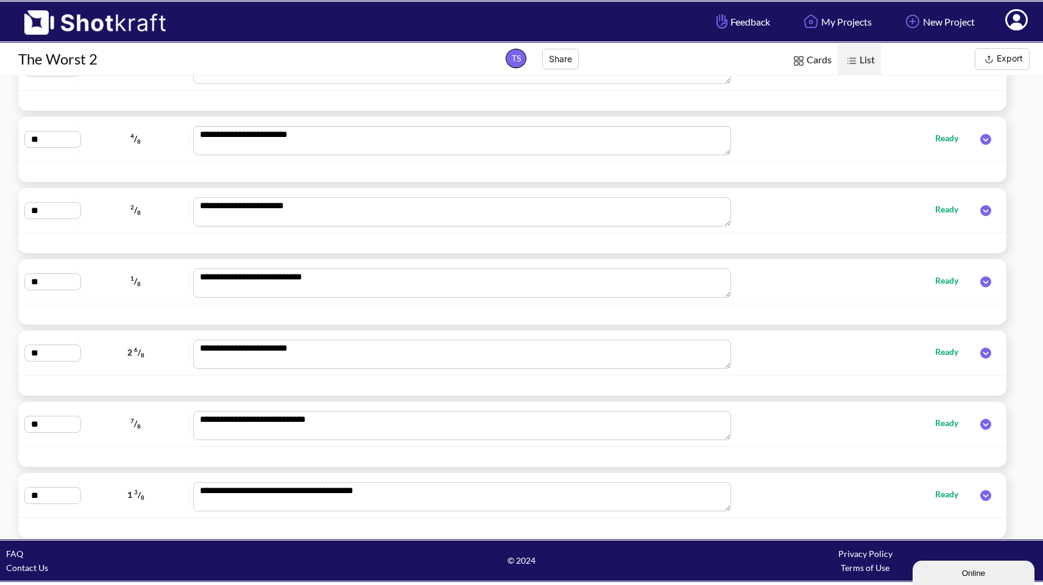
click at [997, 62] on button "Export" at bounding box center [1002, 59] width 55 height 22
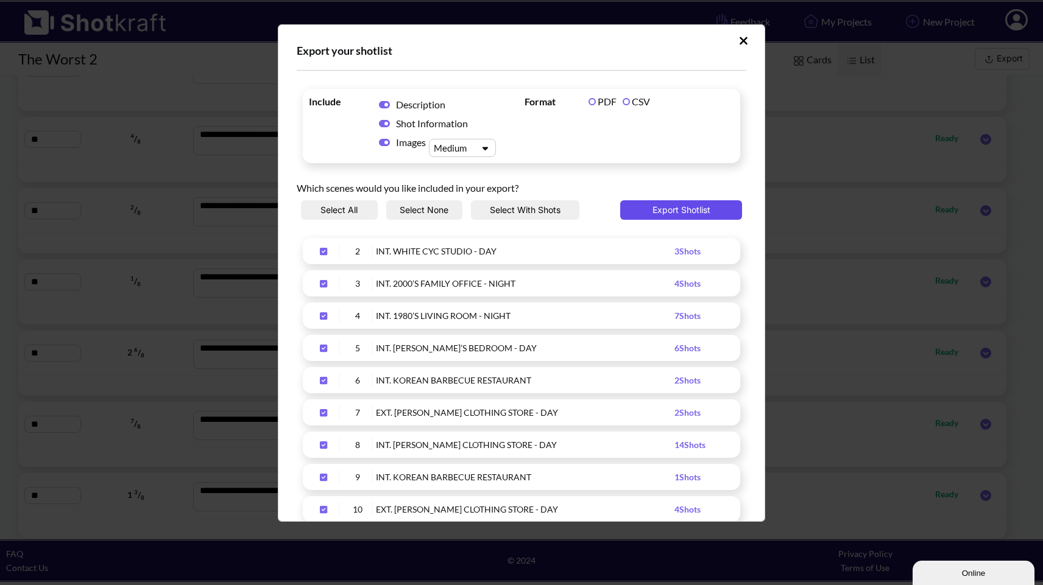
scroll to position [0, 0]
click at [671, 207] on button "Export Shotlist" at bounding box center [681, 209] width 122 height 19
click at [623, 101] on label "CSV" at bounding box center [636, 102] width 27 height 12
click at [661, 212] on button "Export Shotlist" at bounding box center [681, 209] width 122 height 19
click at [740, 42] on icon "Upload Script" at bounding box center [744, 41] width 8 height 8
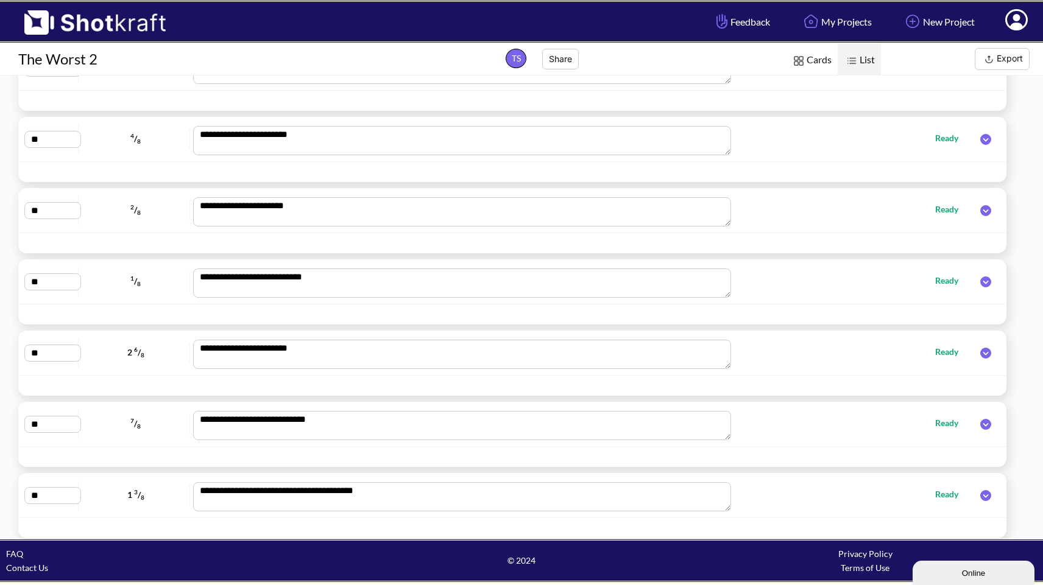
click at [1020, 16] on icon at bounding box center [1016, 19] width 23 height 21
click at [973, 46] on link "My Profile" at bounding box center [982, 44] width 101 height 19
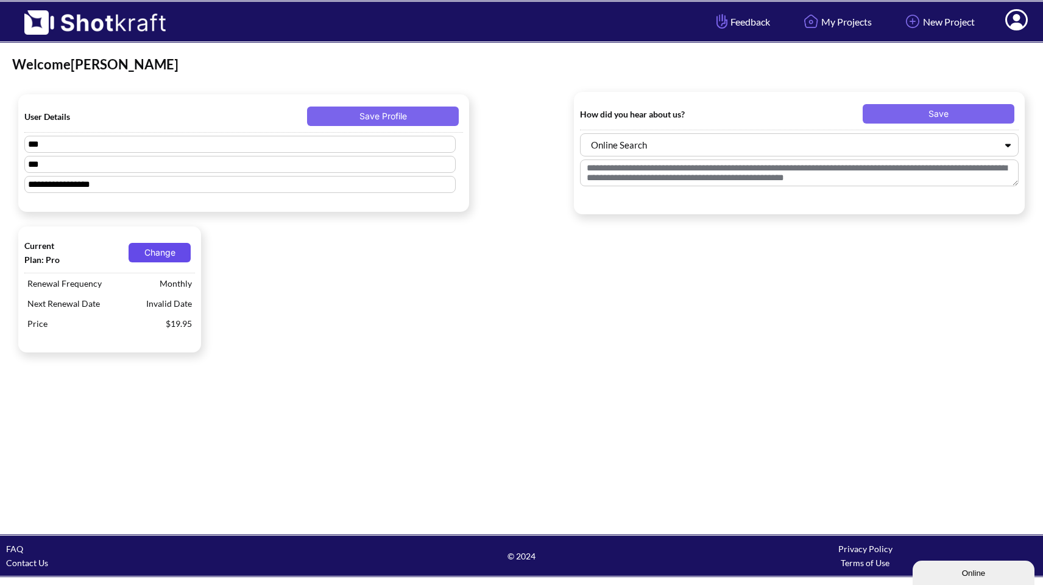
click at [164, 252] on button "Change" at bounding box center [160, 252] width 62 height 19
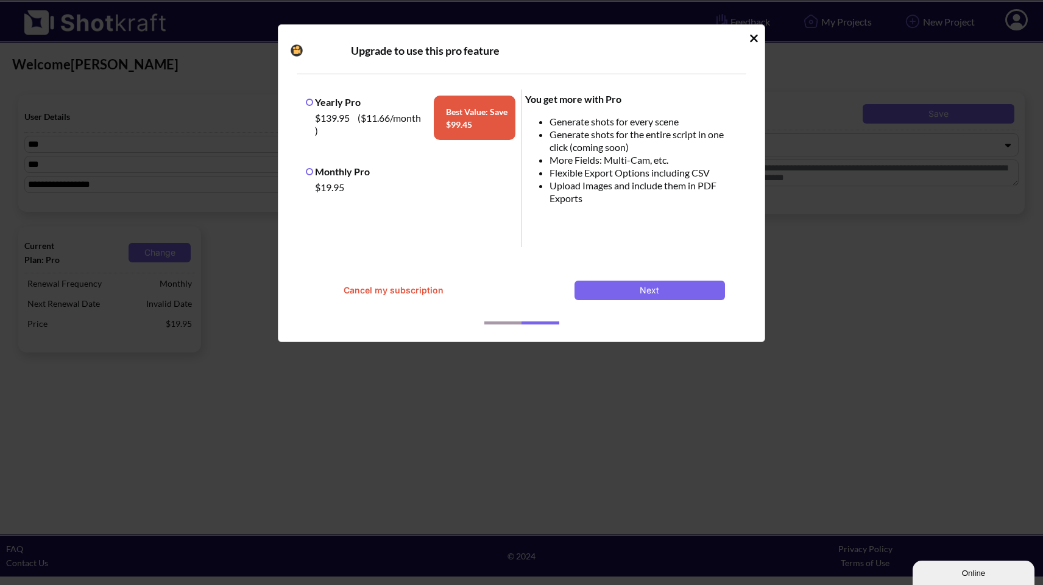
click at [416, 283] on button "Cancel my subscription" at bounding box center [393, 290] width 150 height 19
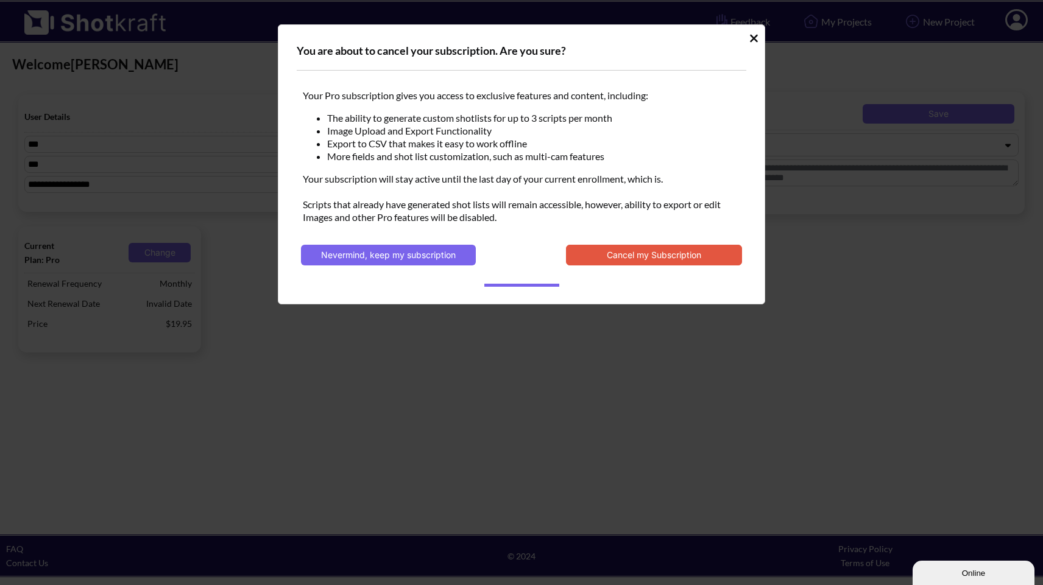
click at [751, 38] on icon "Idle Modal" at bounding box center [753, 38] width 9 height 12
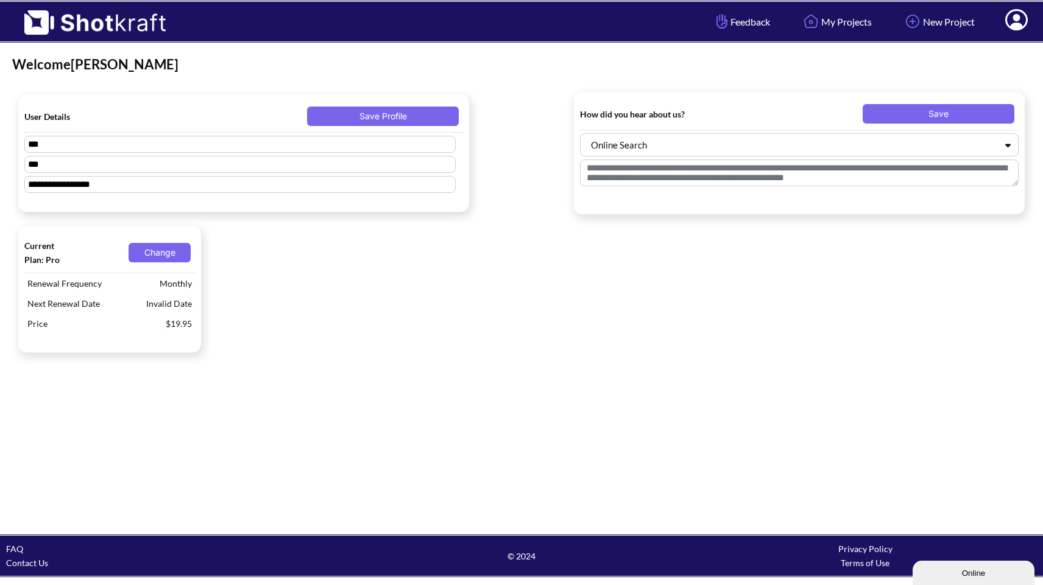
click at [776, 73] on div "Welcome [PERSON_NAME]" at bounding box center [521, 64] width 1019 height 18
click at [161, 254] on button "Change" at bounding box center [160, 252] width 62 height 19
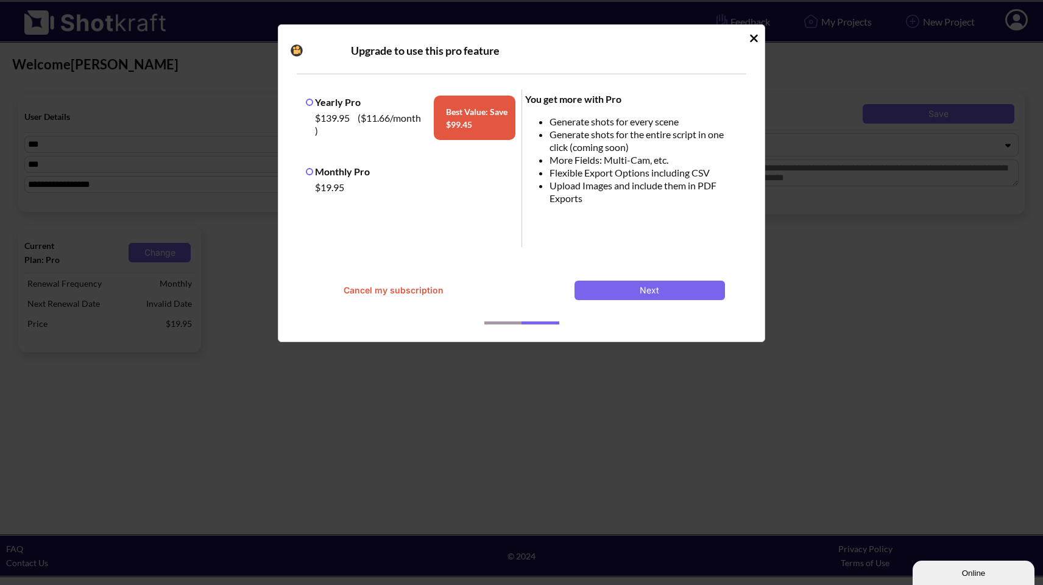
click at [429, 291] on button "Cancel my subscription" at bounding box center [393, 290] width 150 height 19
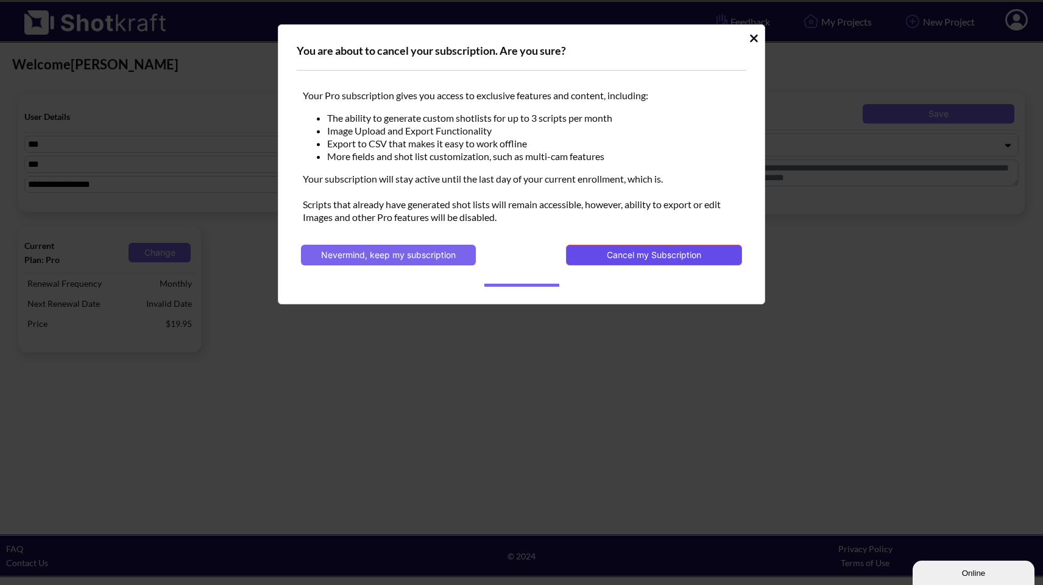
click at [637, 252] on button "Cancel my Subscription" at bounding box center [654, 255] width 176 height 21
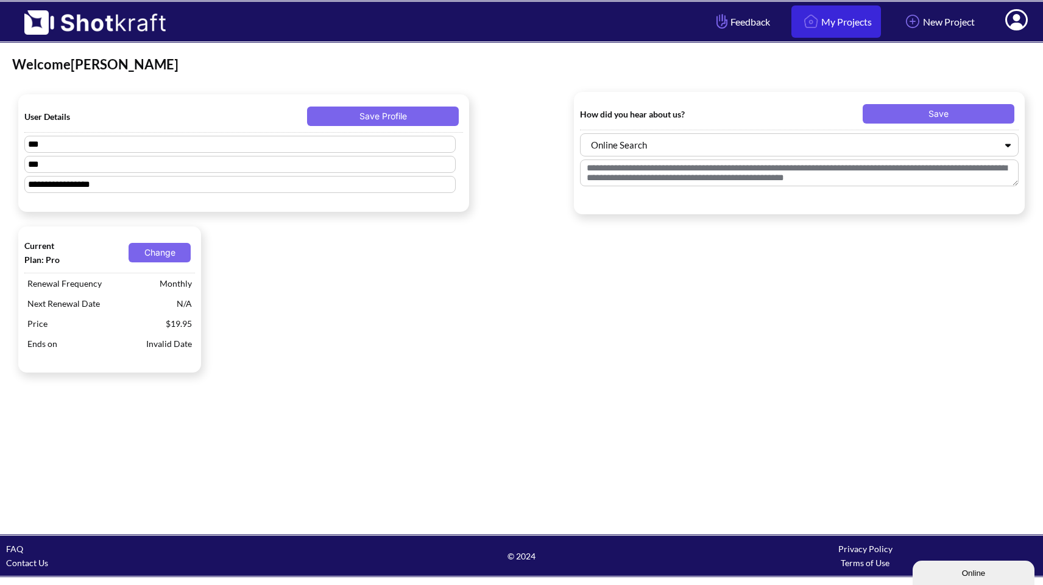
click at [849, 23] on link "My Projects" at bounding box center [836, 21] width 90 height 32
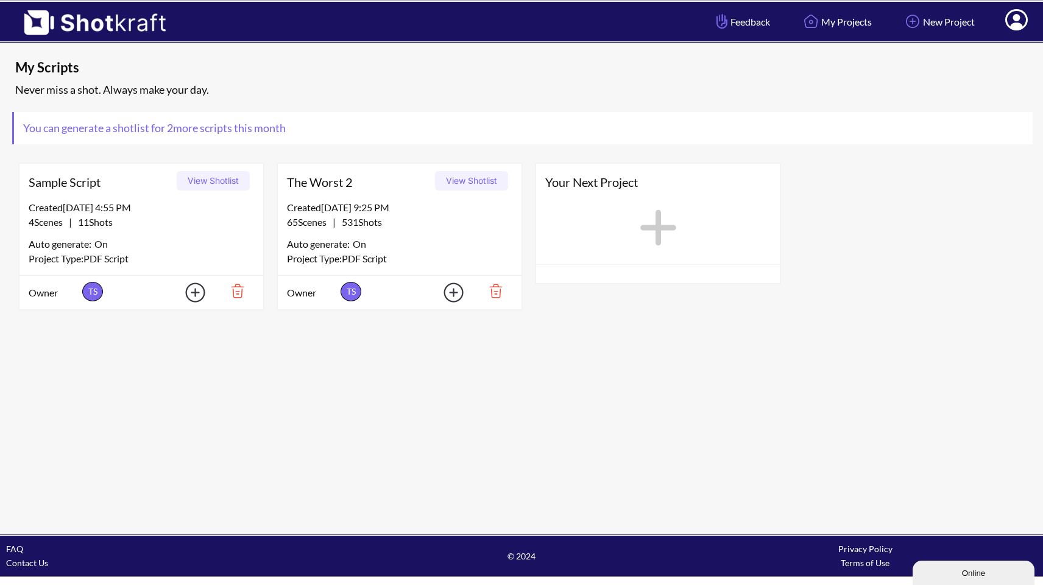
click at [445, 184] on button "View Shotlist" at bounding box center [471, 180] width 73 height 19
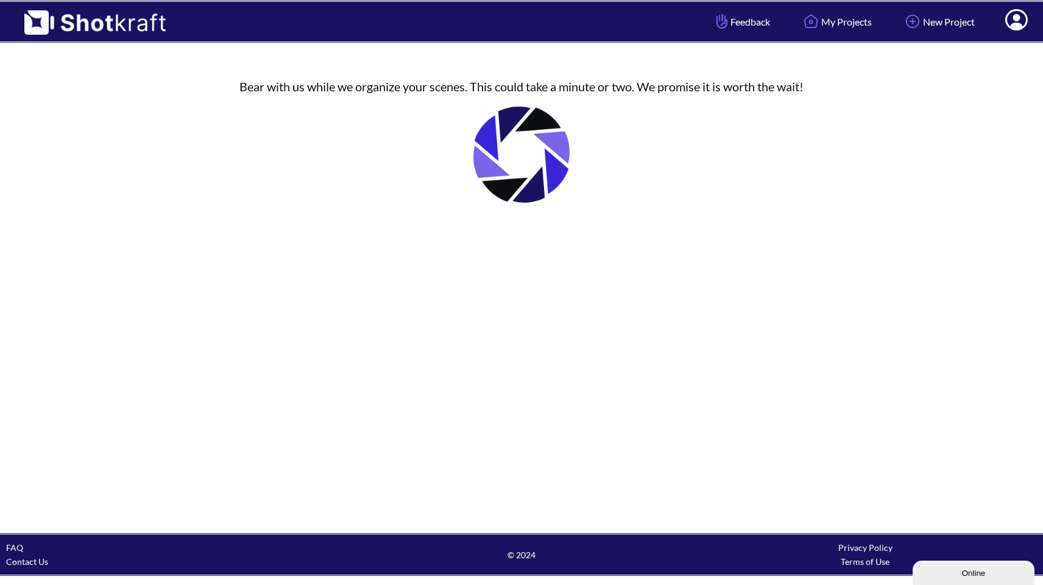
click at [490, 2] on span at bounding box center [438, 22] width 520 height 40
click at [490, 0] on html "Feedback My Projects New Project My Profile Log Out Bear with us while we organ…" at bounding box center [521, 288] width 1043 height 577
